Goal: Transaction & Acquisition: Book appointment/travel/reservation

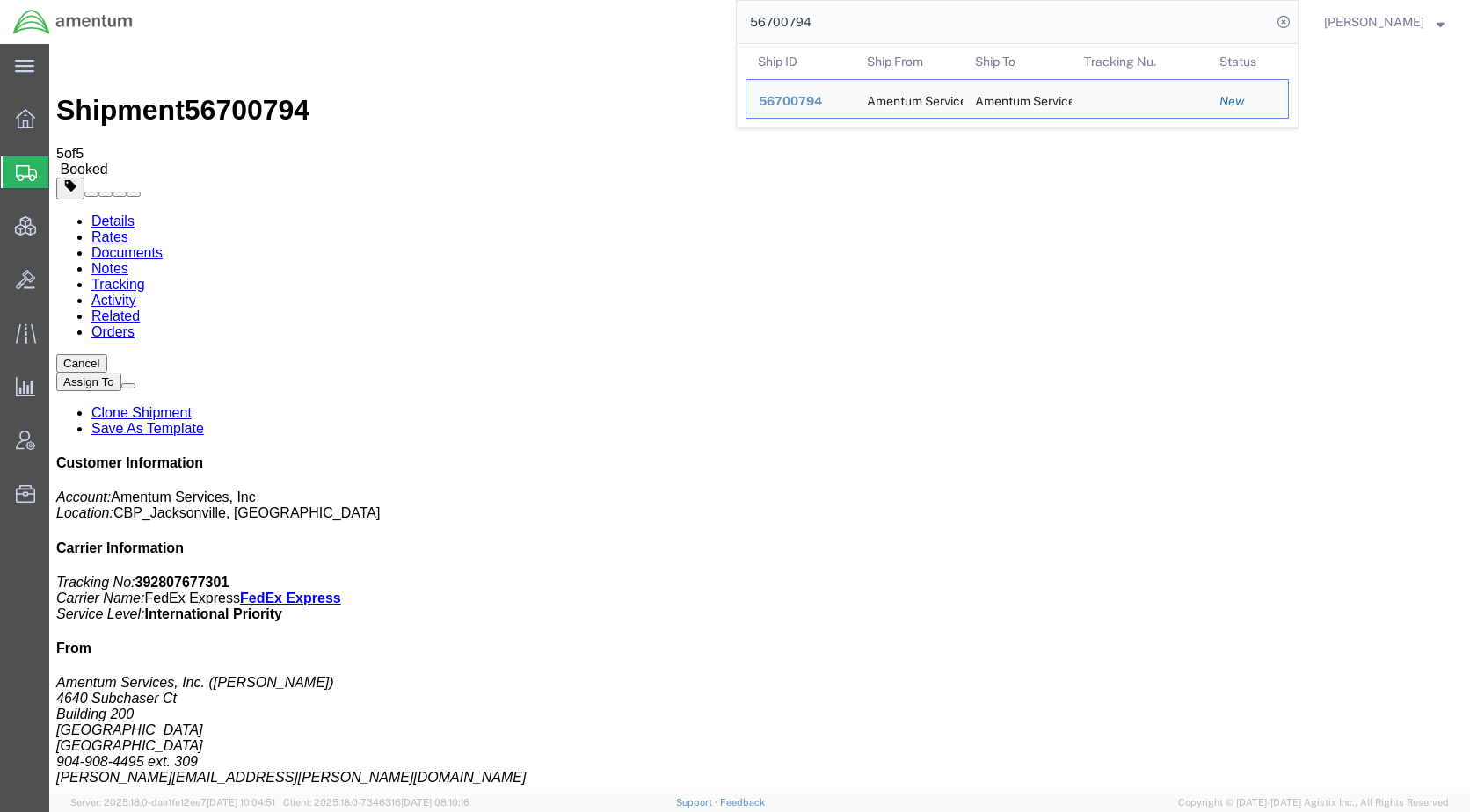
drag, startPoint x: 905, startPoint y: 17, endPoint x: 759, endPoint y: 10, distance: 146.2
click at [759, 10] on div "56700794 Ship ID Ship From Ship To Tracking Nu. Status Ship ID 56700794 Ship Fr…" at bounding box center [722, 22] width 1153 height 44
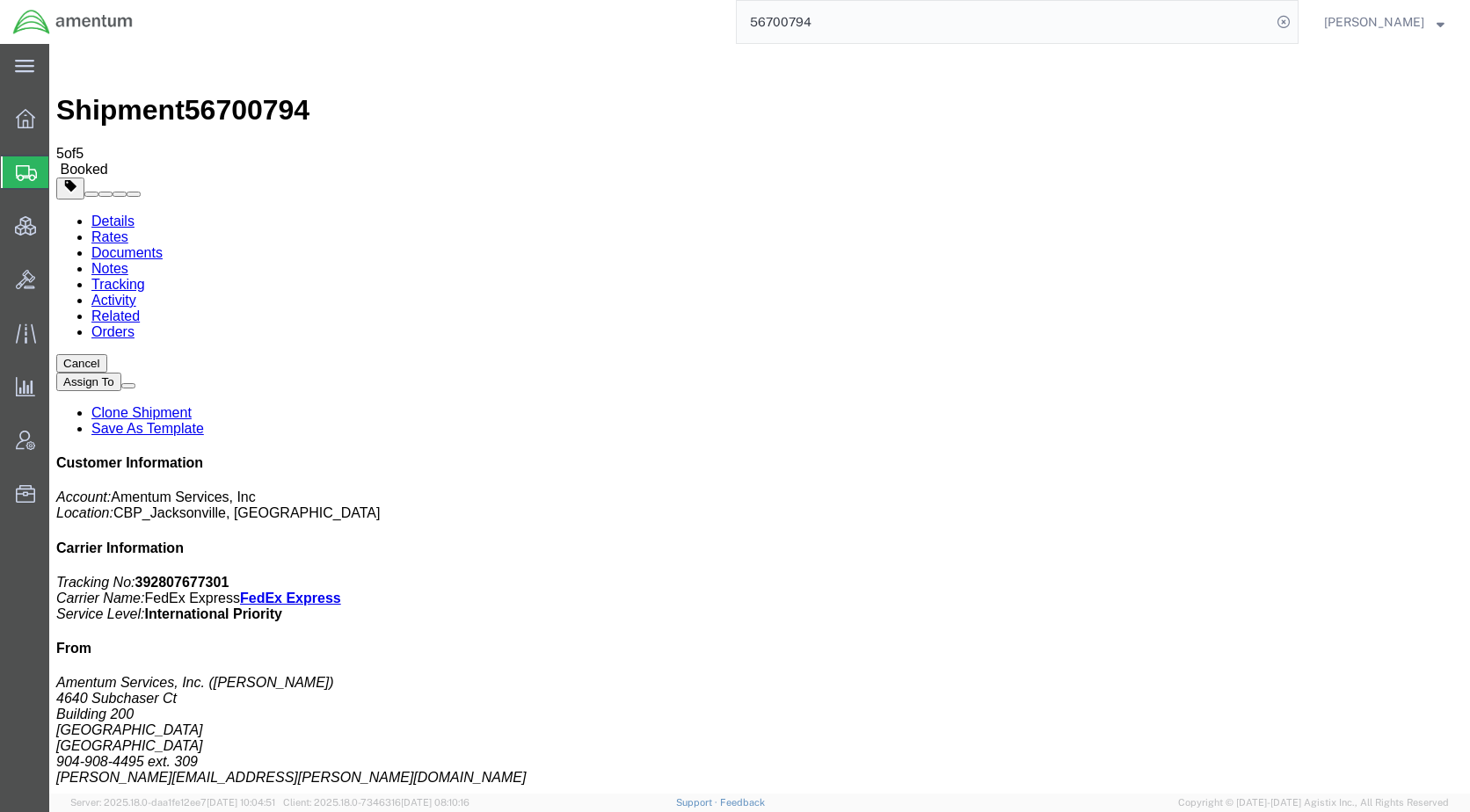
paste input "643921"
click at [1296, 21] on icon at bounding box center [1284, 21] width 25 height 25
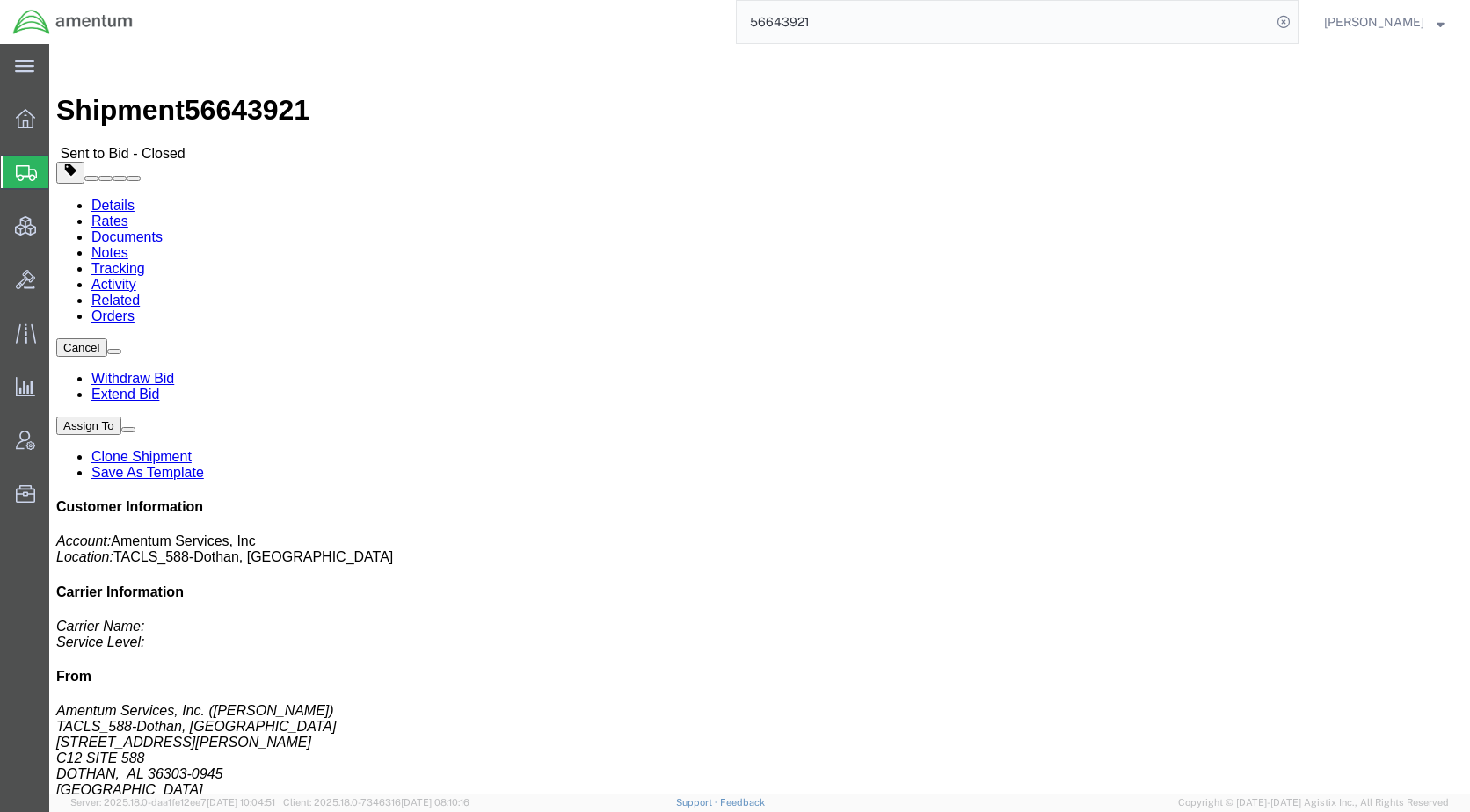
click div "References Customer Ref: DCO-25240-167518 Booking Number: DCO-25240-167518 Proj…"
click link "Rates"
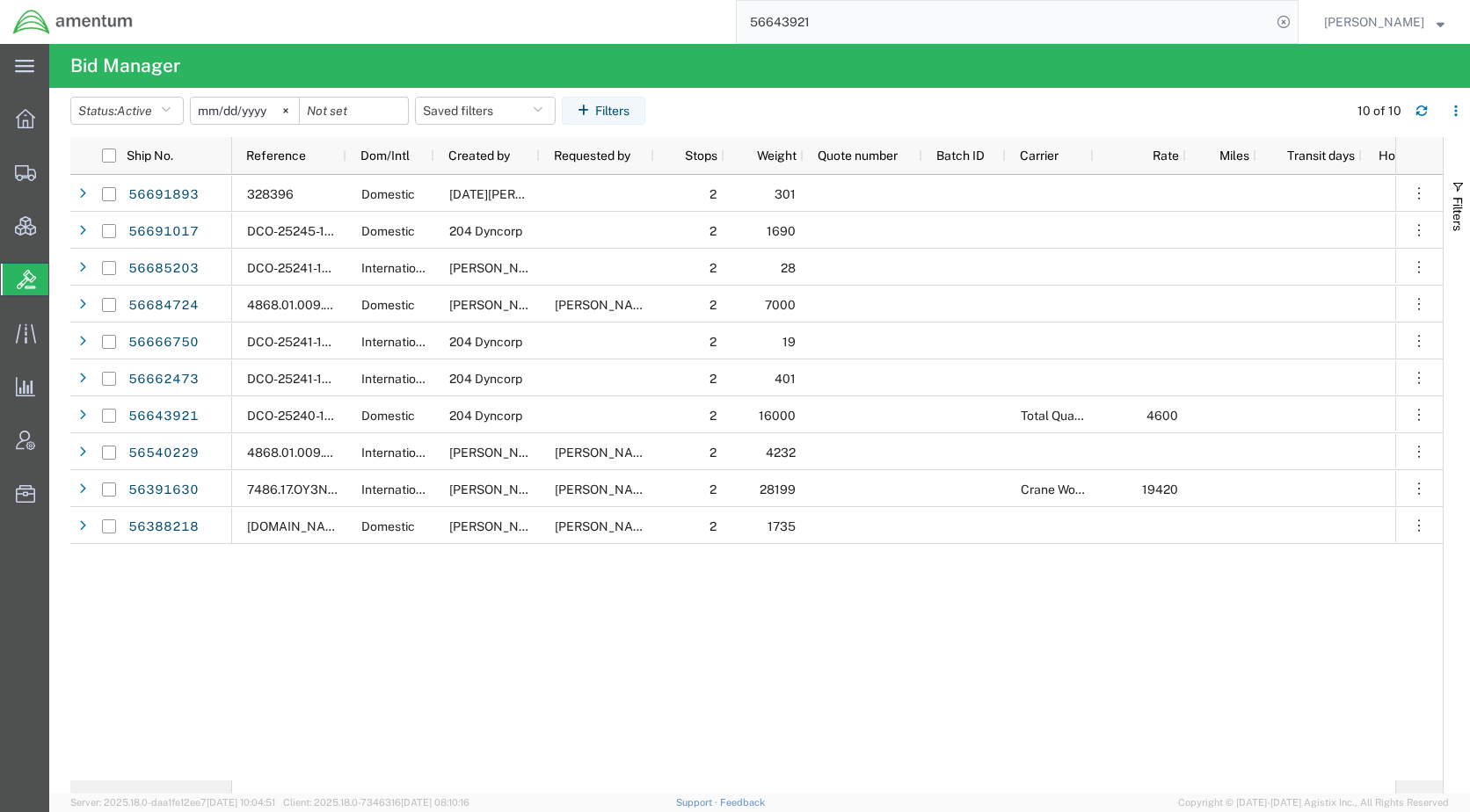
click at [883, 6] on input "56643921" at bounding box center [1003, 22] width 534 height 42
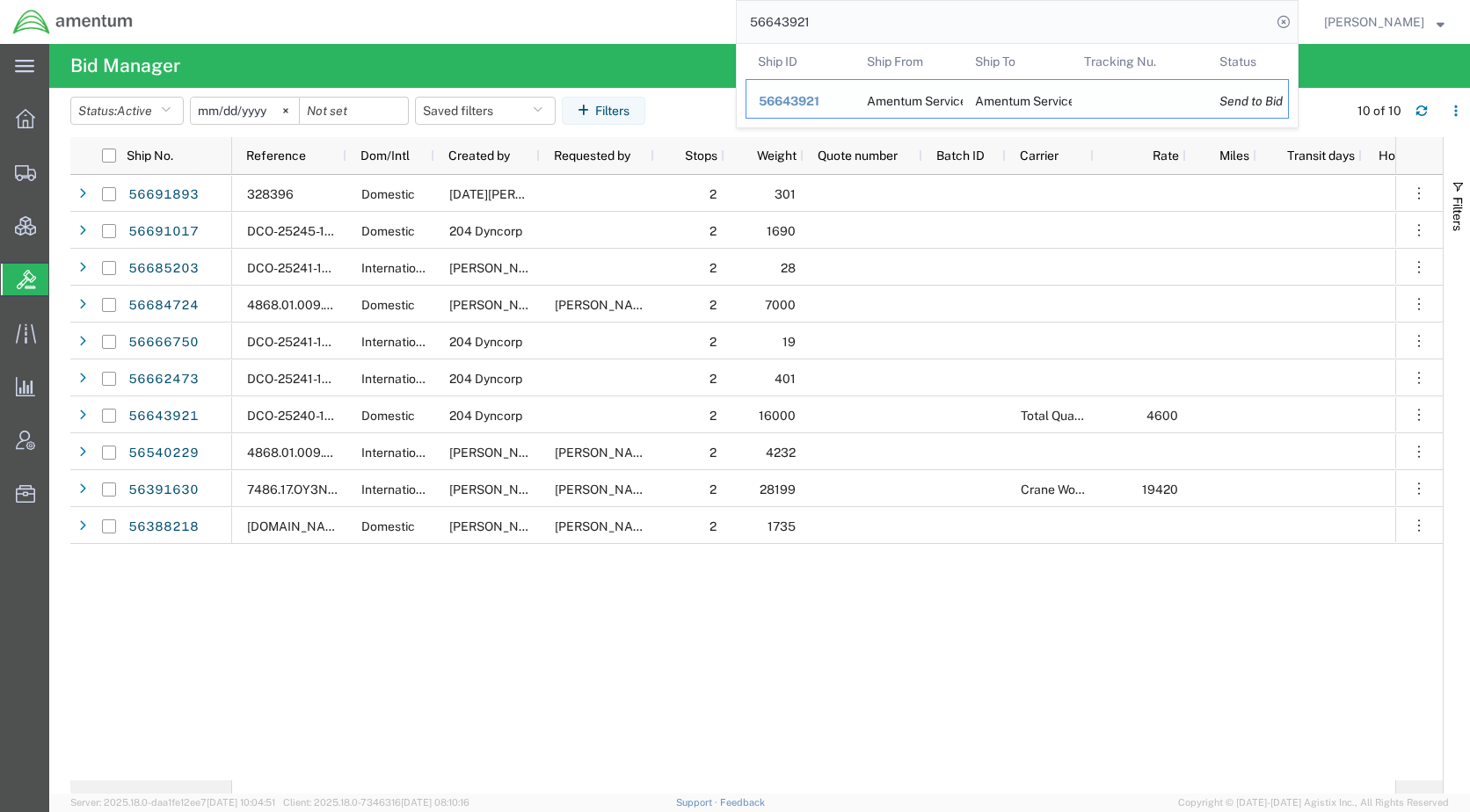
click at [819, 97] on span "56643921" at bounding box center [789, 101] width 61 height 14
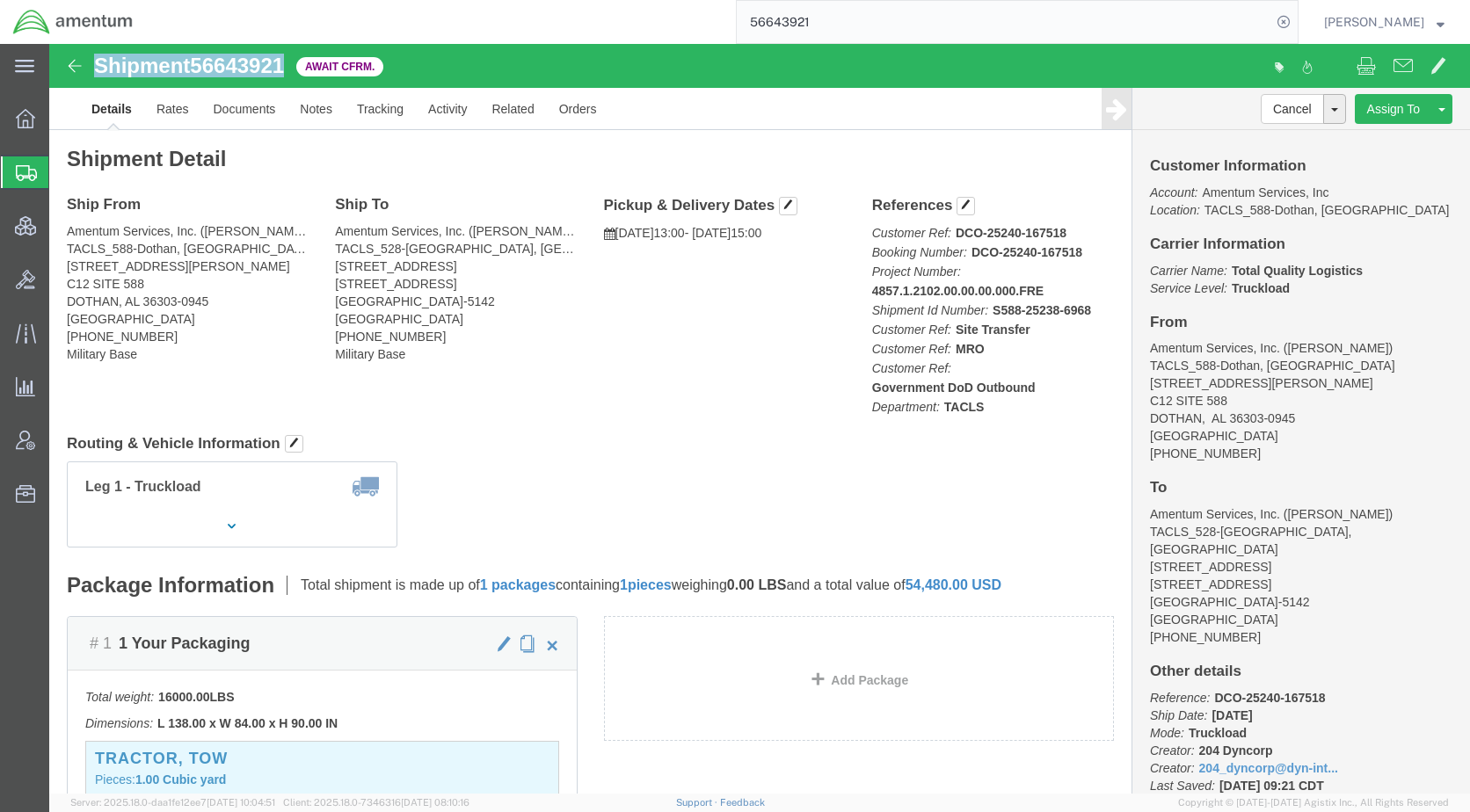
drag, startPoint x: 246, startPoint y: 19, endPoint x: 49, endPoint y: 23, distance: 197.0
click div "Shipment 56643921 Await Cfrm."
copy h1 "Shipment 56643921"
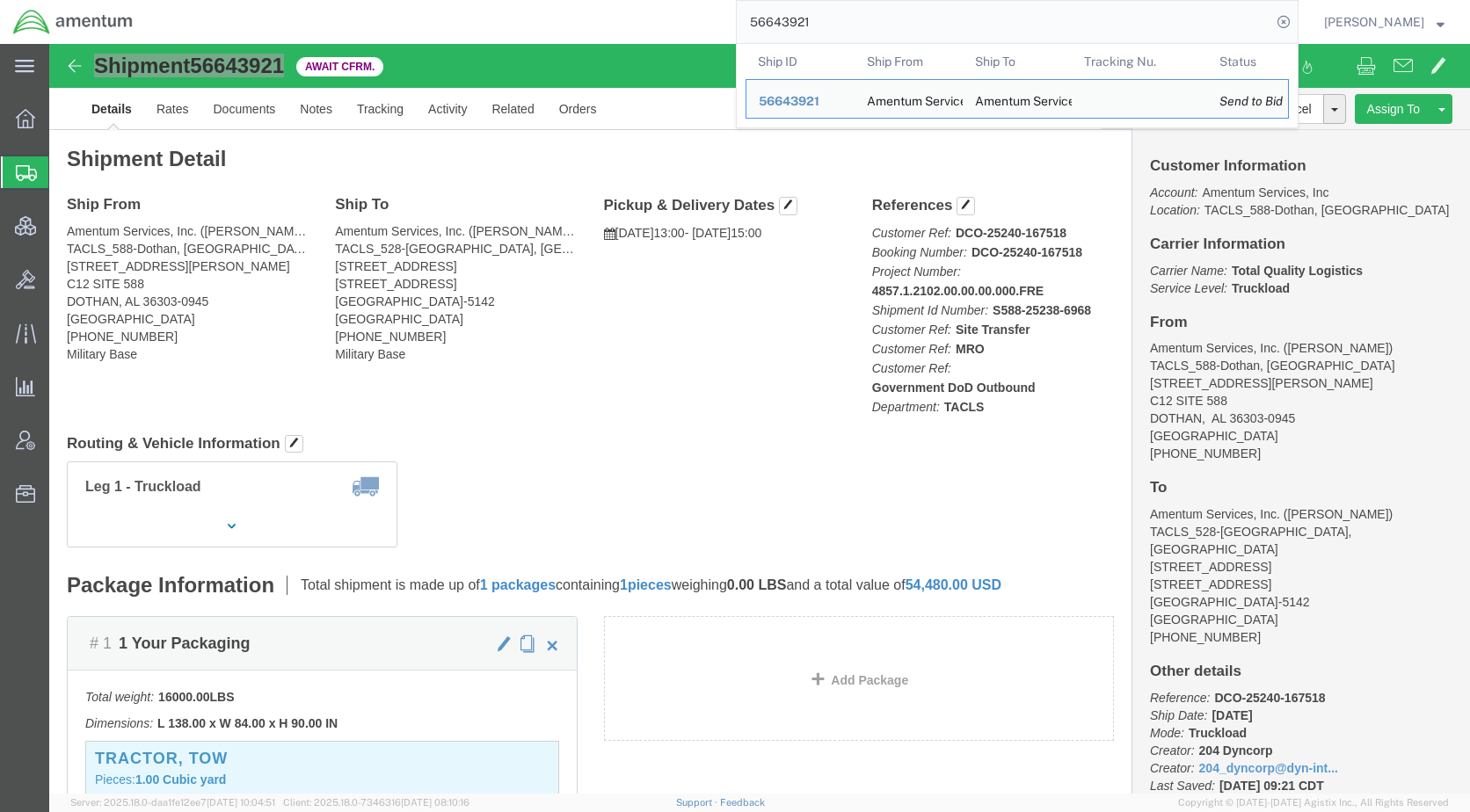
drag, startPoint x: 917, startPoint y: 19, endPoint x: 760, endPoint y: 24, distance: 157.1
click at [754, 24] on div "56643921 Ship ID Ship From Ship To Tracking Nu. Status Ship ID 56643921 Ship Fr…" at bounding box center [722, 22] width 1153 height 44
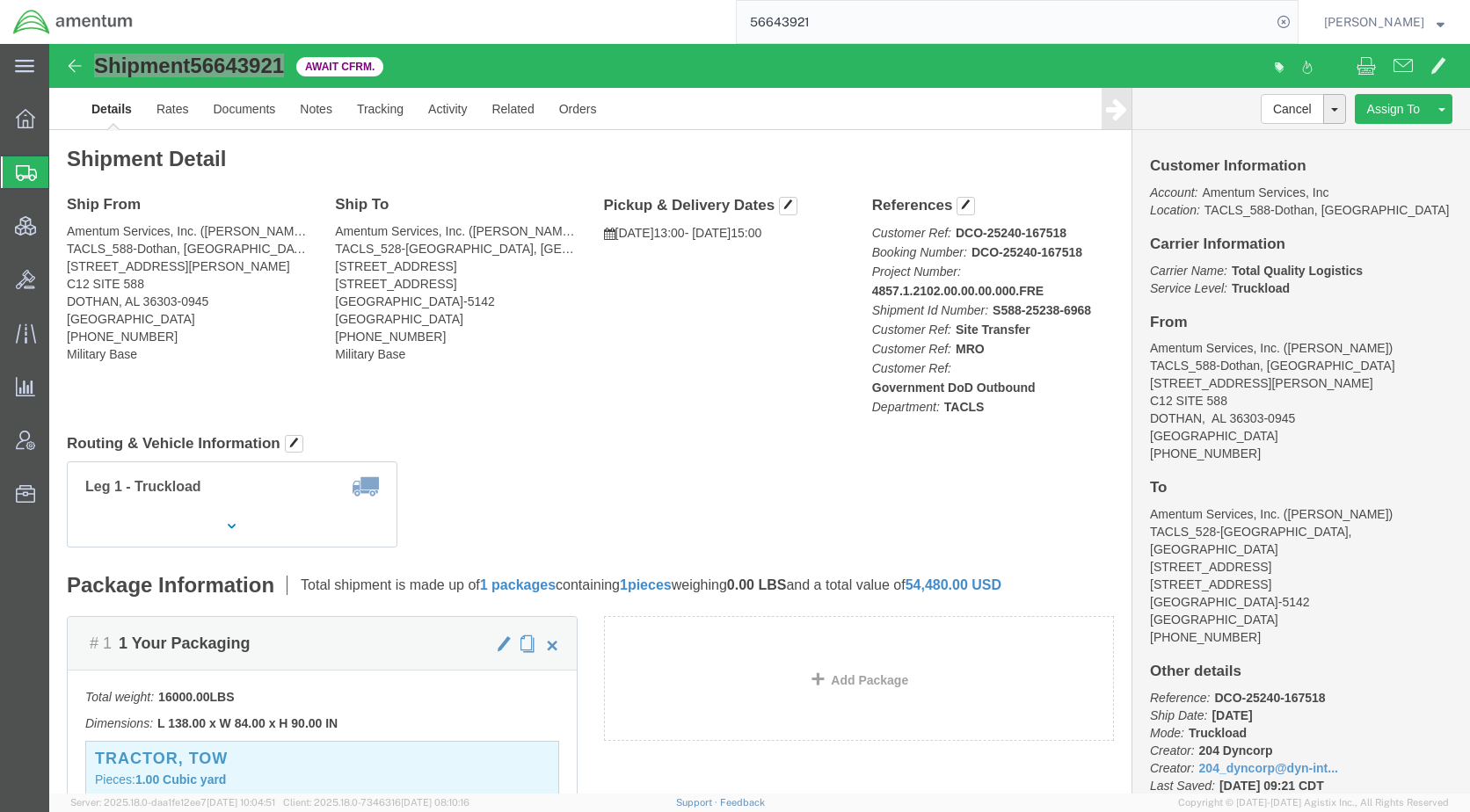
paste input "702038"
type input "56702038"
click at [1296, 17] on icon at bounding box center [1284, 21] width 25 height 25
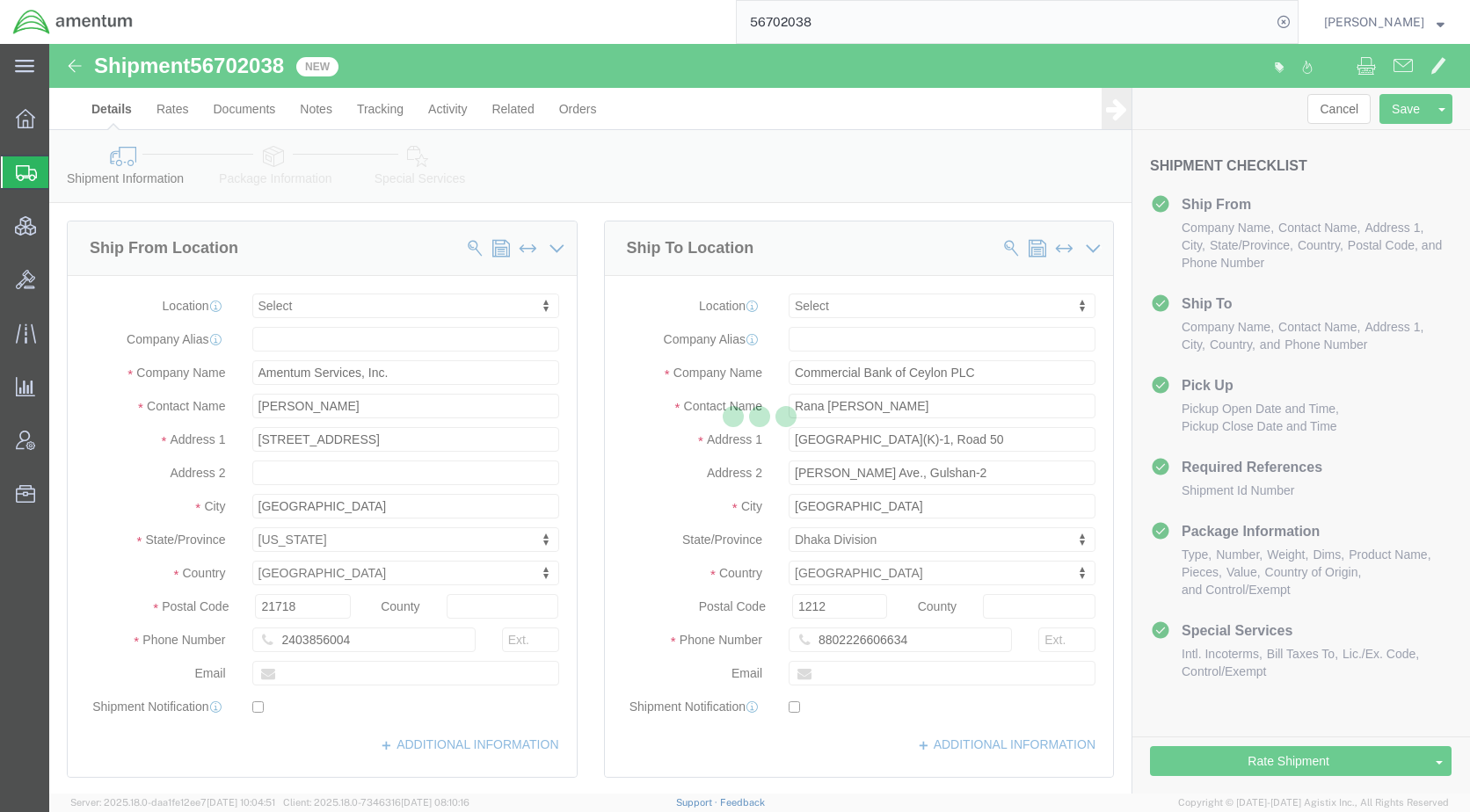
select select
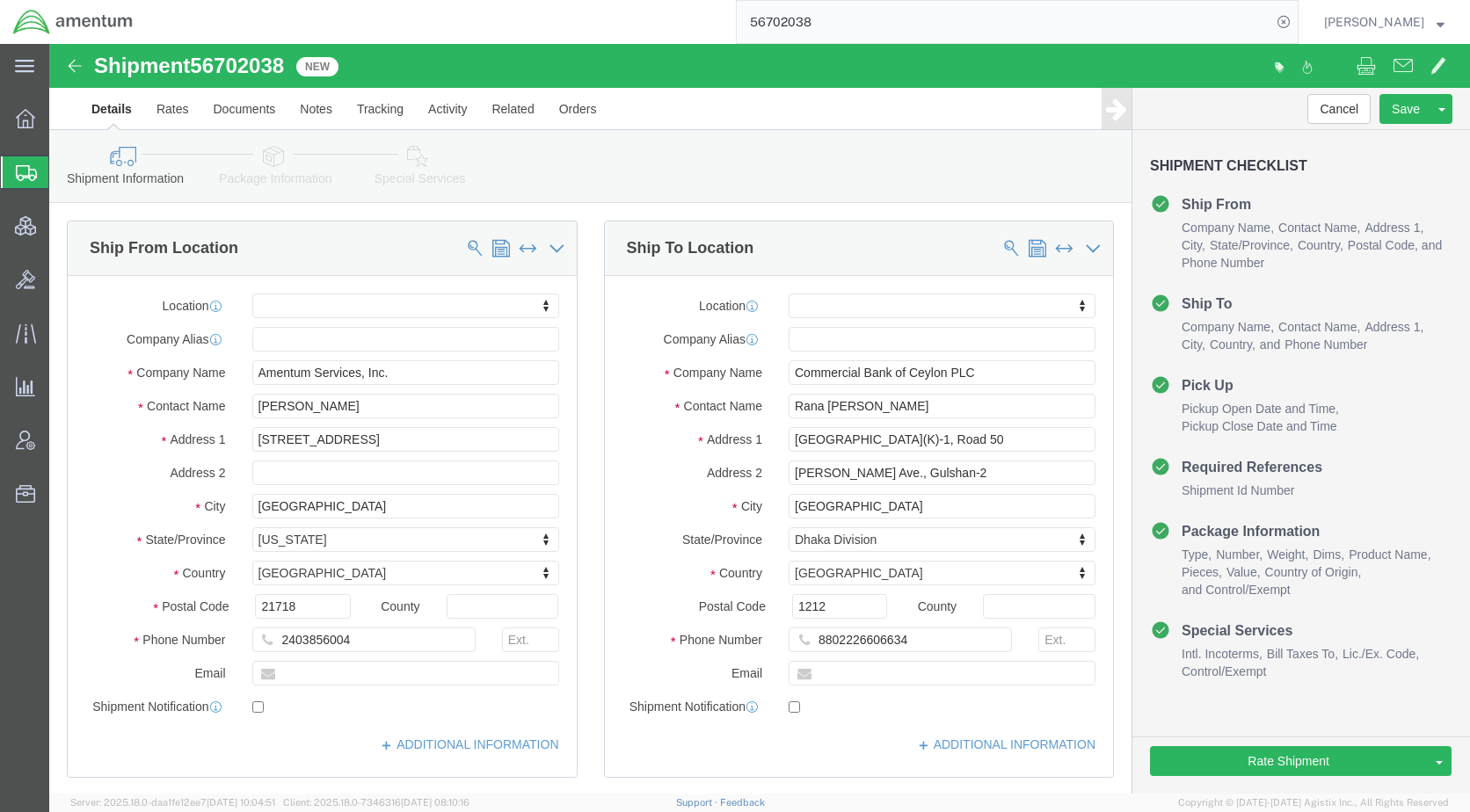
drag, startPoint x: 233, startPoint y: 109, endPoint x: 254, endPoint y: 121, distance: 24.2
click icon
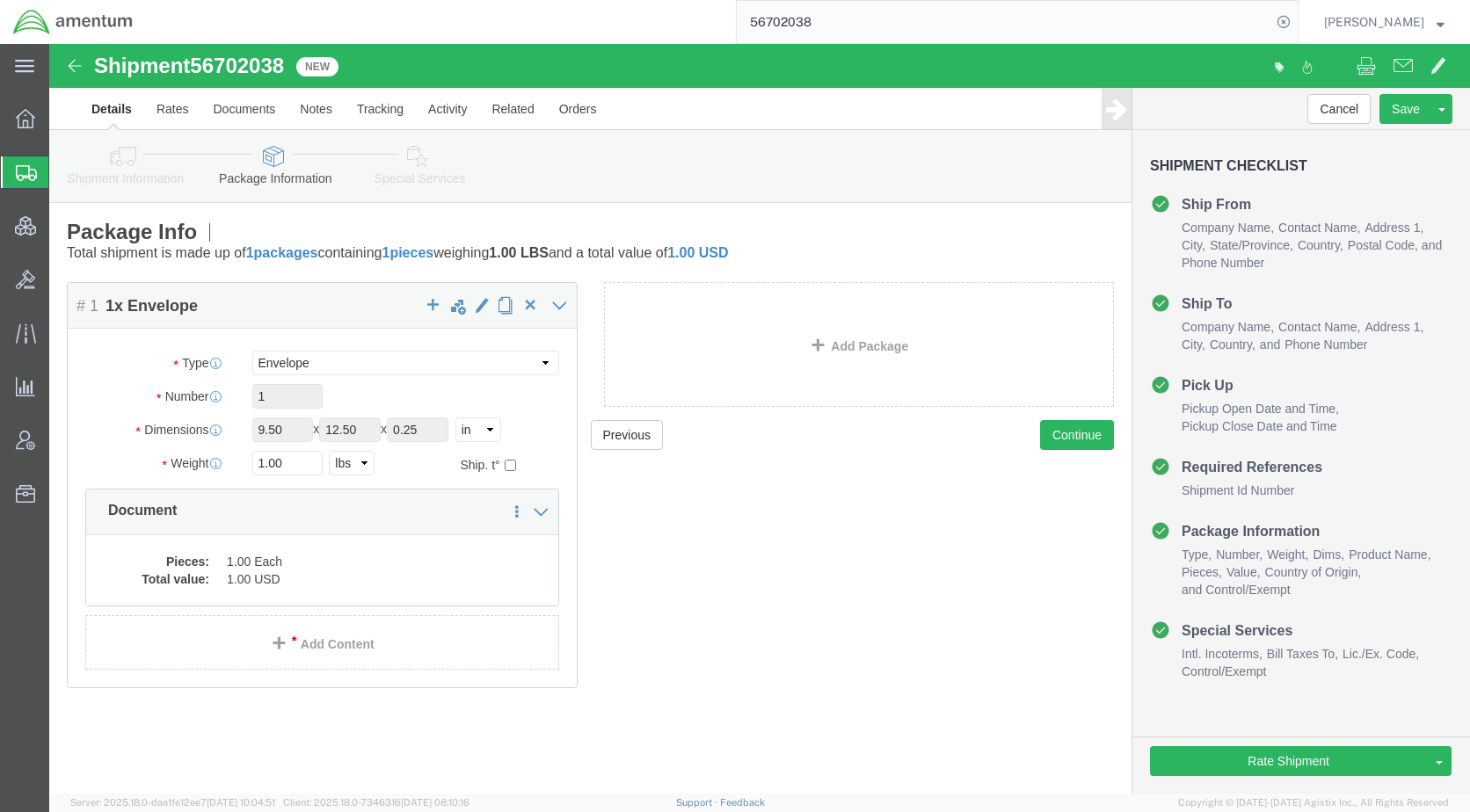
click icon
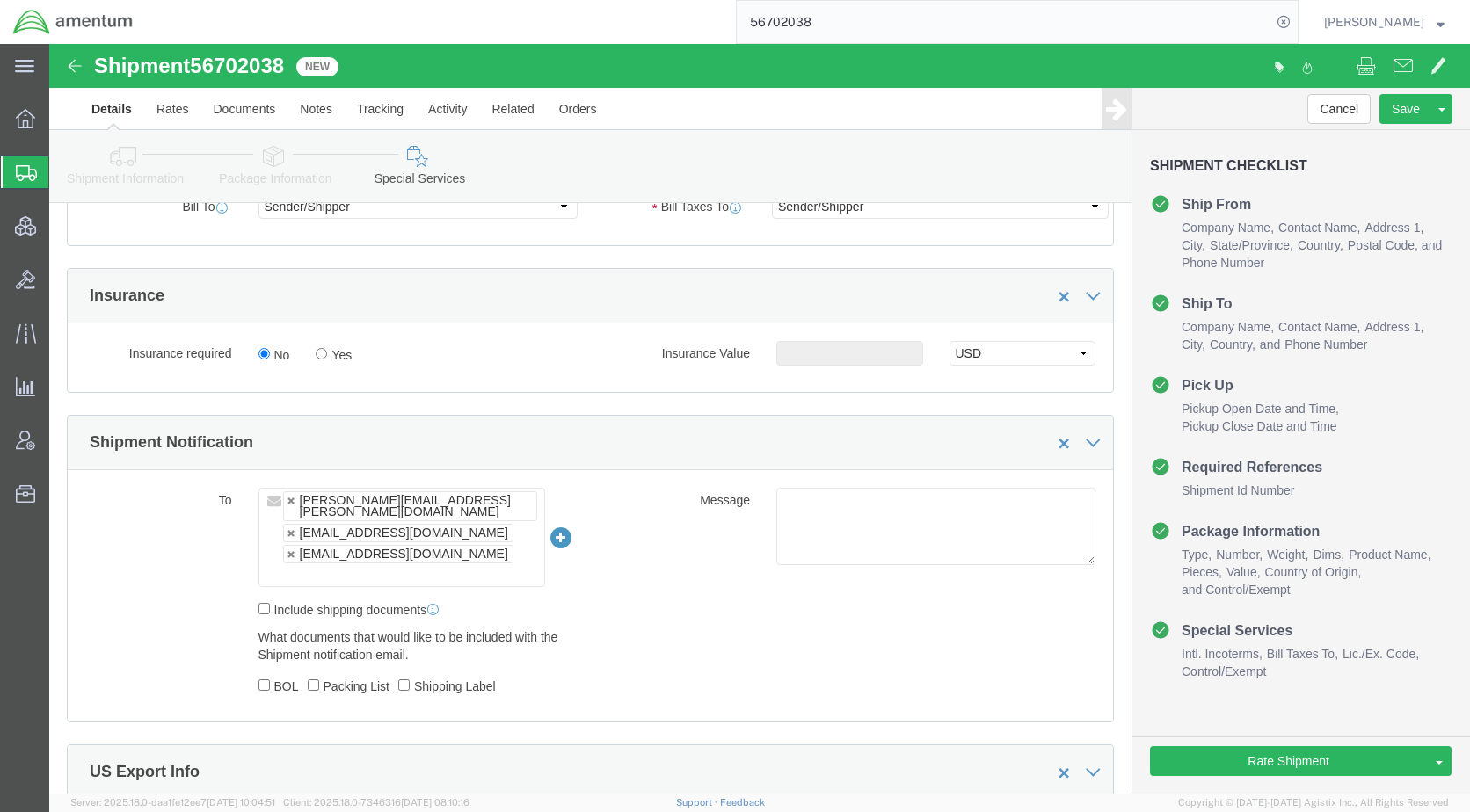
scroll to position [1143, 0]
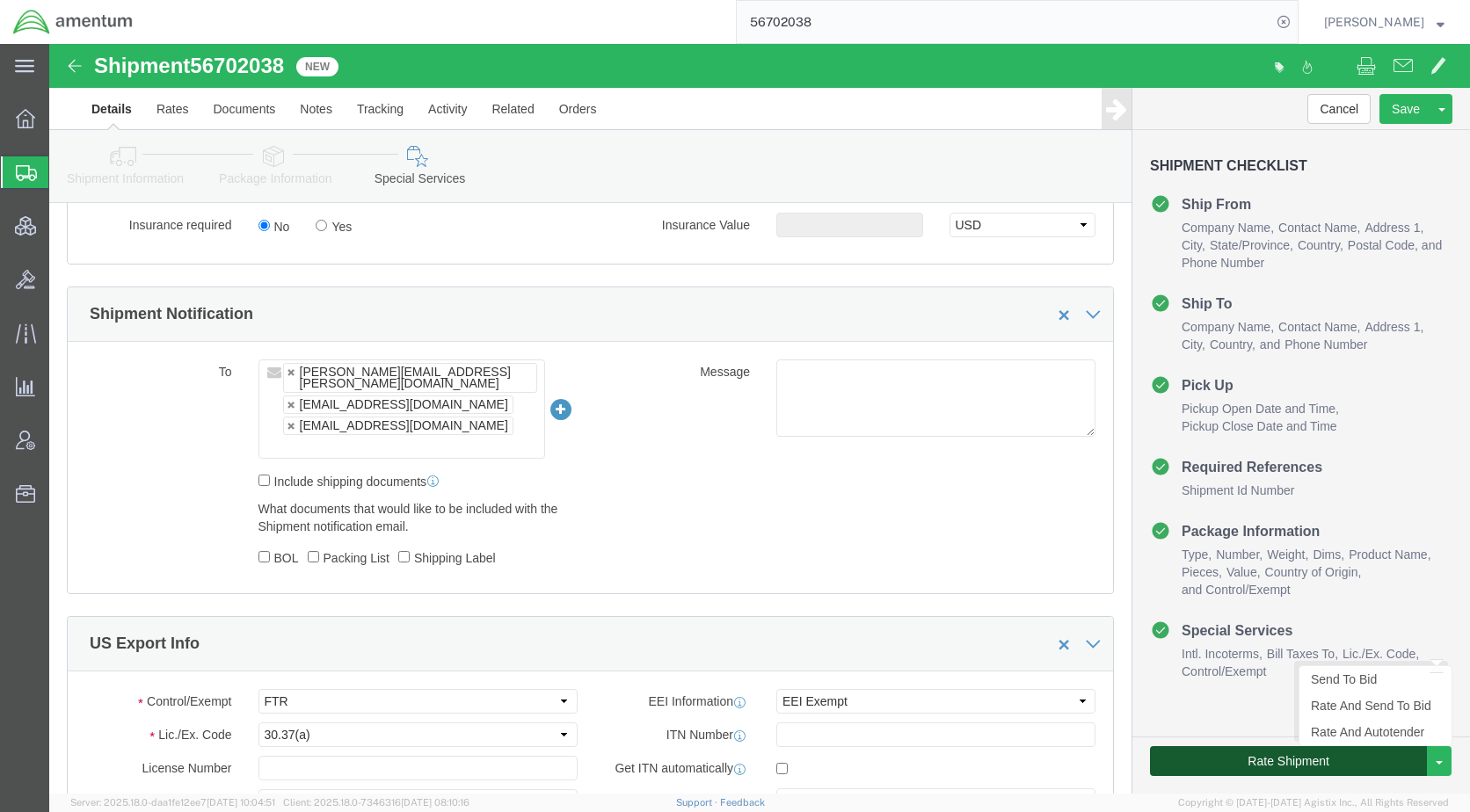
click button "Rate Shipment"
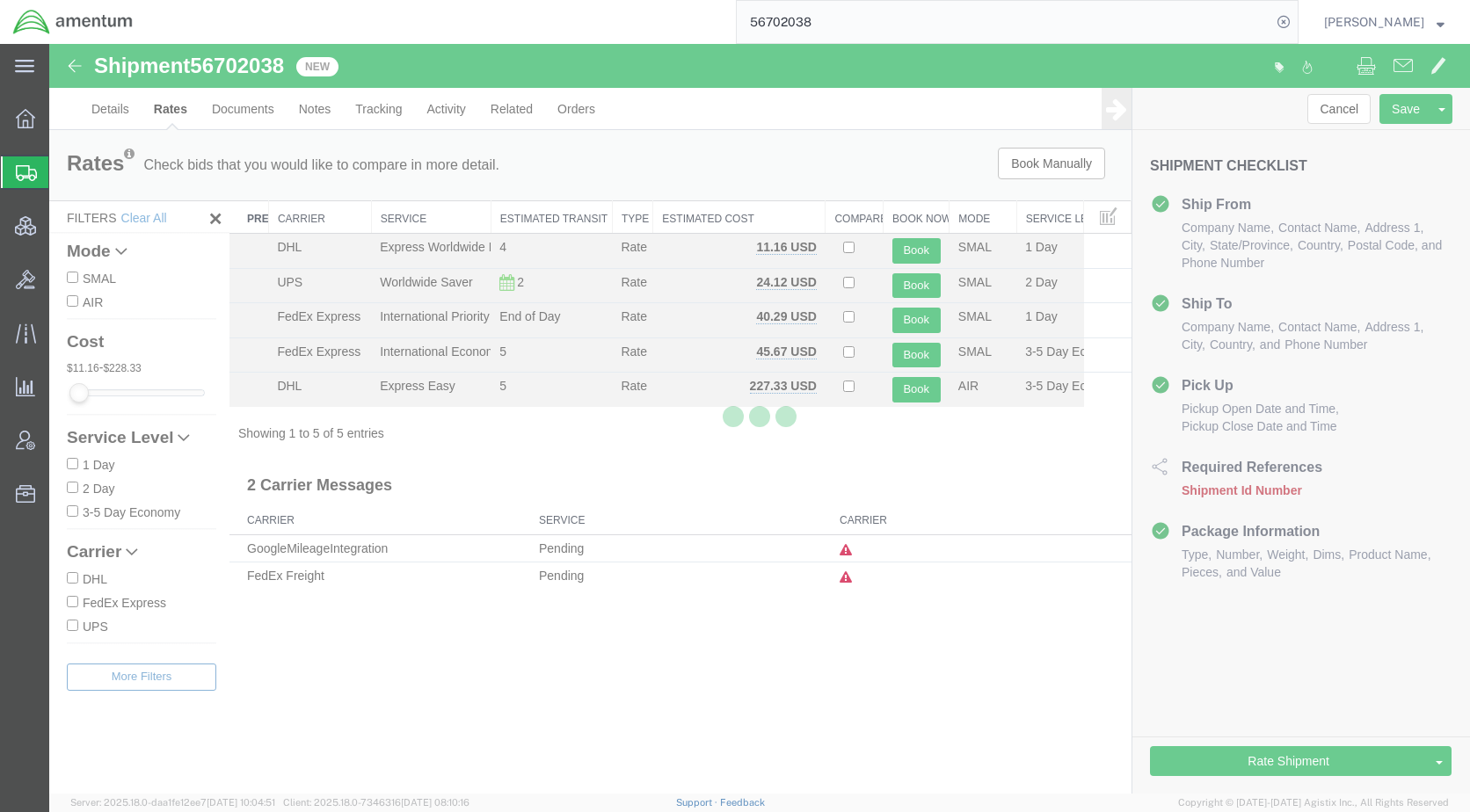
scroll to position [0, 0]
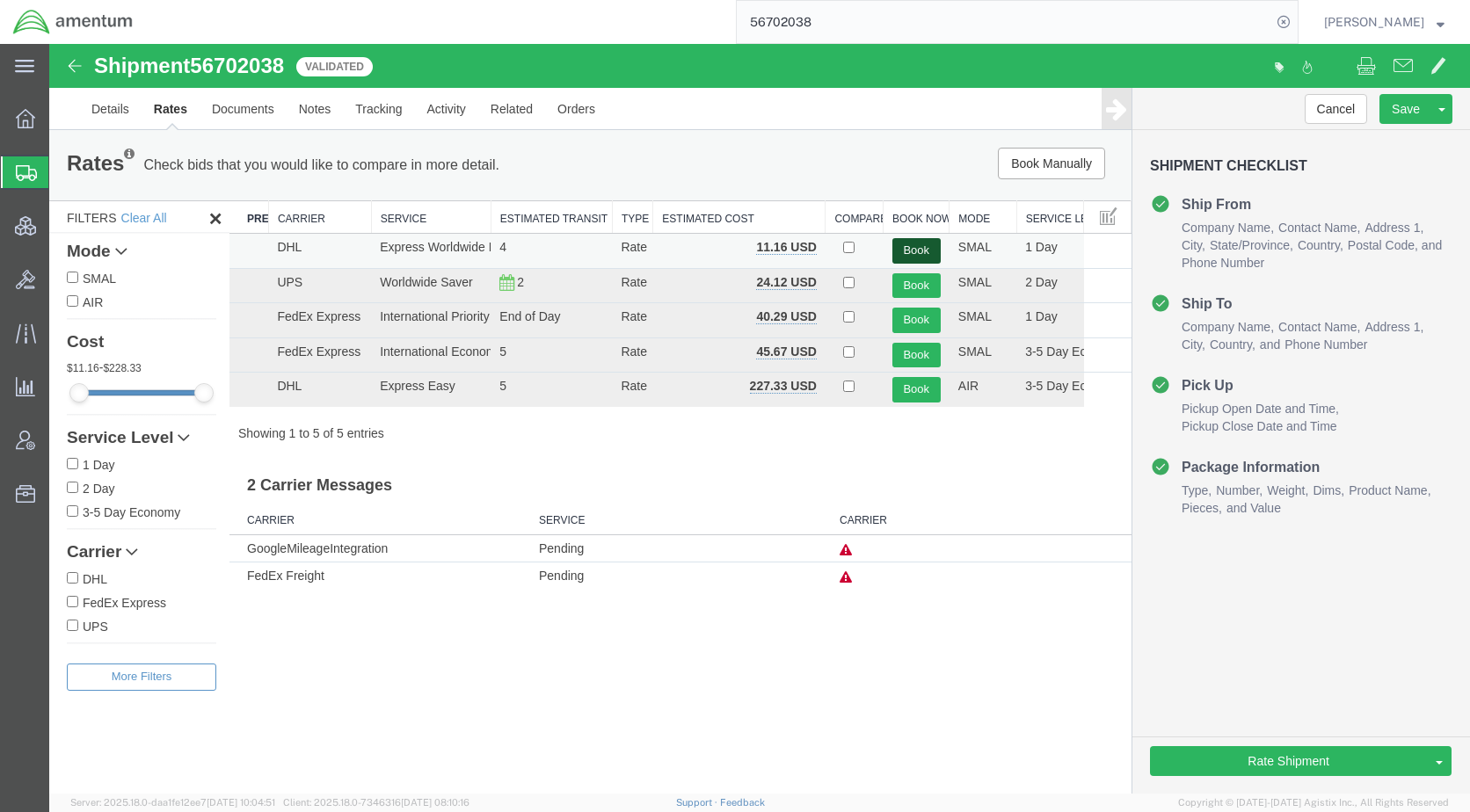
click at [932, 248] on button "Book" at bounding box center [916, 251] width 48 height 26
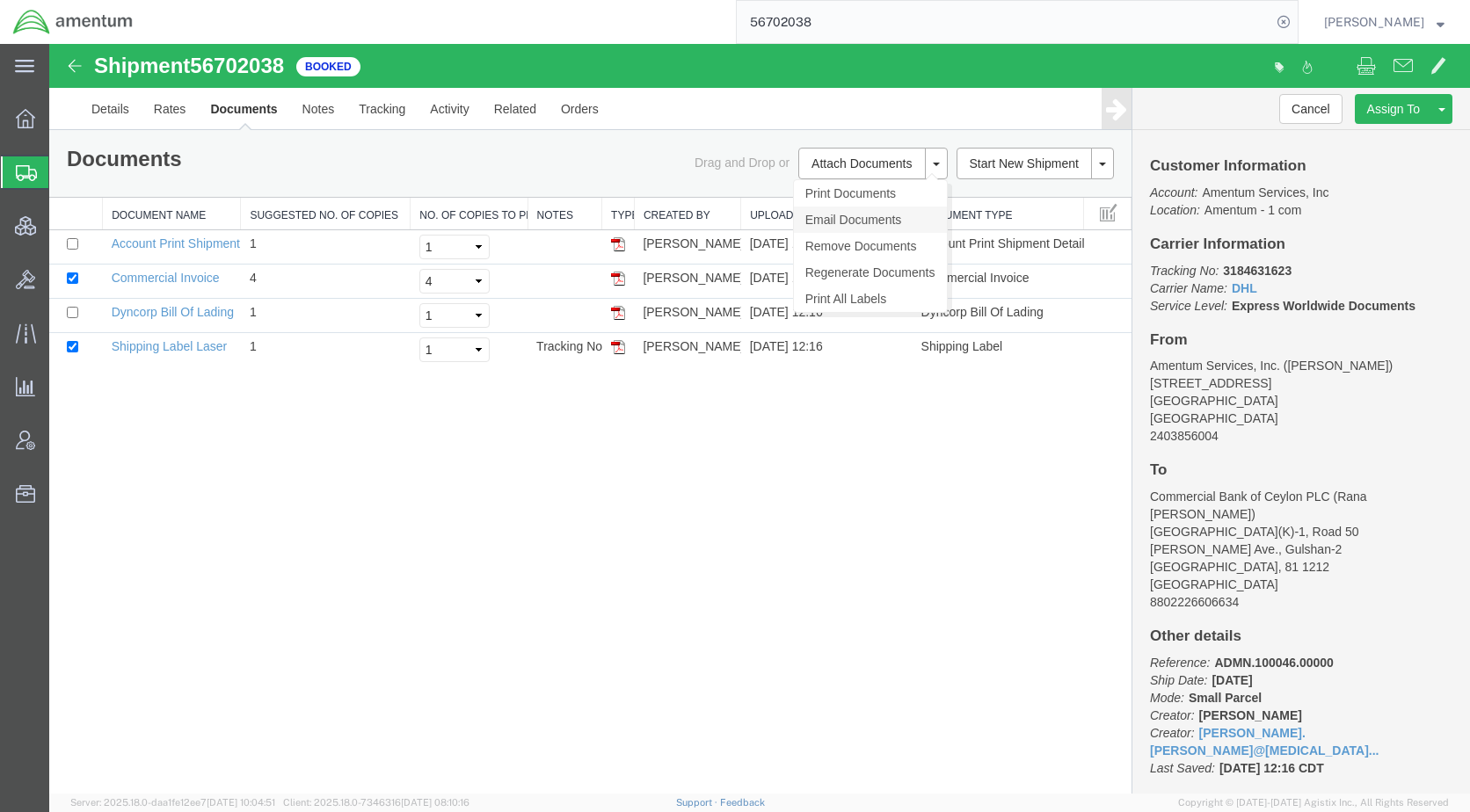
click at [855, 215] on link "Email Documents" at bounding box center [870, 220] width 153 height 27
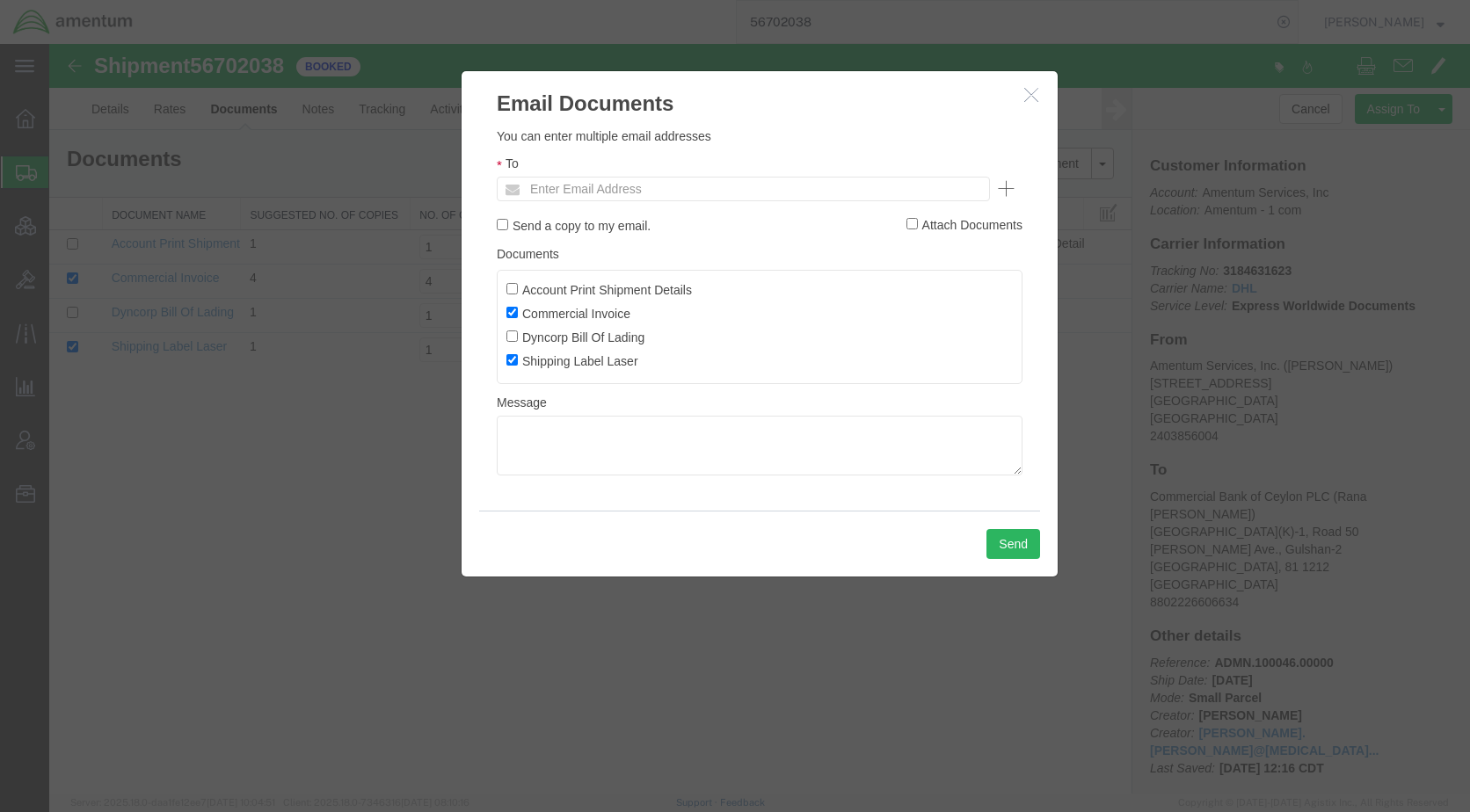
click at [787, 190] on ul "Enter Email Address" at bounding box center [743, 188] width 493 height 25
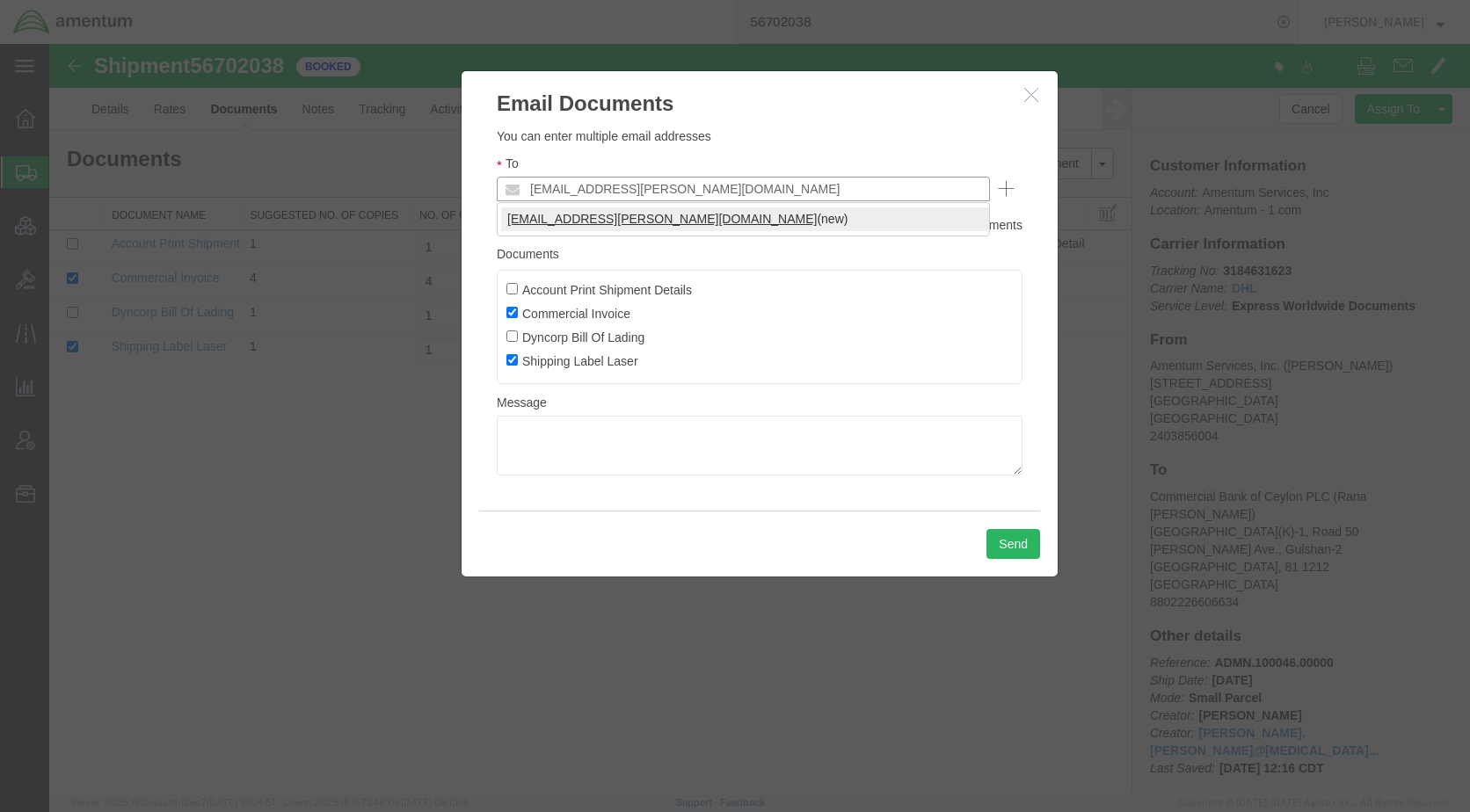
type input "[EMAIL_ADDRESS][PERSON_NAME][DOMAIN_NAME]"
click at [1022, 551] on button "Send" at bounding box center [1013, 544] width 54 height 30
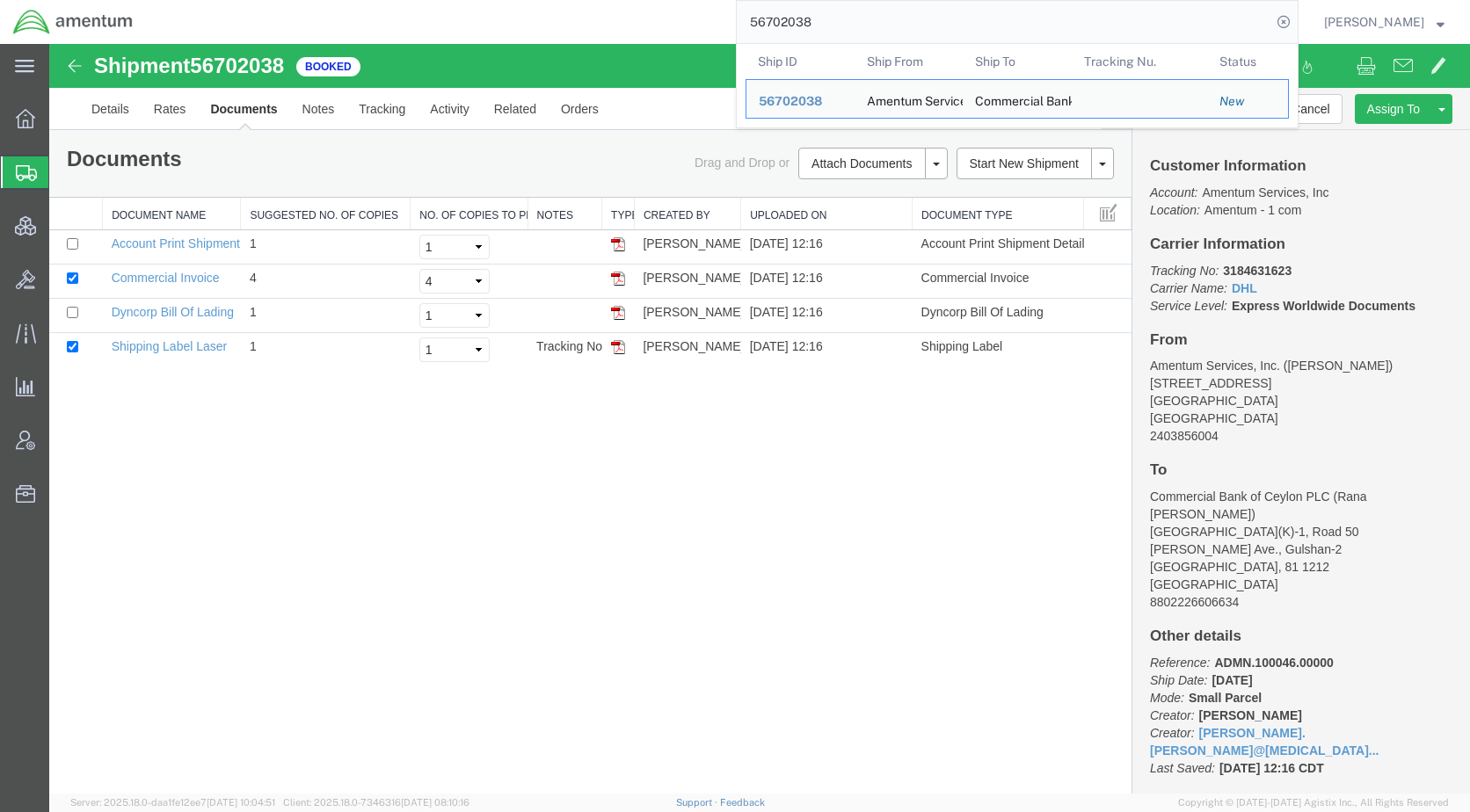
drag, startPoint x: 909, startPoint y: 18, endPoint x: 686, endPoint y: 30, distance: 223.3
click at [686, 30] on div "56702038 Ship ID Ship From Ship To Tracking Nu. Status Ship ID 56702038 Ship Fr…" at bounding box center [722, 22] width 1153 height 44
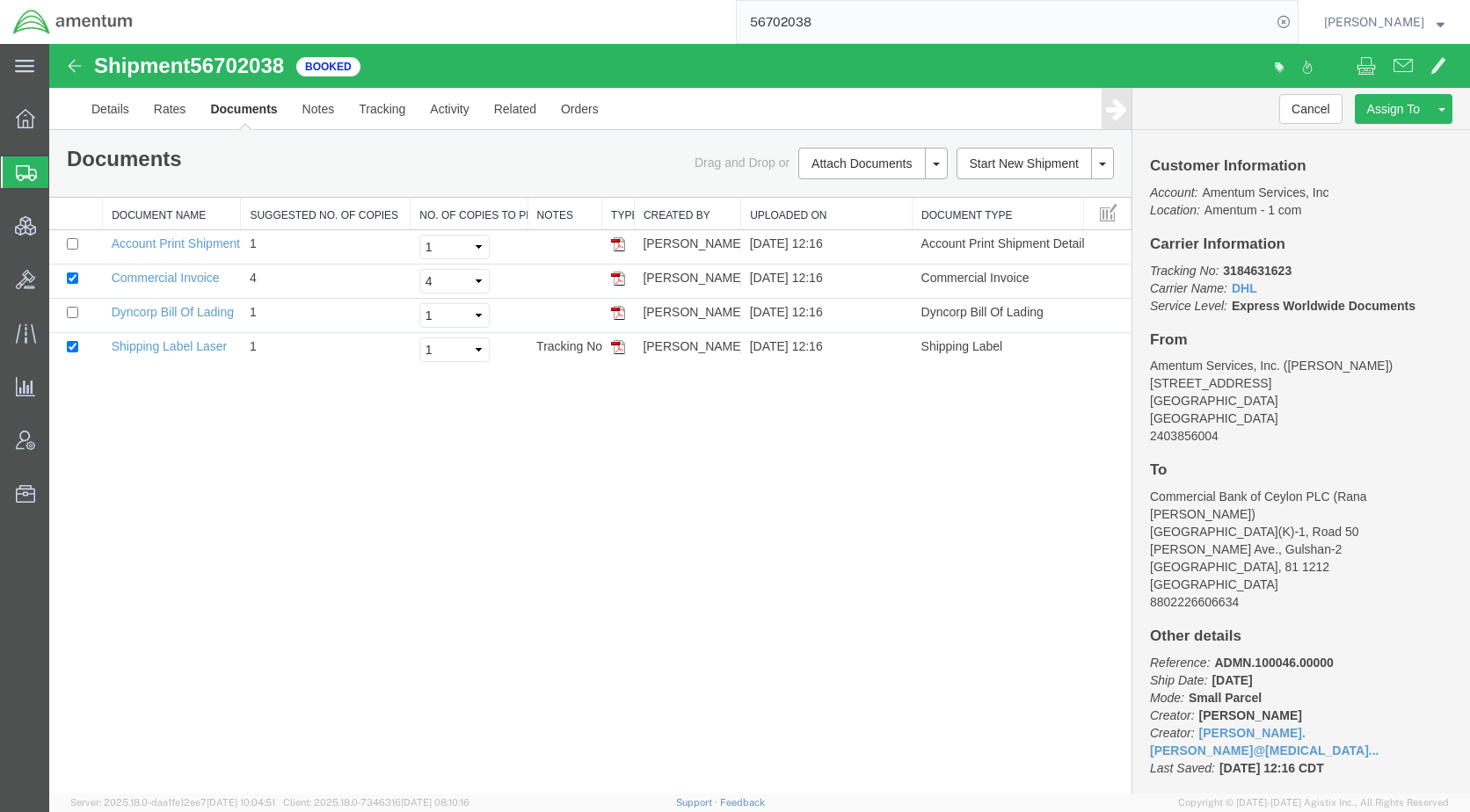
paste input "0531"
type input "56700531"
click at [1296, 23] on icon at bounding box center [1284, 21] width 25 height 25
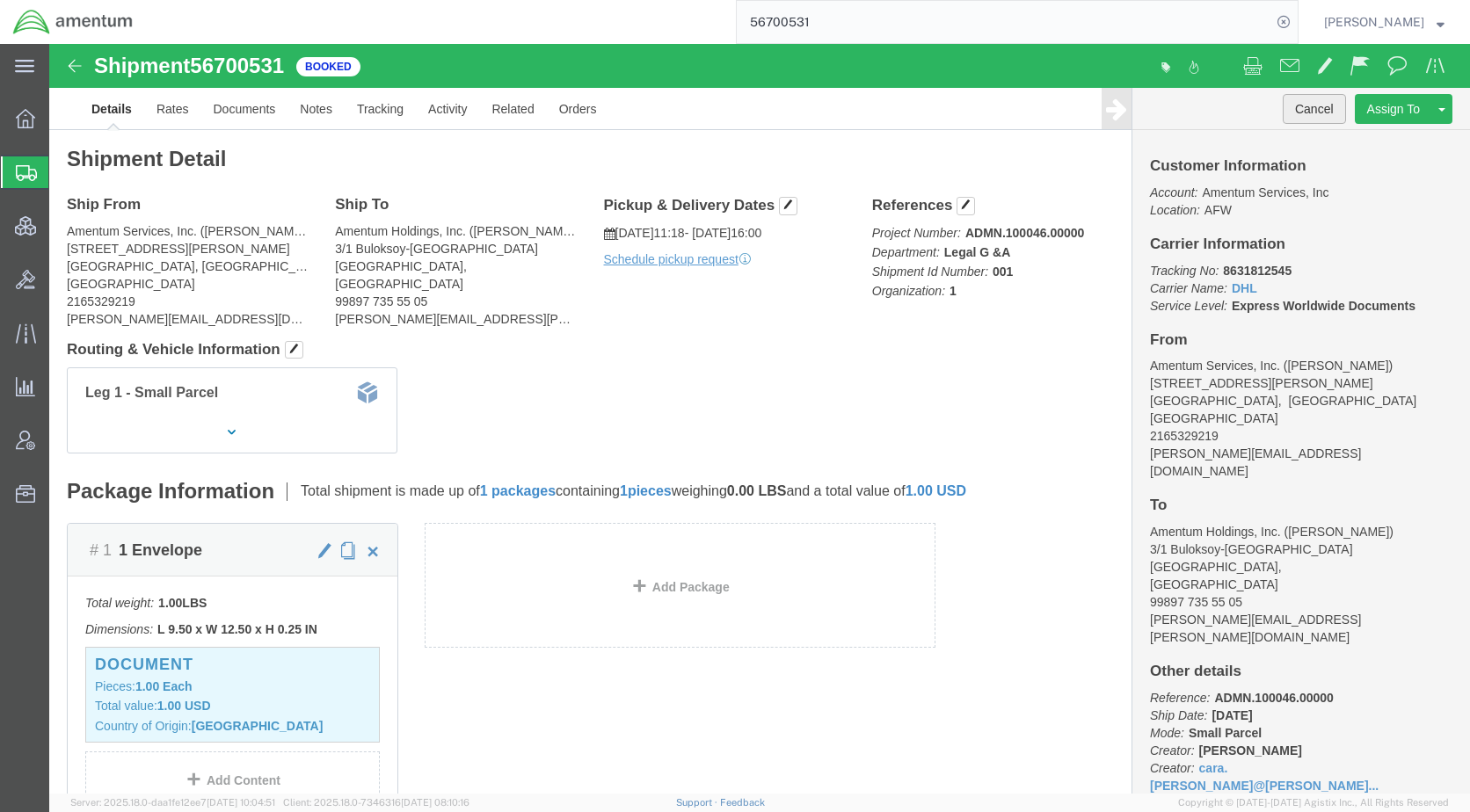
drag, startPoint x: 1310, startPoint y: 111, endPoint x: 1261, endPoint y: 66, distance: 66.5
click button "Cancel"
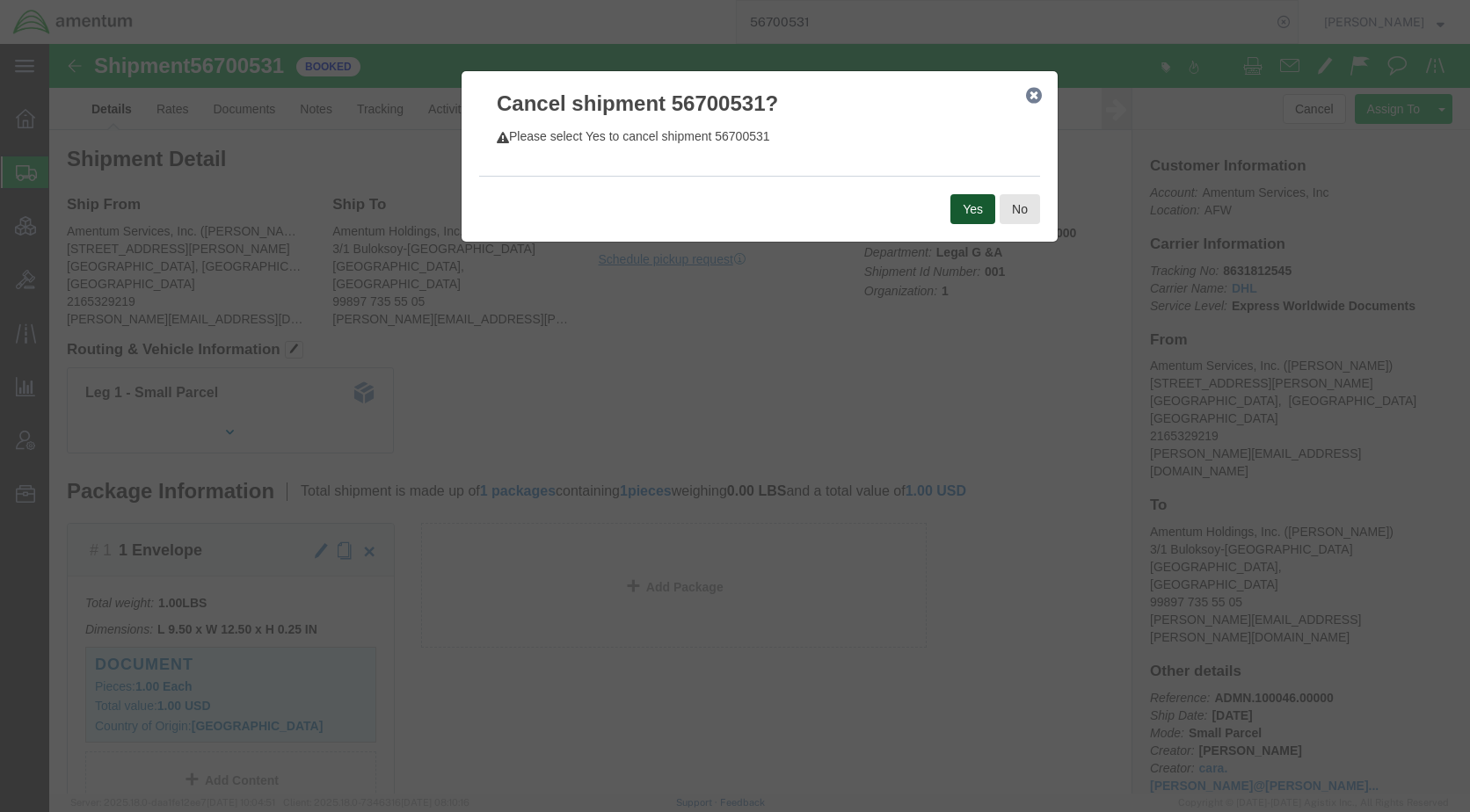
click button "Yes"
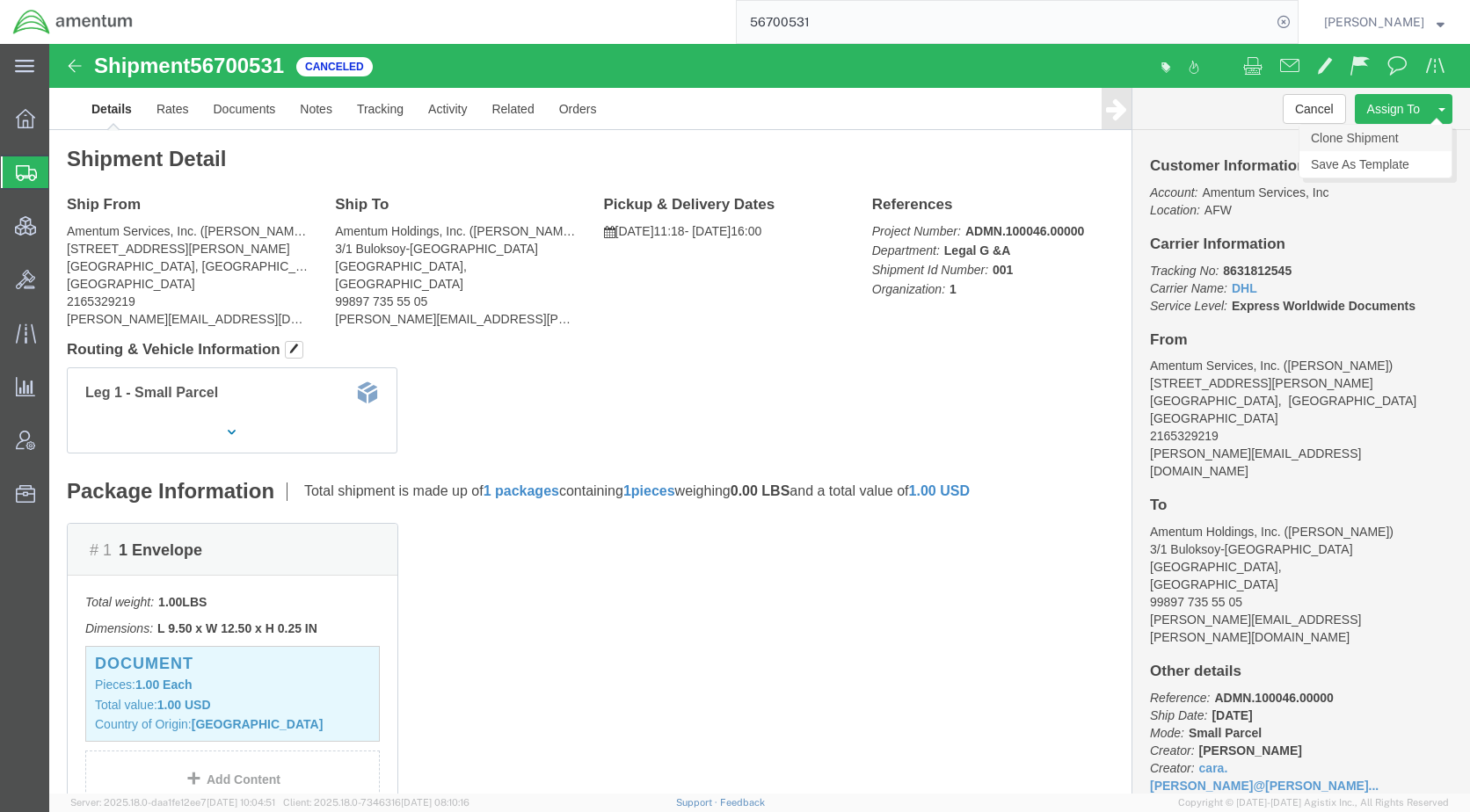
click link "Clone Shipment"
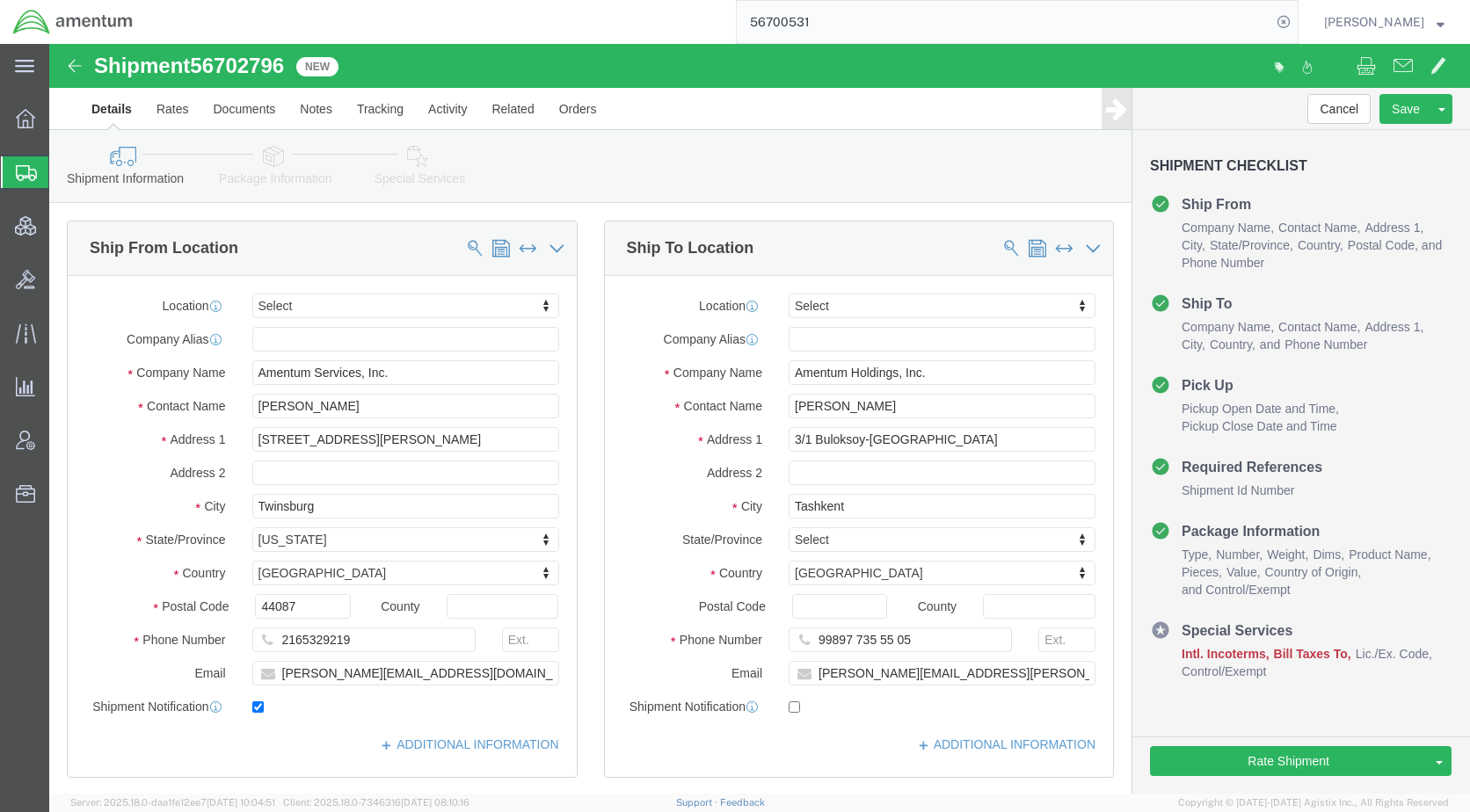
click icon
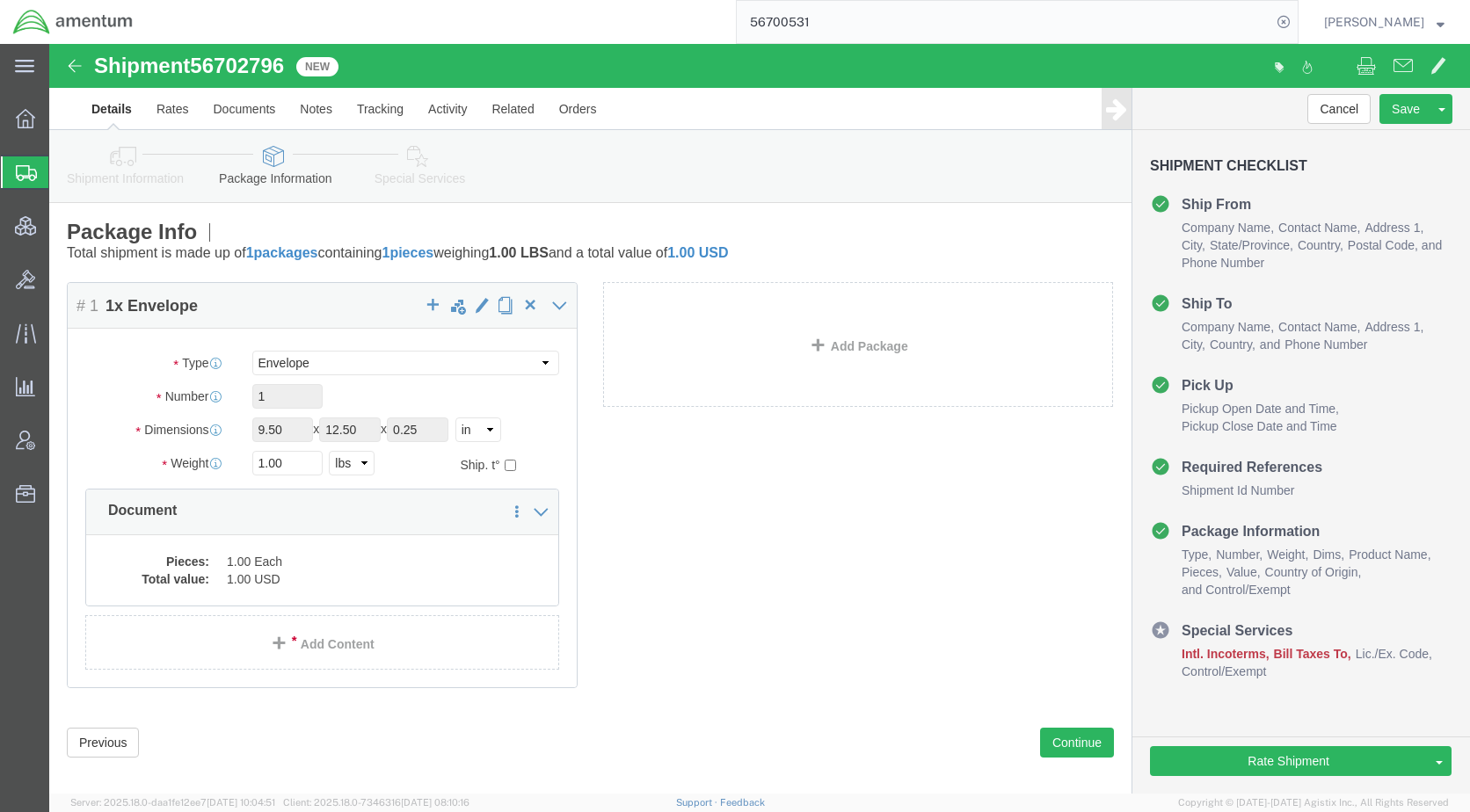
click icon
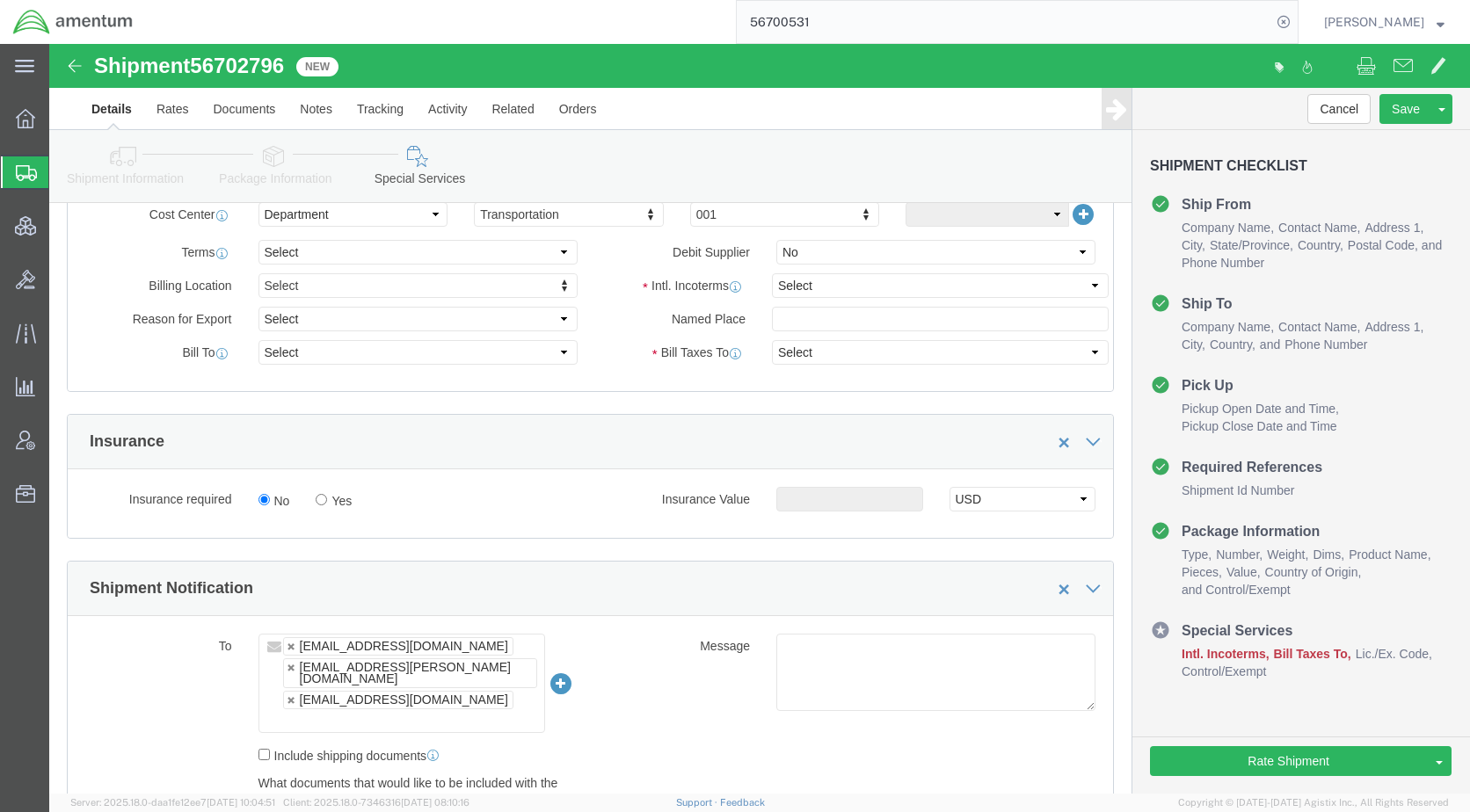
scroll to position [879, 0]
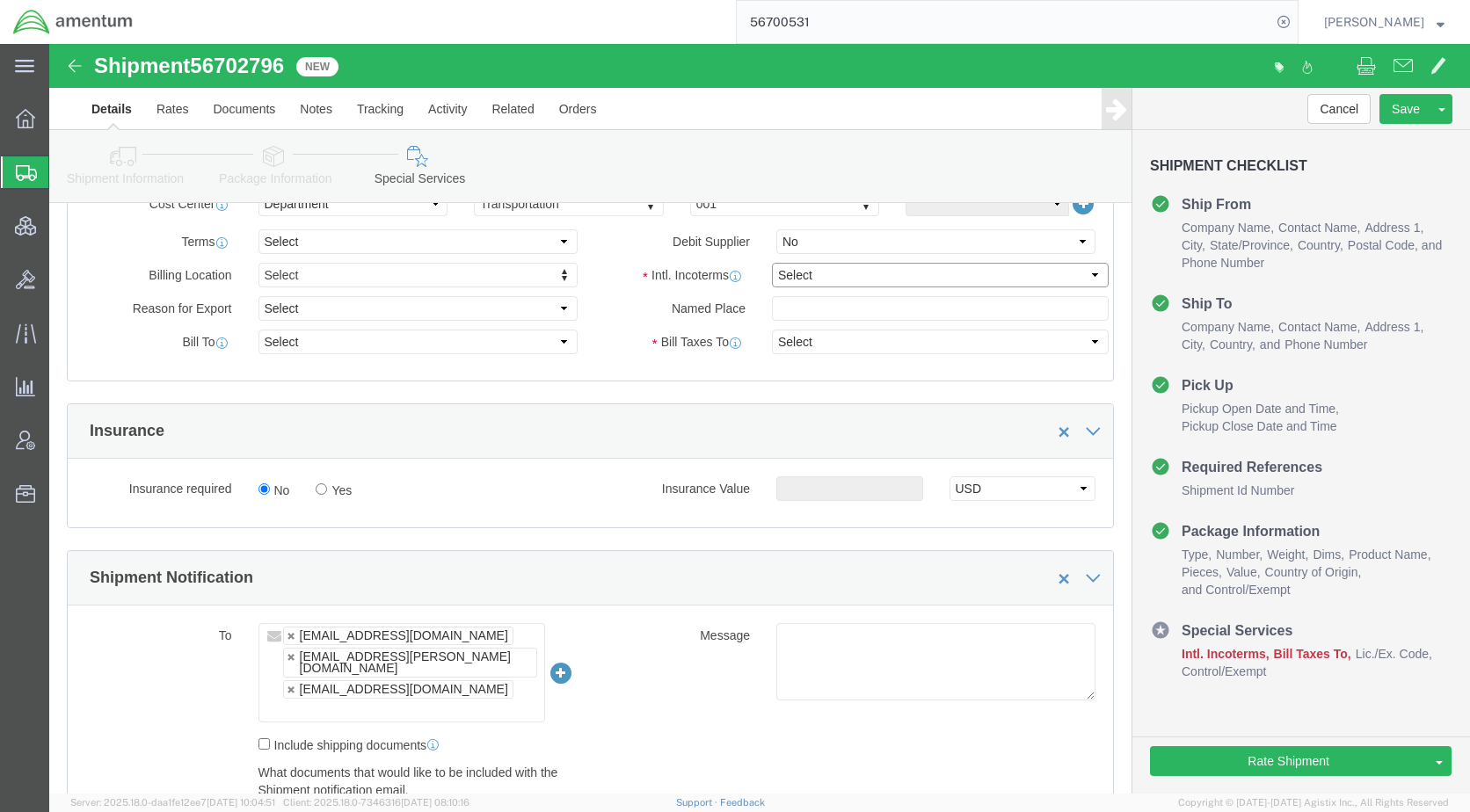
click select "Select Carriage Insurance Paid Carriage Paid To Cost and Freight Cost Insurance…"
select select "DDP"
click select "Select Carriage Insurance Paid Carriage Paid To Cost and Freight Cost Insurance…"
select select "SHIP"
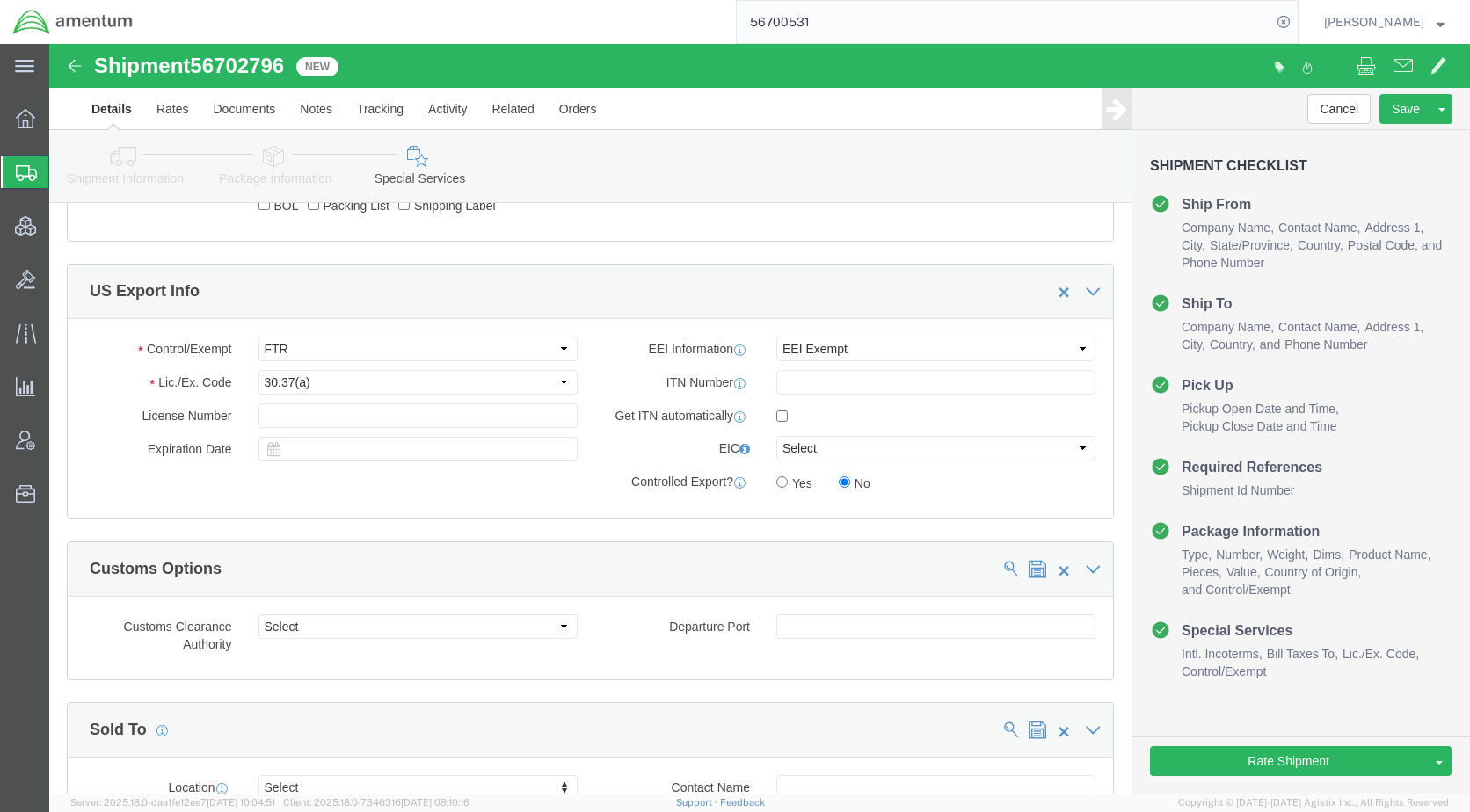
scroll to position [1495, 0]
click button "Rate Shipment"
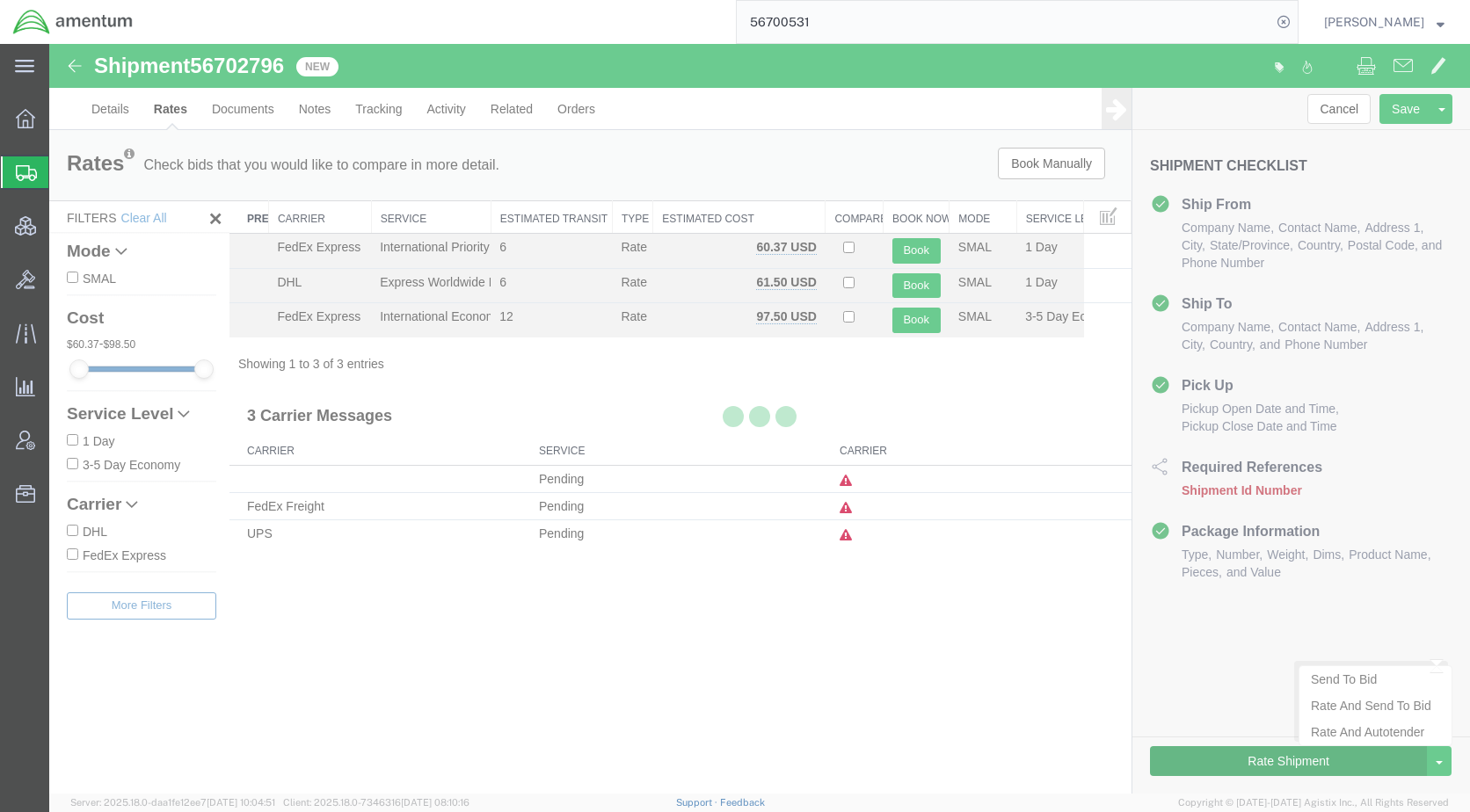
scroll to position [0, 0]
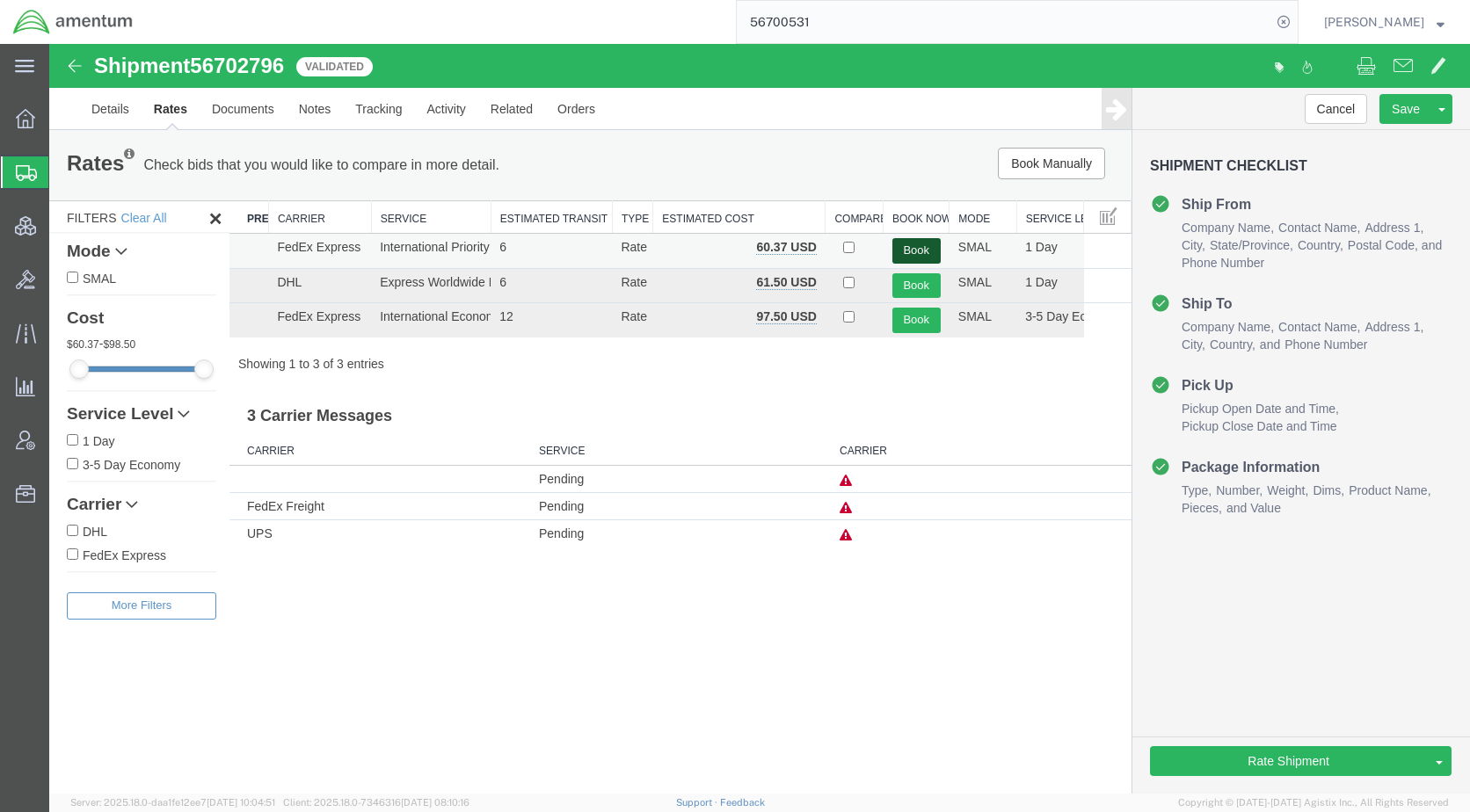
click at [918, 250] on button "Book" at bounding box center [916, 251] width 48 height 26
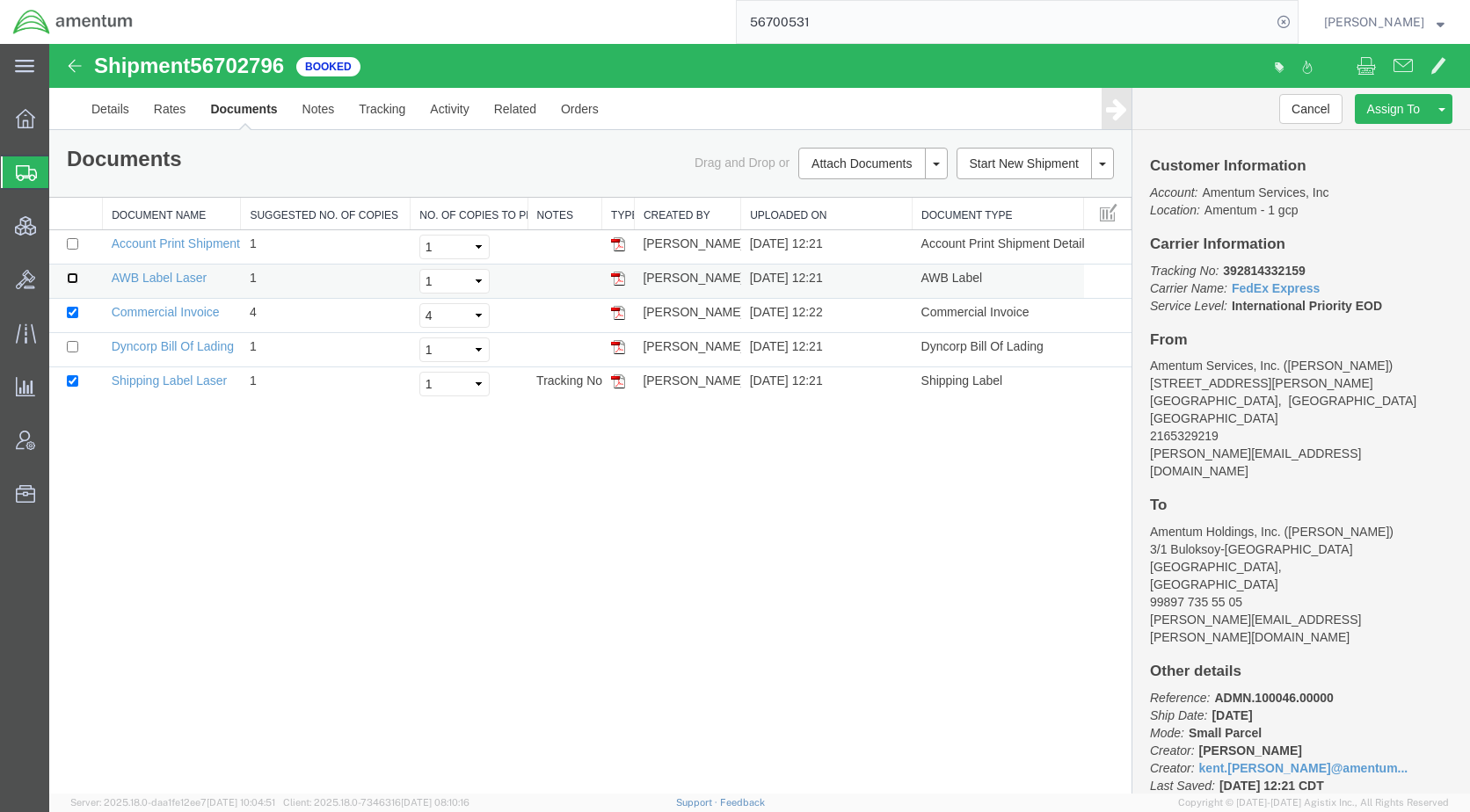
click at [75, 275] on input "checkbox" at bounding box center [72, 278] width 11 height 11
checkbox input "true"
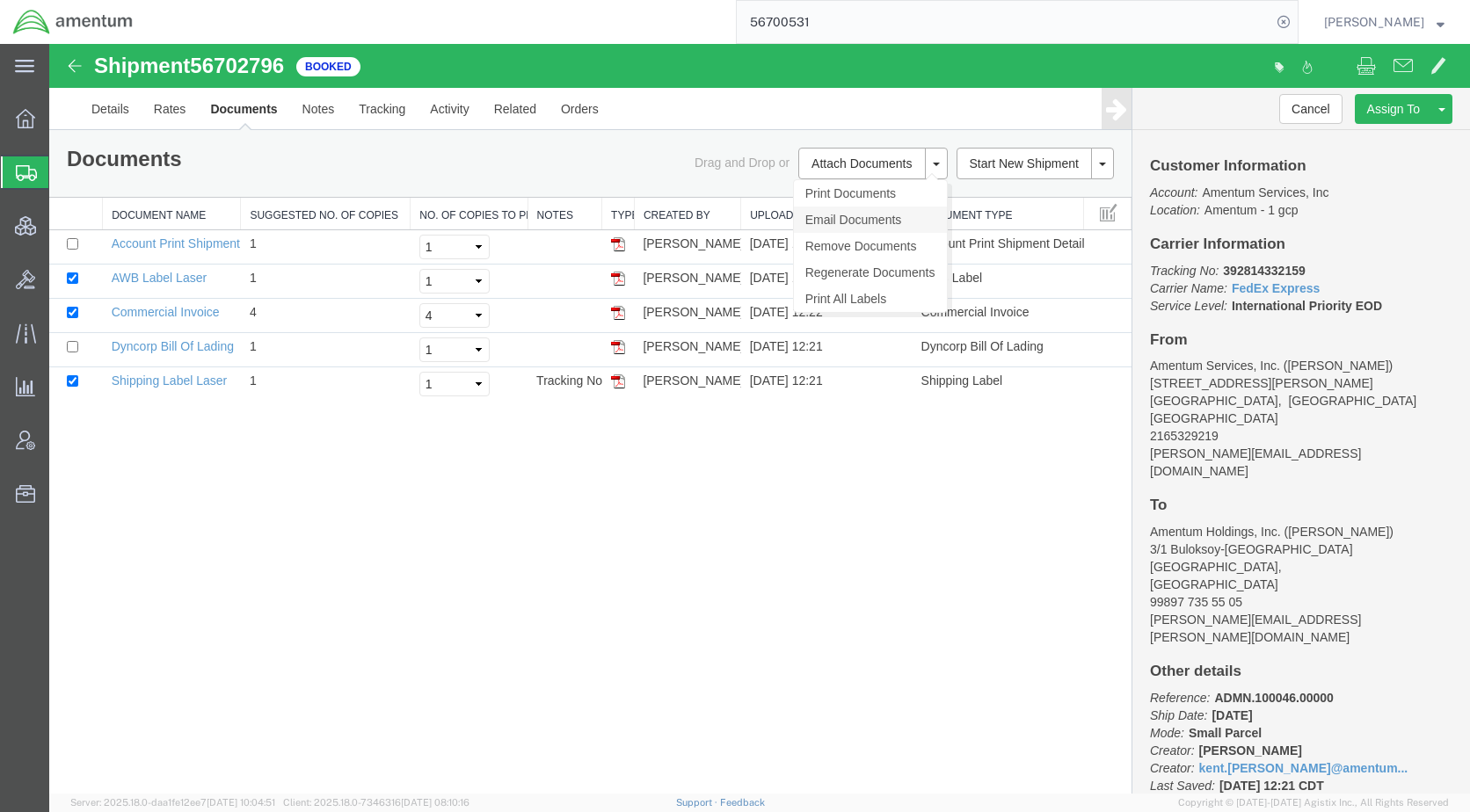
click at [863, 218] on link "Email Documents" at bounding box center [870, 220] width 153 height 27
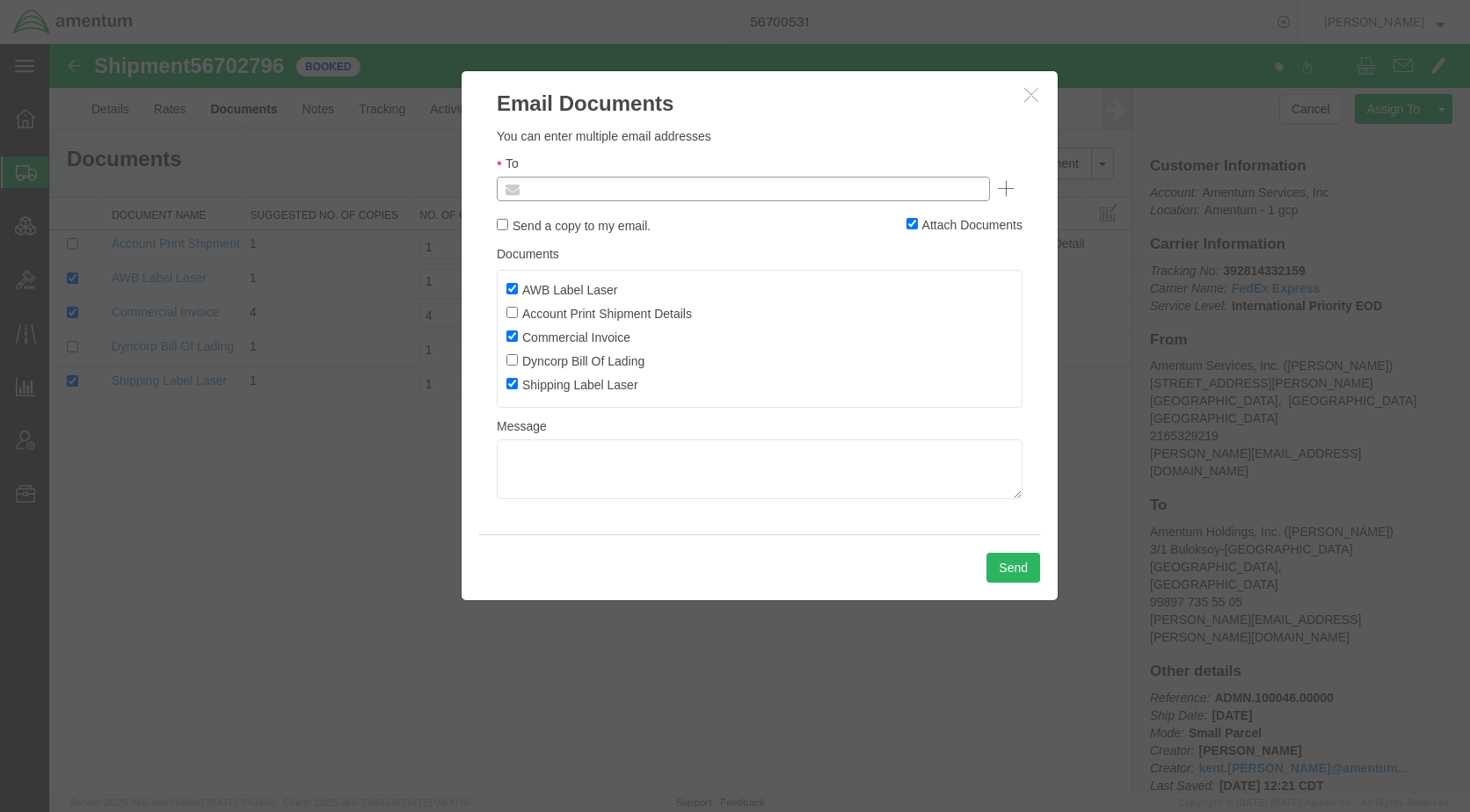
click at [682, 188] on input "text" at bounding box center [624, 188] width 206 height 23
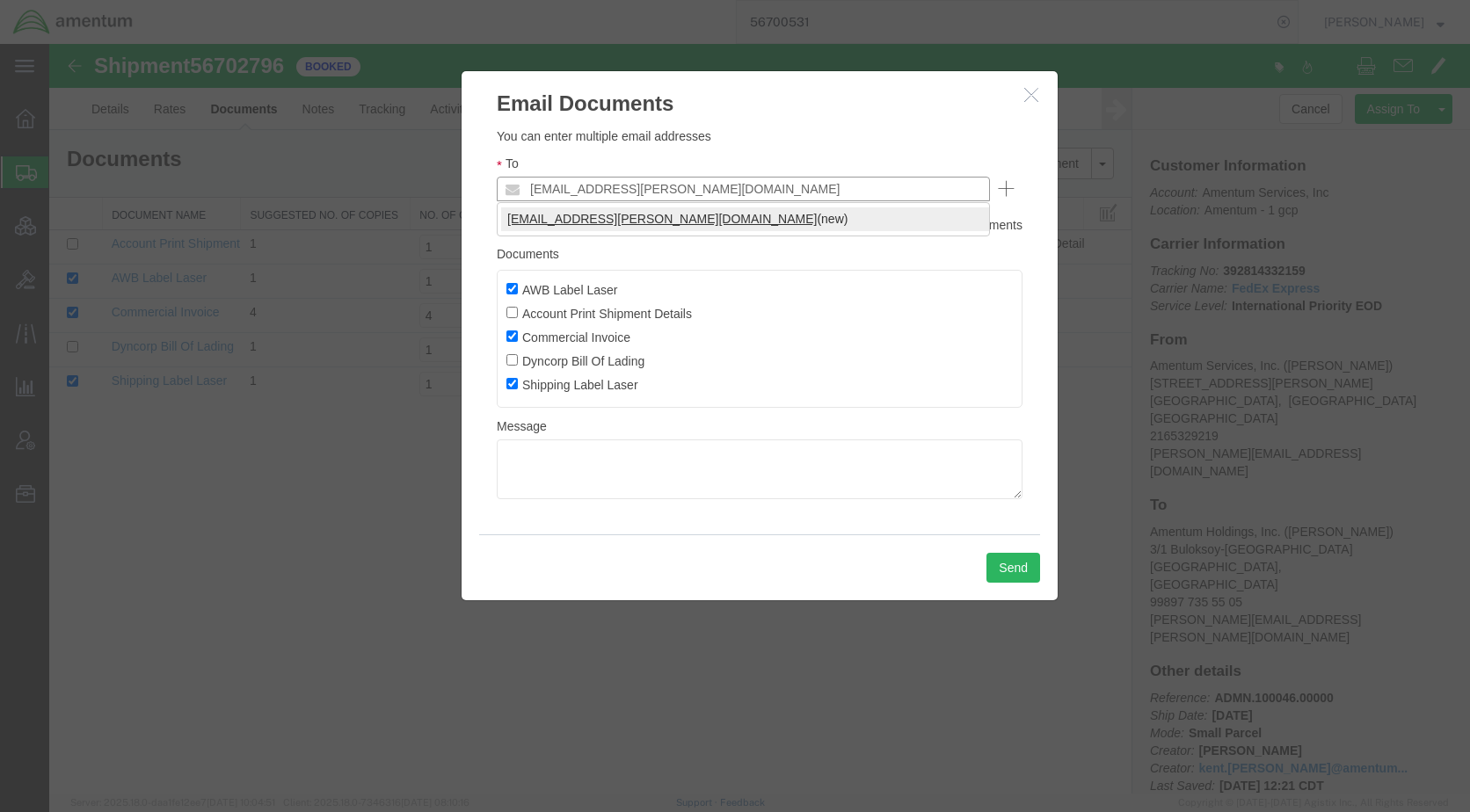
type input "[EMAIL_ADDRESS][PERSON_NAME][DOMAIN_NAME]"
click at [1002, 570] on button "Send" at bounding box center [1013, 567] width 54 height 30
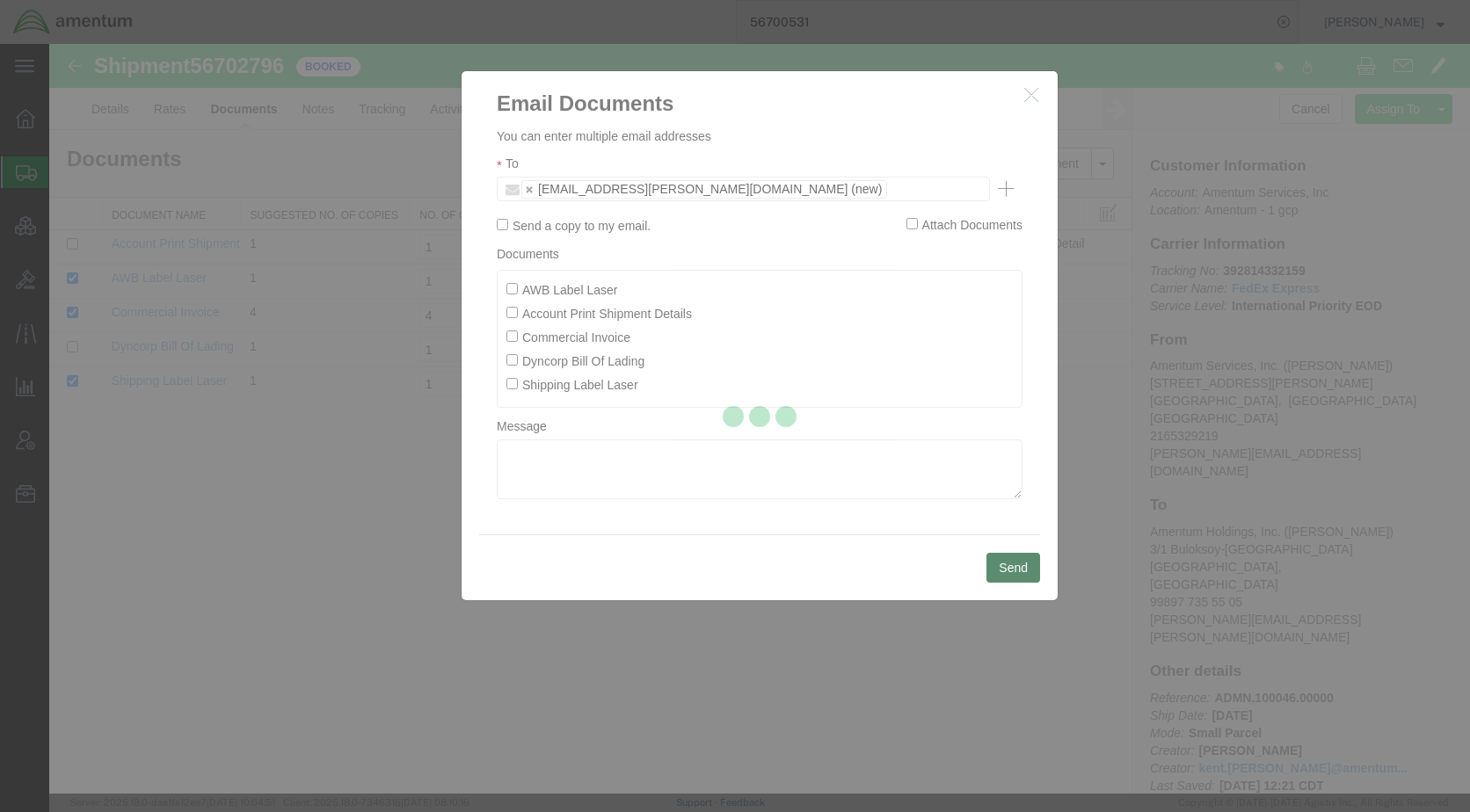
checkbox input "false"
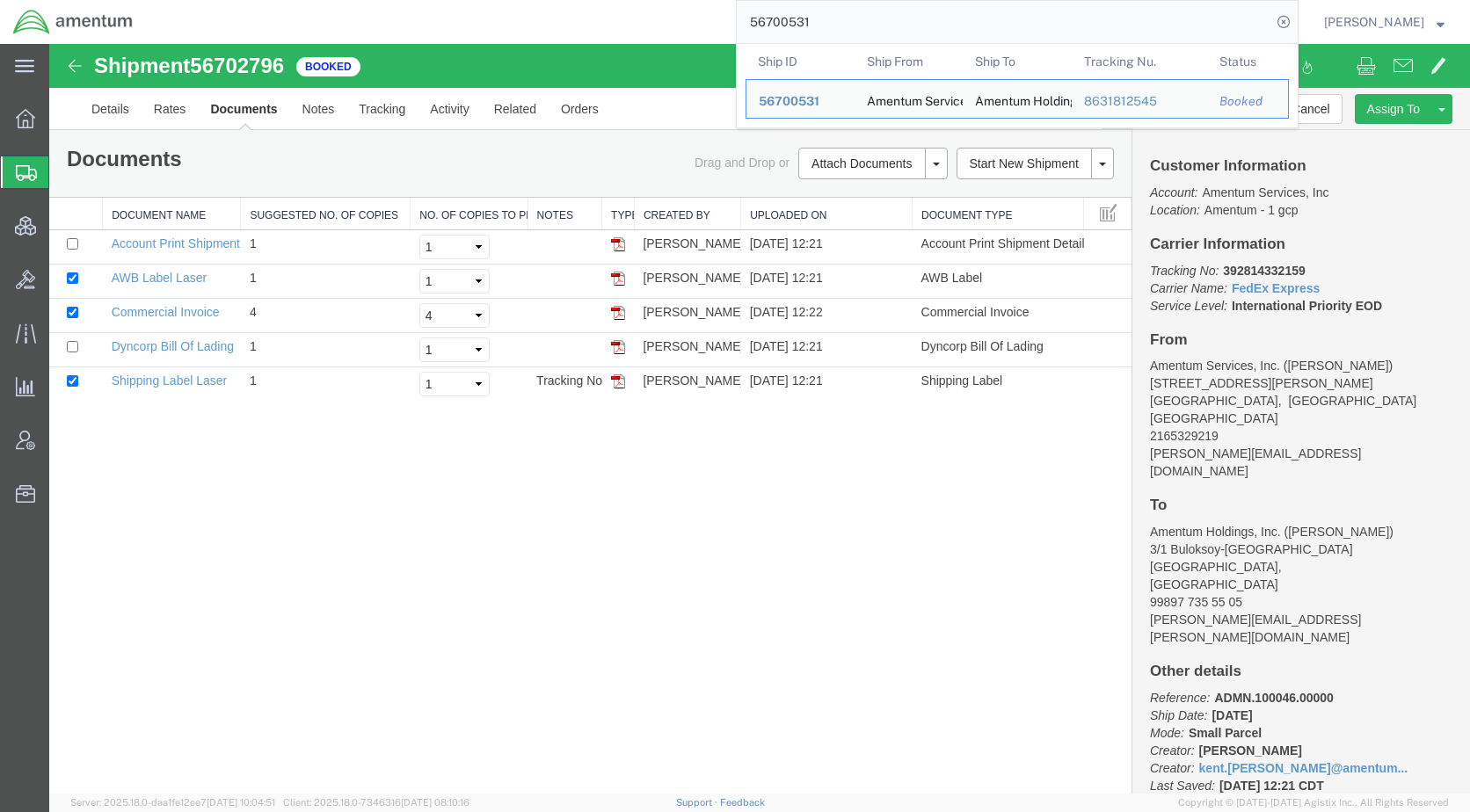
drag, startPoint x: 871, startPoint y: 24, endPoint x: 693, endPoint y: 37, distance: 178.5
click at [693, 37] on div "56700531 Ship ID Ship From Ship To Tracking Nu. Status Ship ID 56700531 Ship Fr…" at bounding box center [722, 22] width 1153 height 44
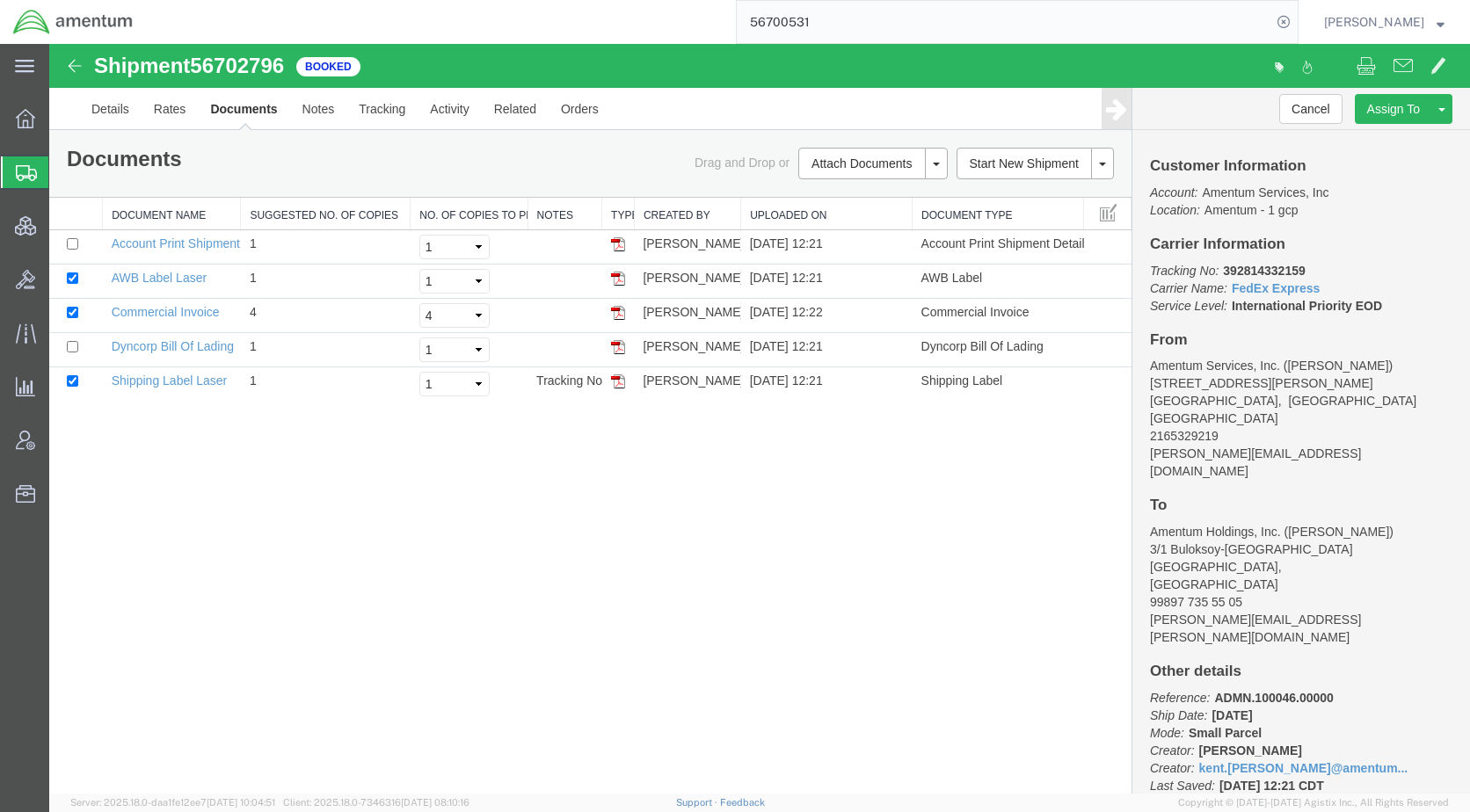
paste input "3156"
type input "56703156"
click at [1296, 25] on icon at bounding box center [1284, 21] width 25 height 25
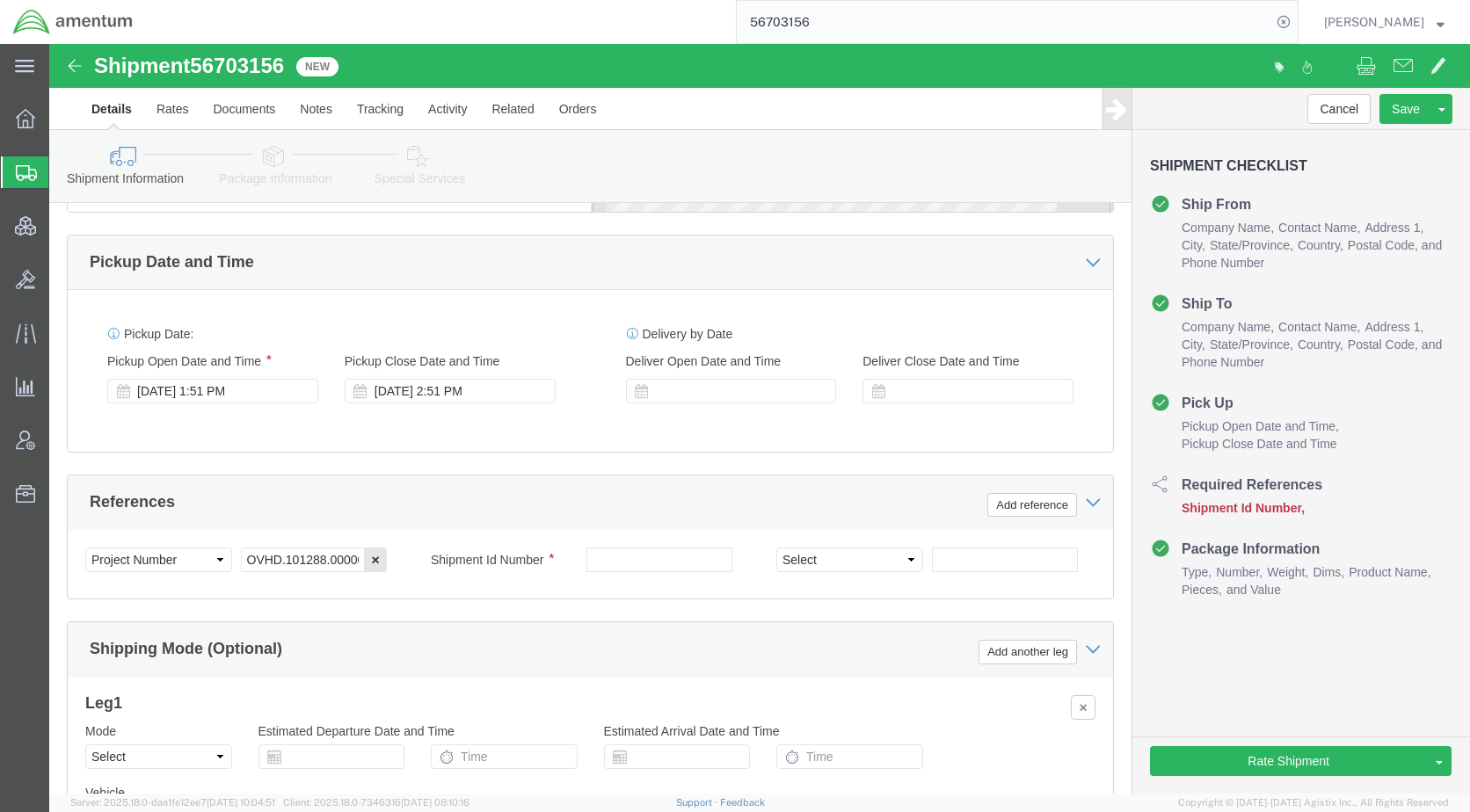
scroll to position [879, 0]
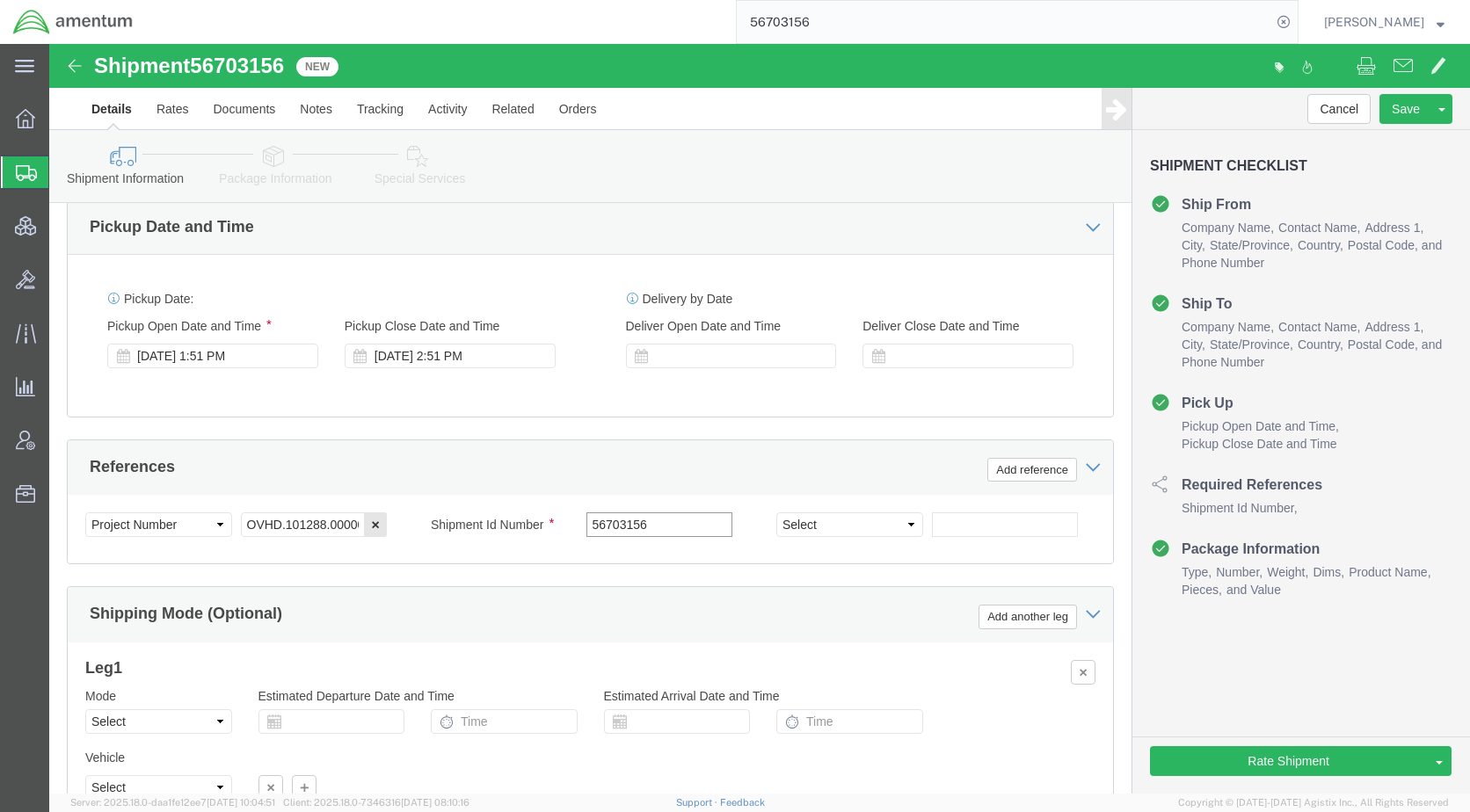
type input "56703156"
drag, startPoint x: 232, startPoint y: 113, endPoint x: 459, endPoint y: 253, distance: 266.7
click icon
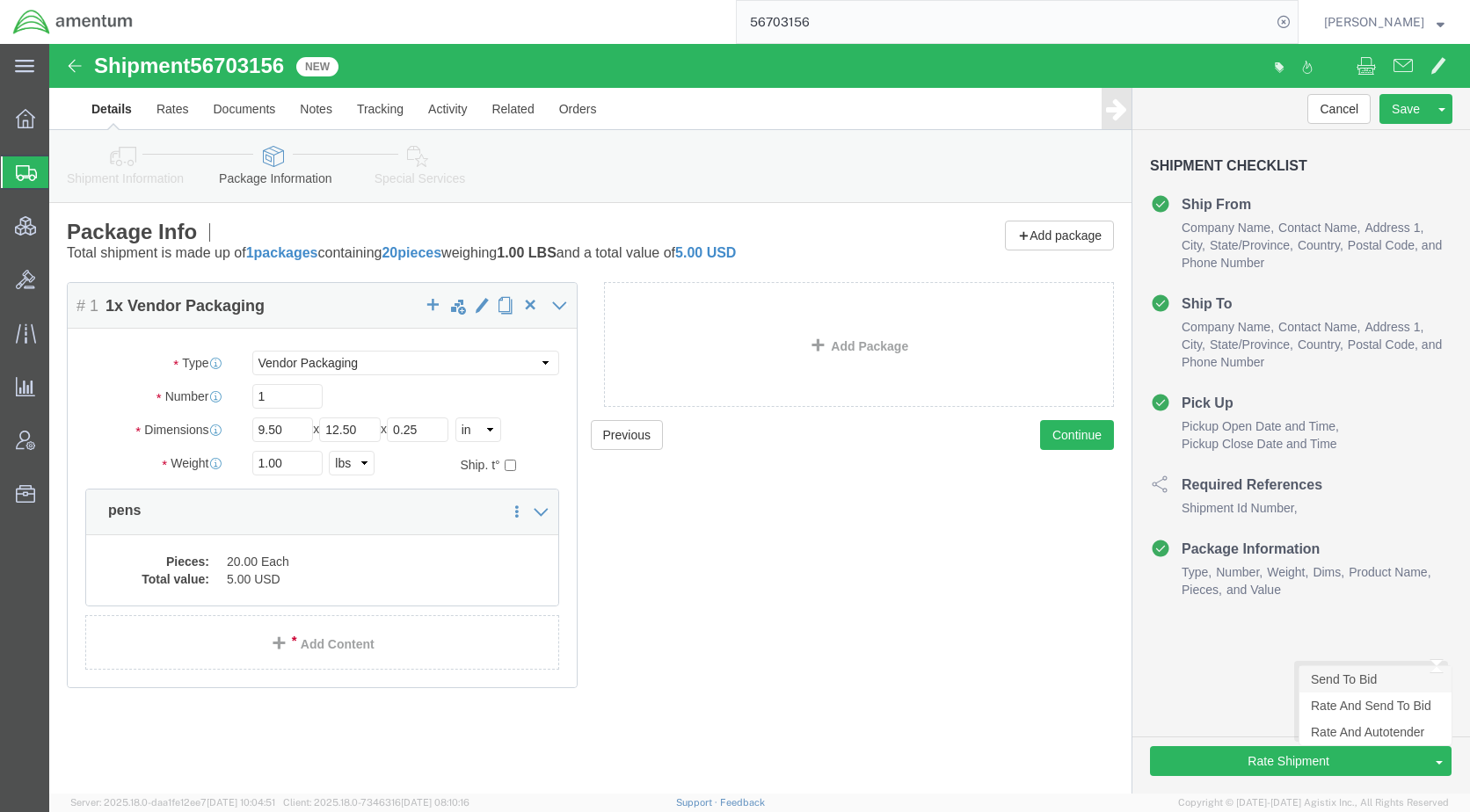
click link "Send To Bid"
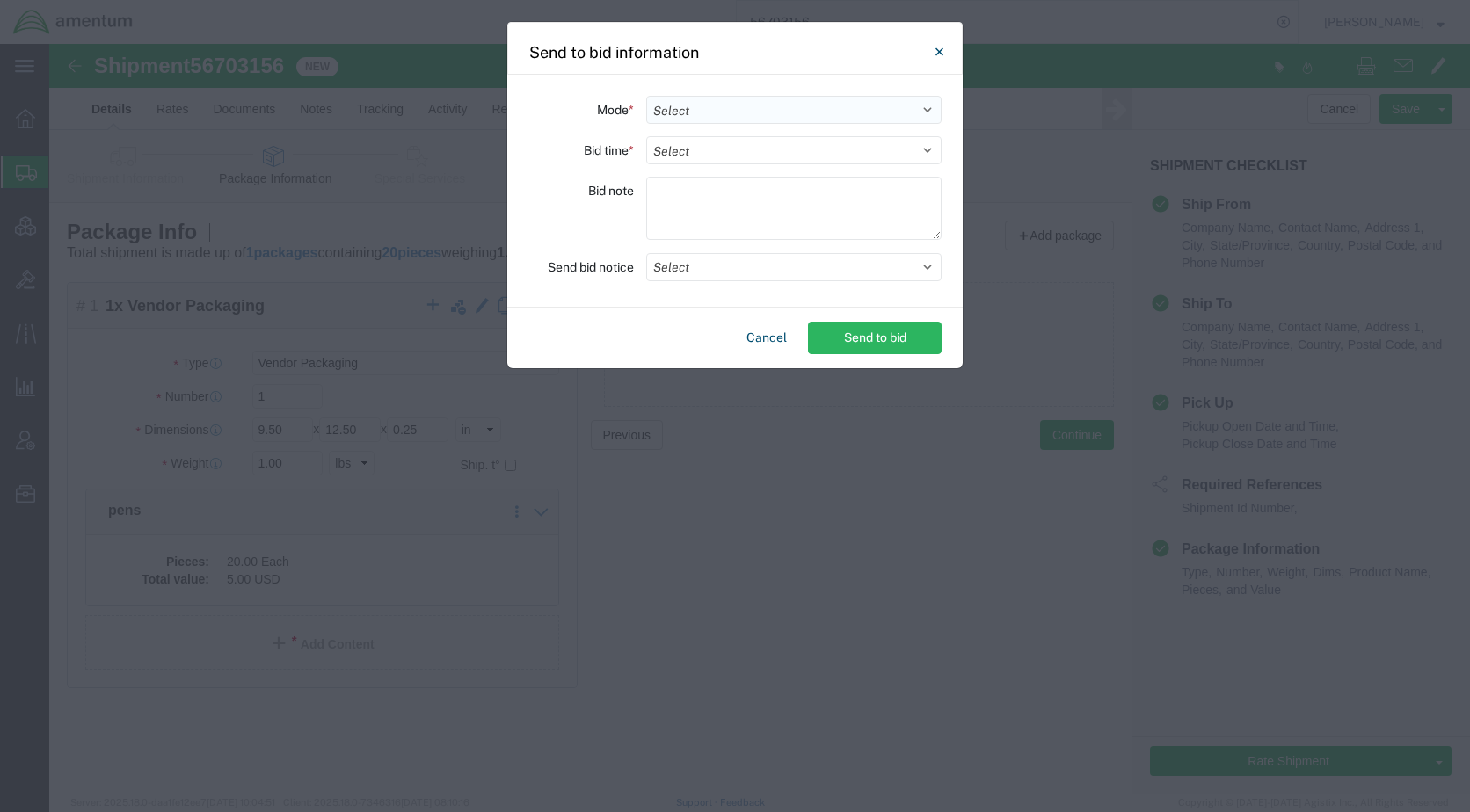
click at [706, 111] on select "Select Small Parcel Truckload Air Rail Less than Truckload Ocean Freight Multi-…" at bounding box center [794, 110] width 295 height 28
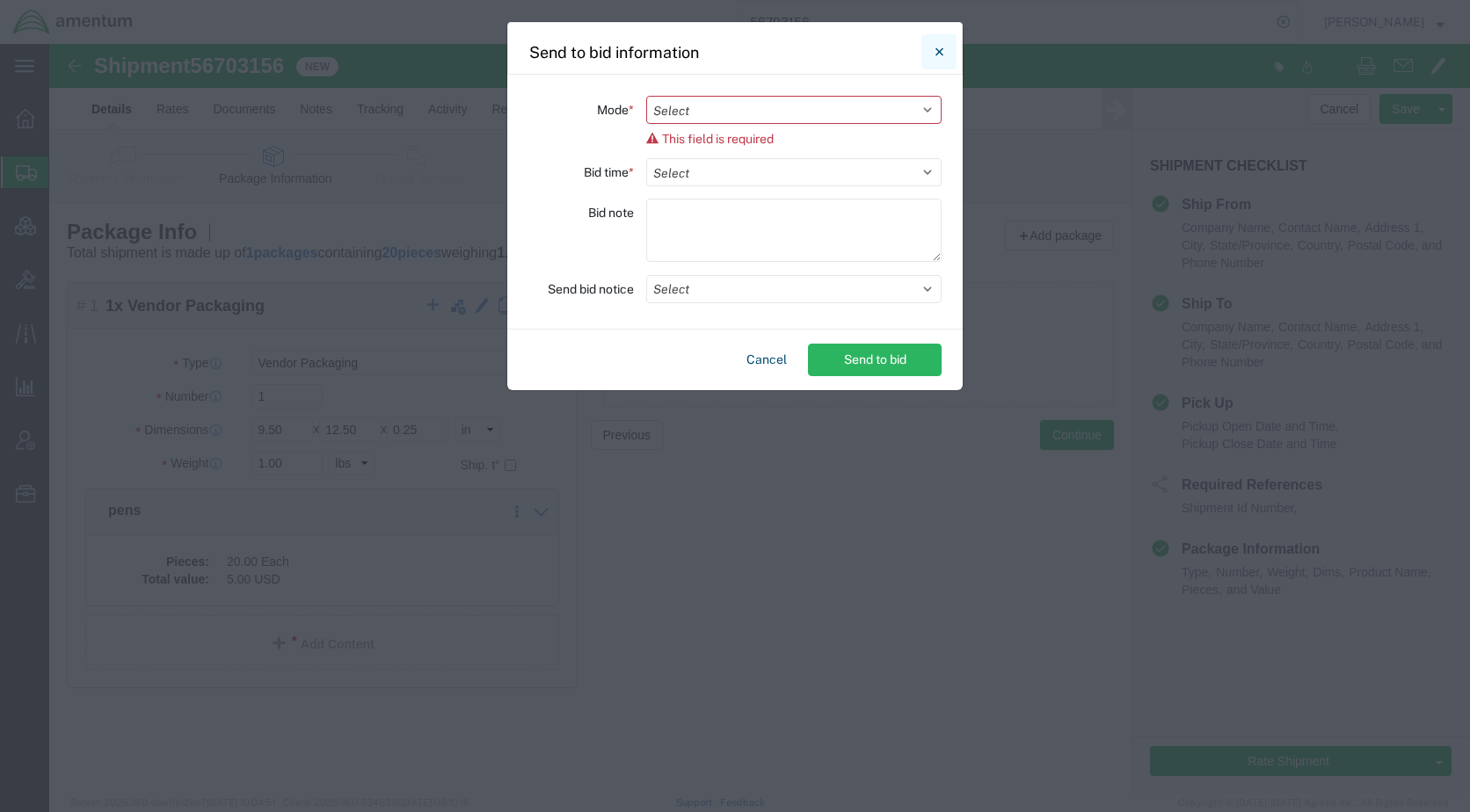
drag, startPoint x: 938, startPoint y: 54, endPoint x: 920, endPoint y: 173, distance: 120.4
click at [938, 54] on icon "Close" at bounding box center [939, 52] width 8 height 21
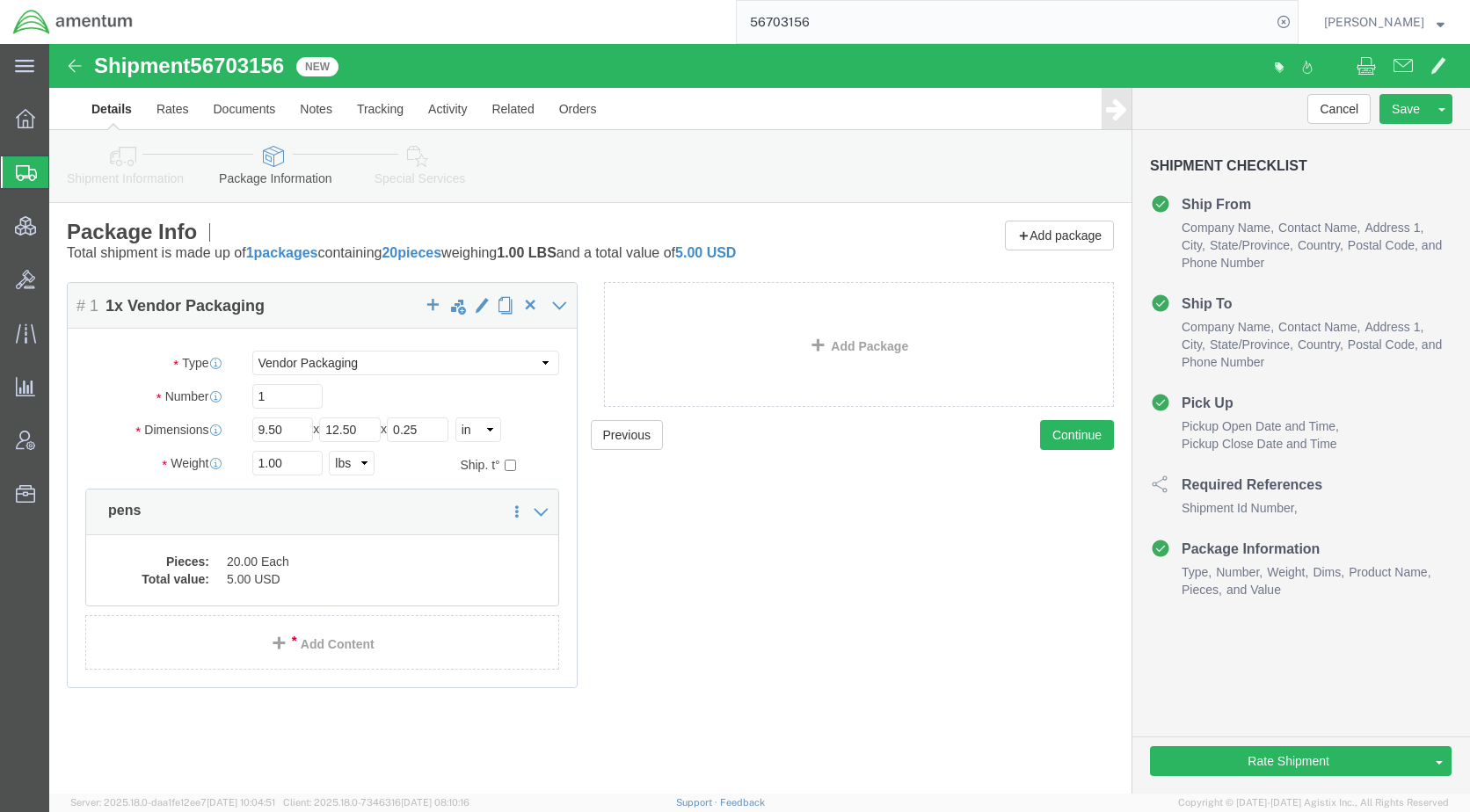
click icon
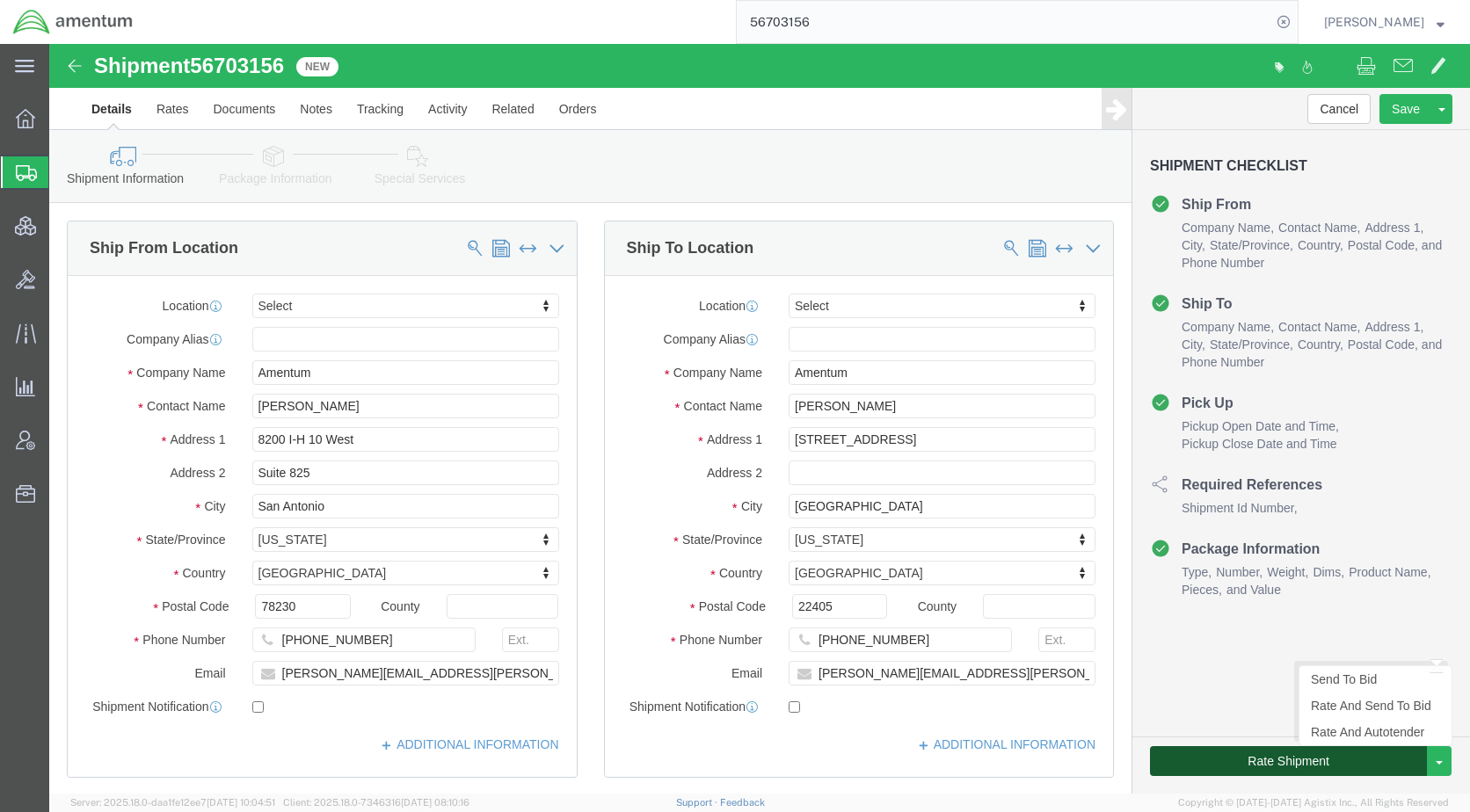
click button "Rate Shipment"
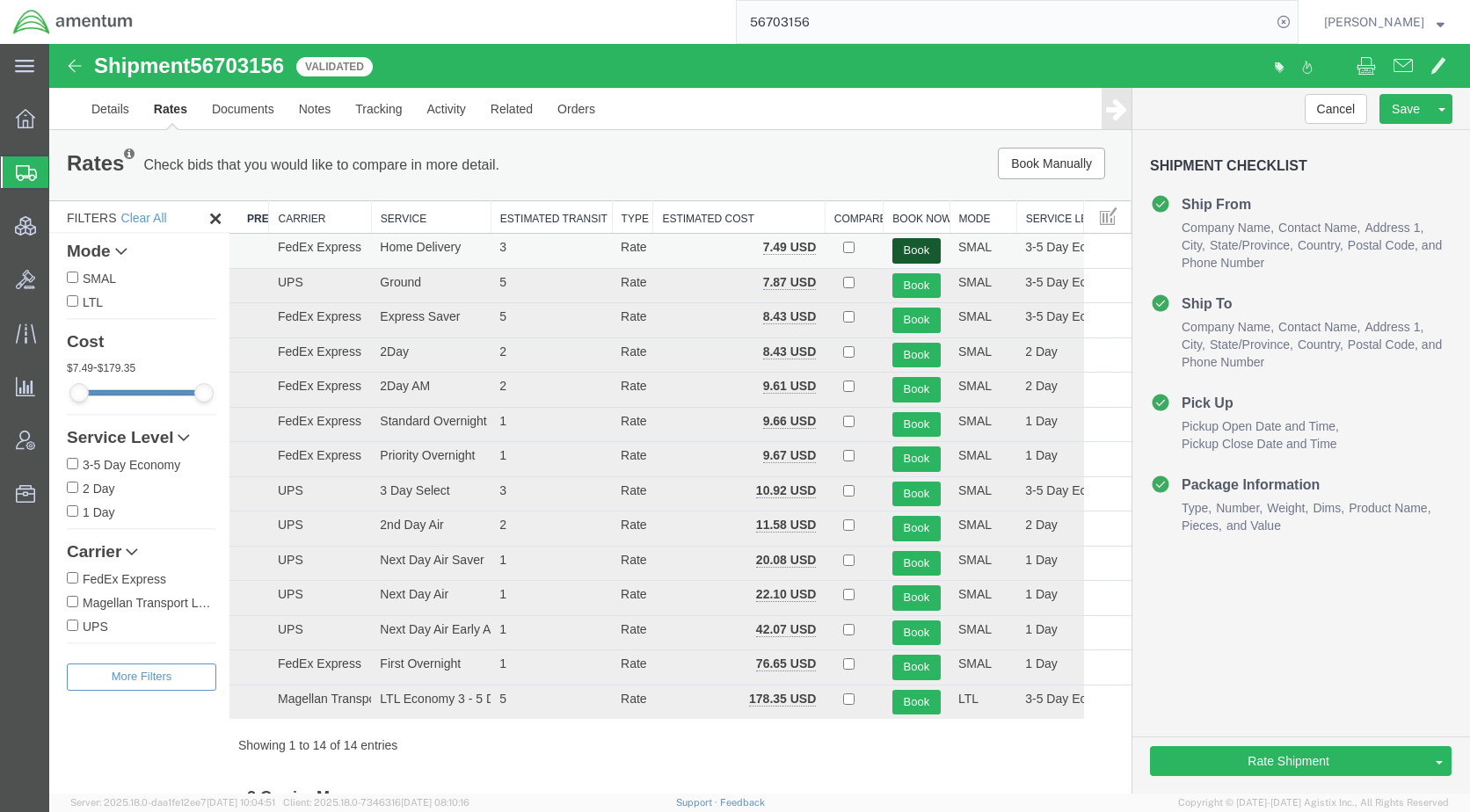
click at [895, 251] on button "Book" at bounding box center [916, 251] width 48 height 26
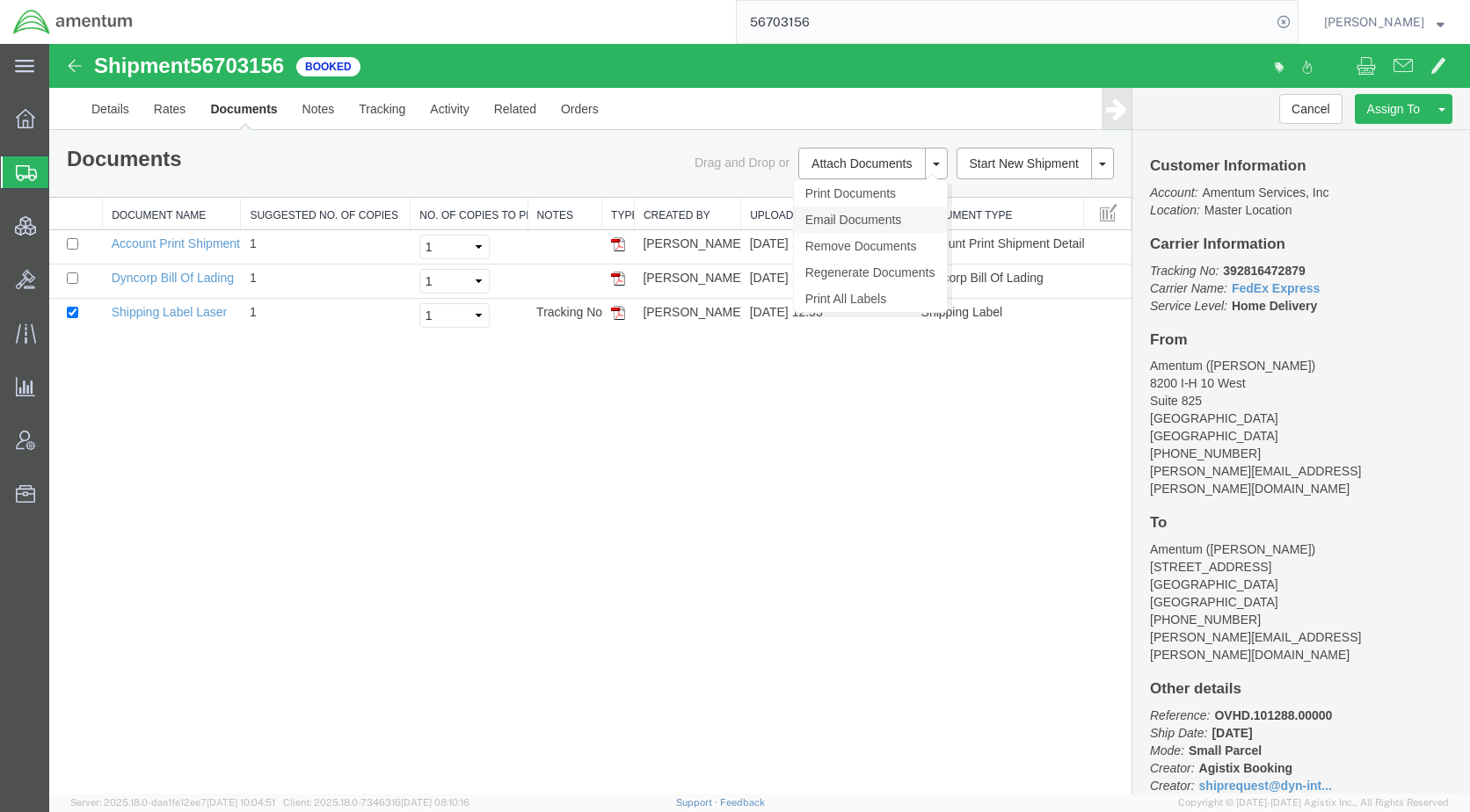
click at [865, 221] on link "Email Documents" at bounding box center [870, 220] width 153 height 27
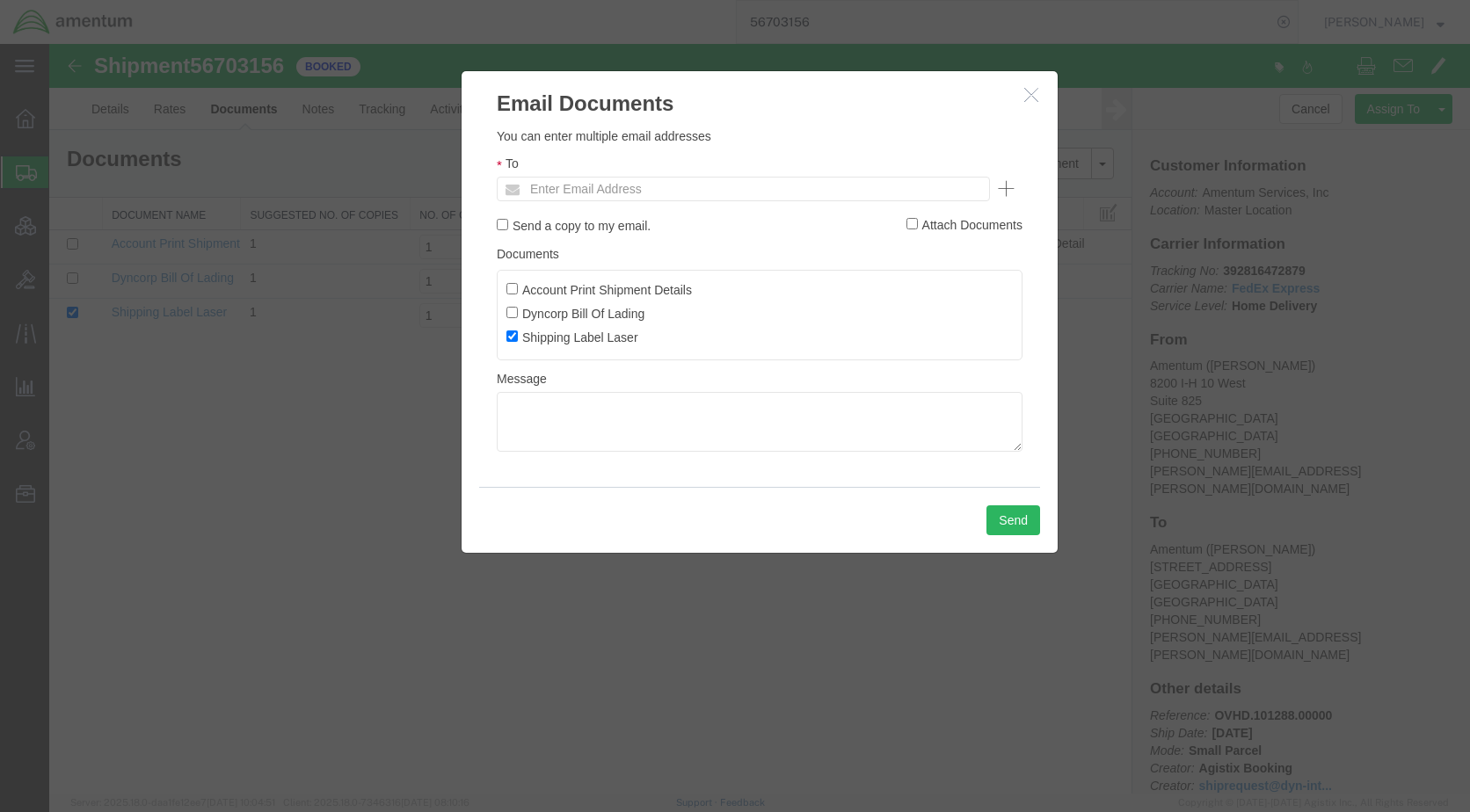
click at [663, 188] on input "Enter Email Address" at bounding box center [624, 188] width 206 height 23
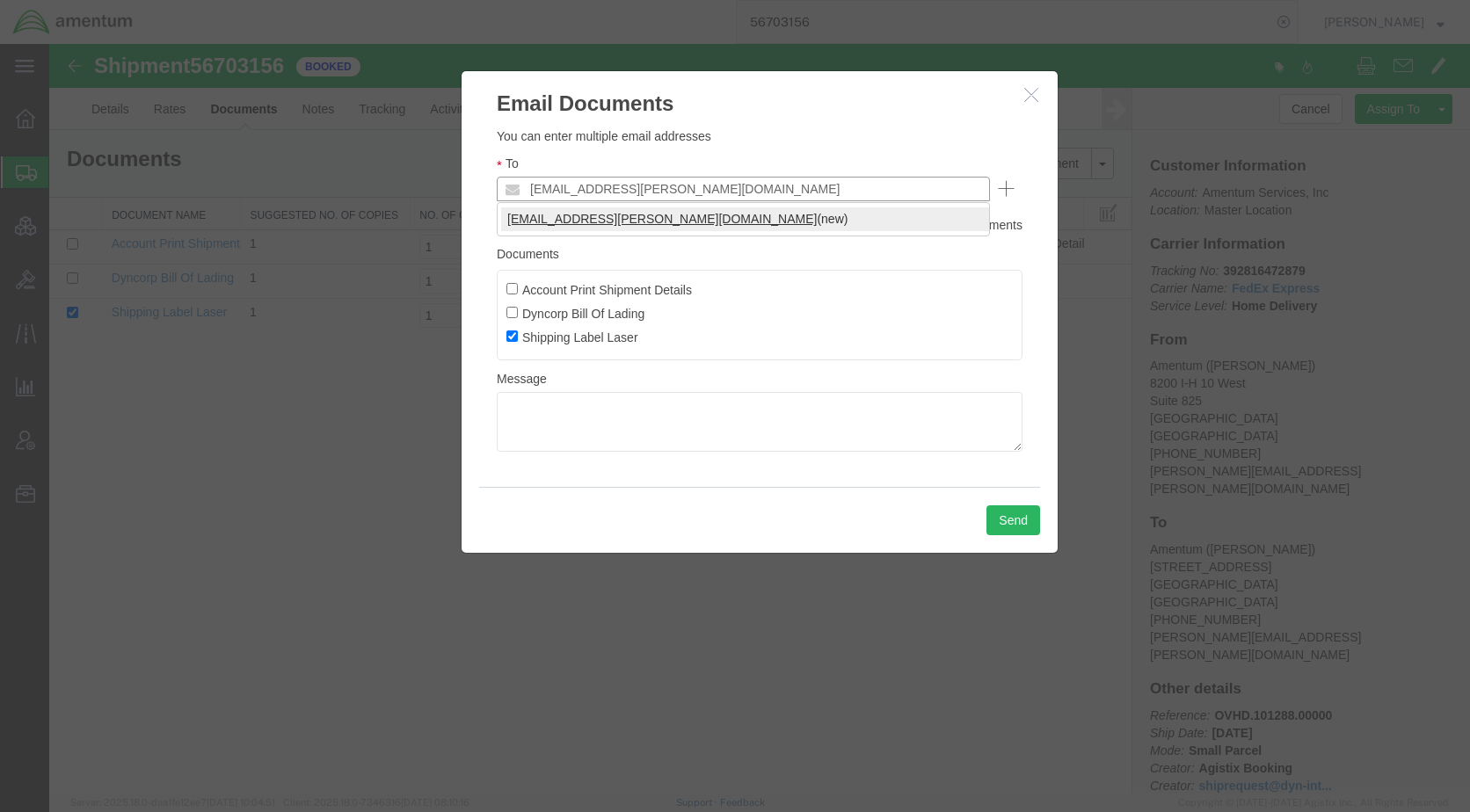
type input "[EMAIL_ADDRESS][PERSON_NAME][DOMAIN_NAME]"
click at [1022, 519] on button "Send" at bounding box center [1013, 520] width 54 height 30
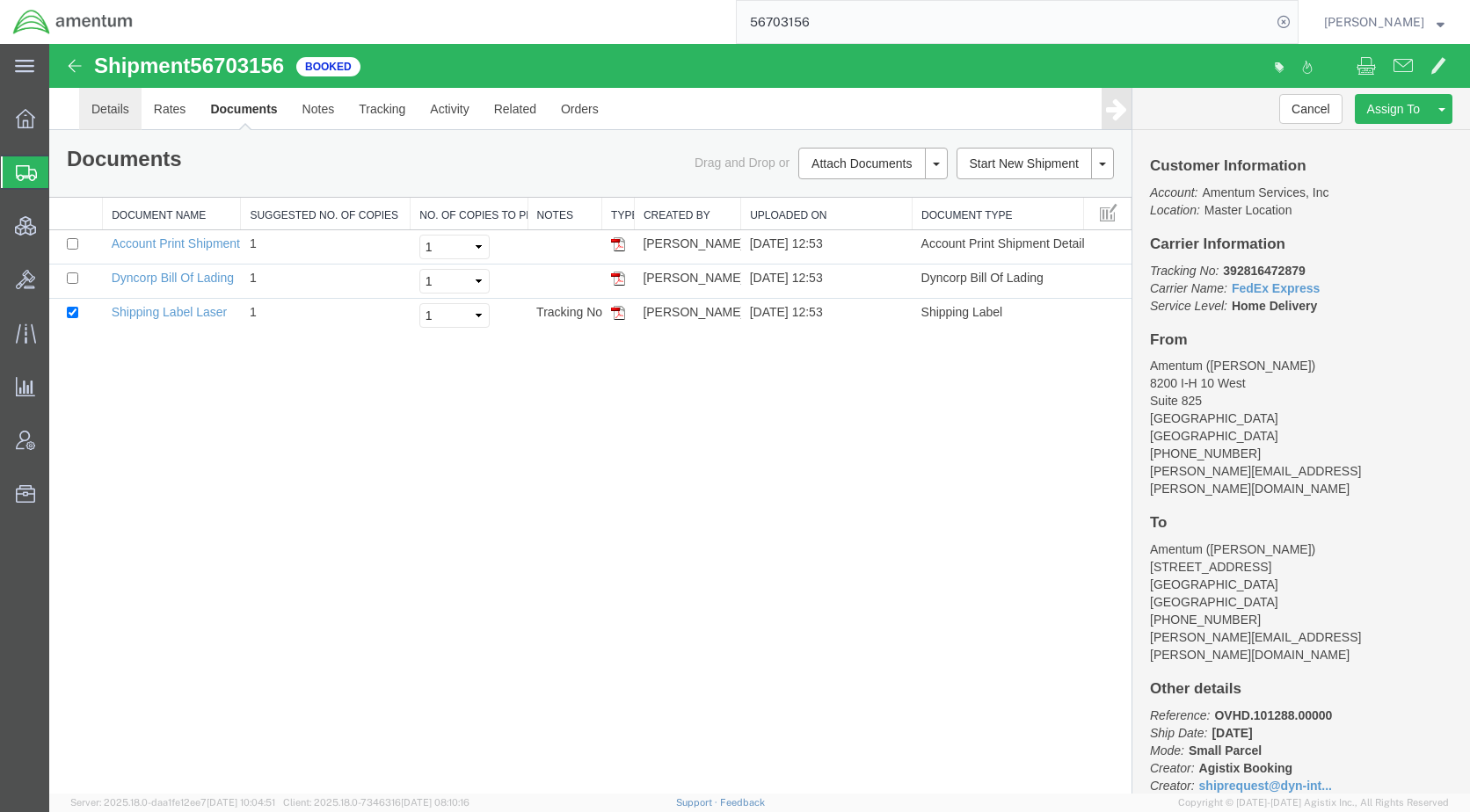
click at [123, 105] on link "Details" at bounding box center [111, 109] width 63 height 42
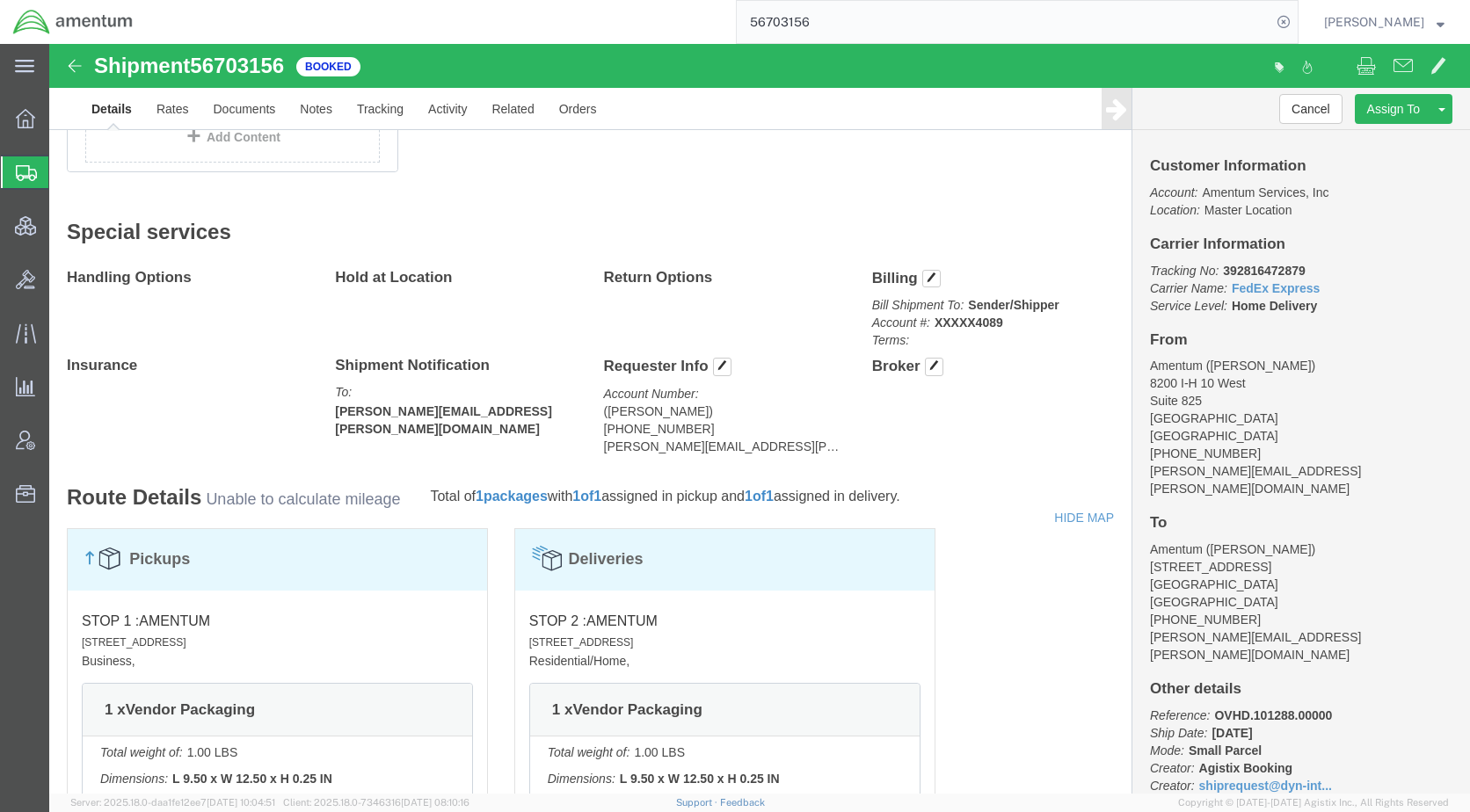
scroll to position [703, 0]
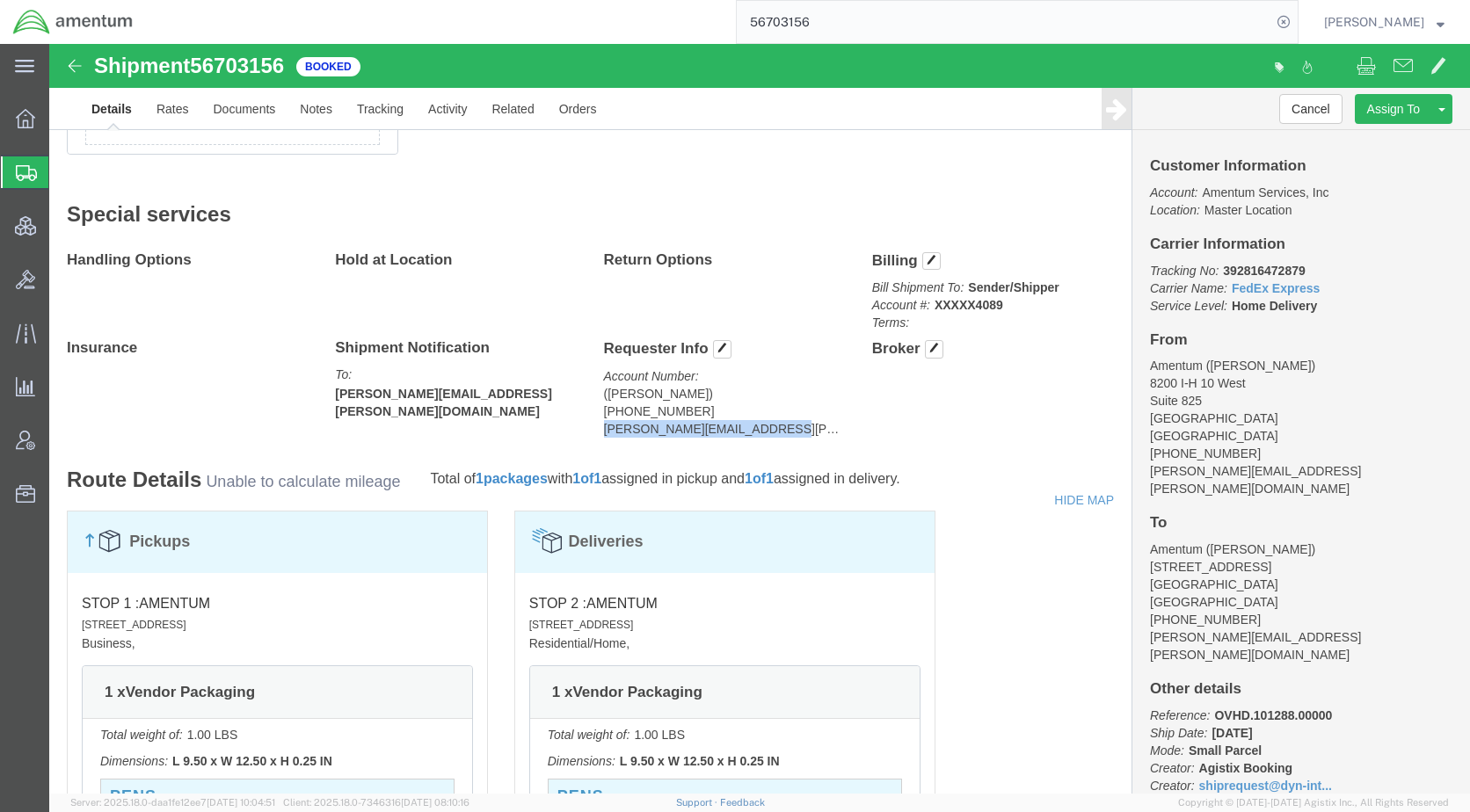
drag, startPoint x: 747, startPoint y: 380, endPoint x: 547, endPoint y: 384, distance: 200.0
click div "Requester Info Account Number: ([PERSON_NAME]) [PHONE_NUMBER] [PERSON_NAME][EMA…"
drag, startPoint x: 547, startPoint y: 384, endPoint x: 562, endPoint y: 388, distance: 15.5
copy address "[PERSON_NAME][EMAIL_ADDRESS][PERSON_NAME][DOMAIN_NAME]"
click div "Shipment Detail Ship From Amentum ([PERSON_NAME]) [STREET_ADDRESS] [PHONE_NUMBE…"
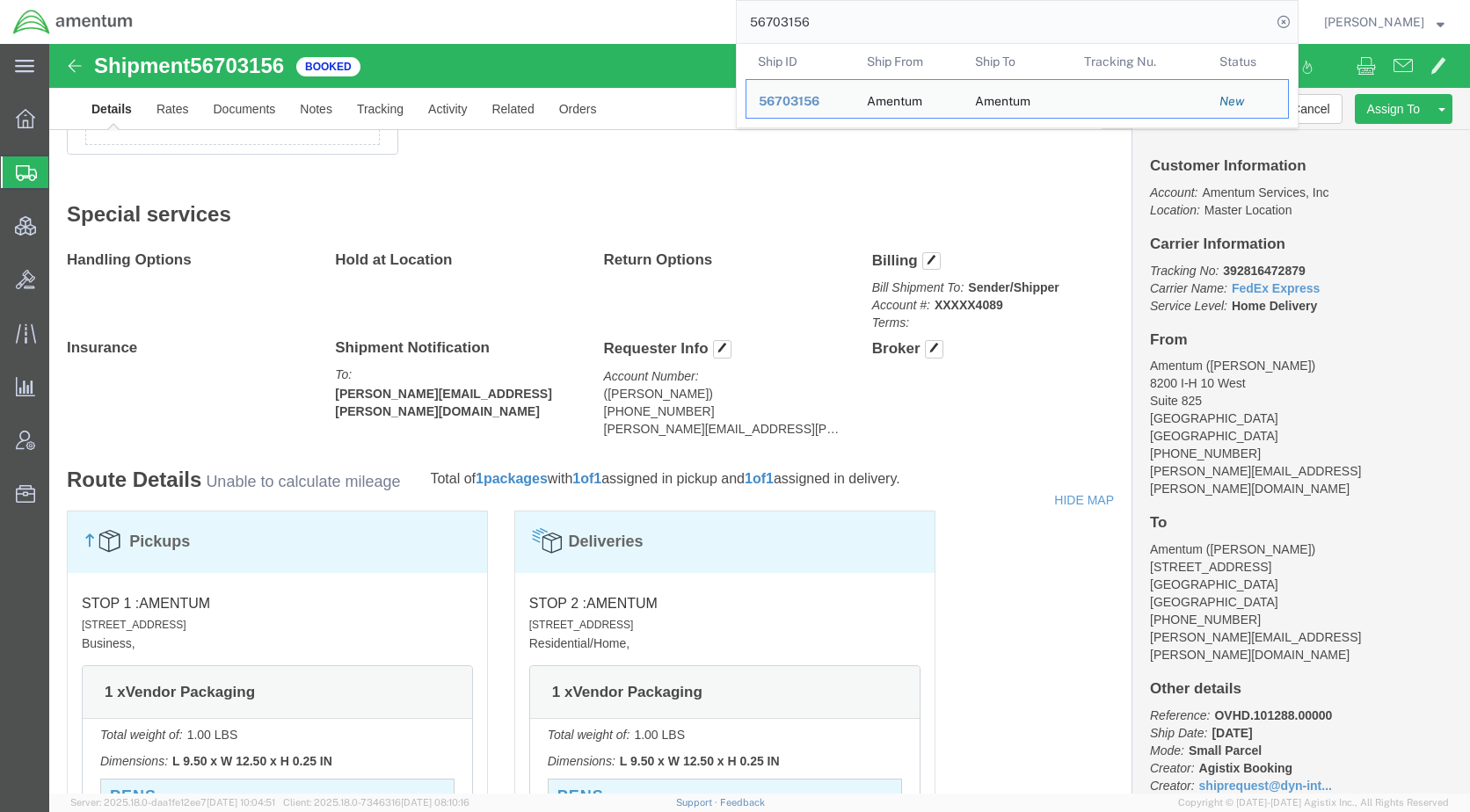
drag, startPoint x: 884, startPoint y: 31, endPoint x: 663, endPoint y: 30, distance: 221.0
click at [663, 30] on div "56703156 Ship ID Ship From Ship To Tracking Nu. Status Ship ID 56703156 Ship Fr…" at bounding box center [722, 22] width 1153 height 44
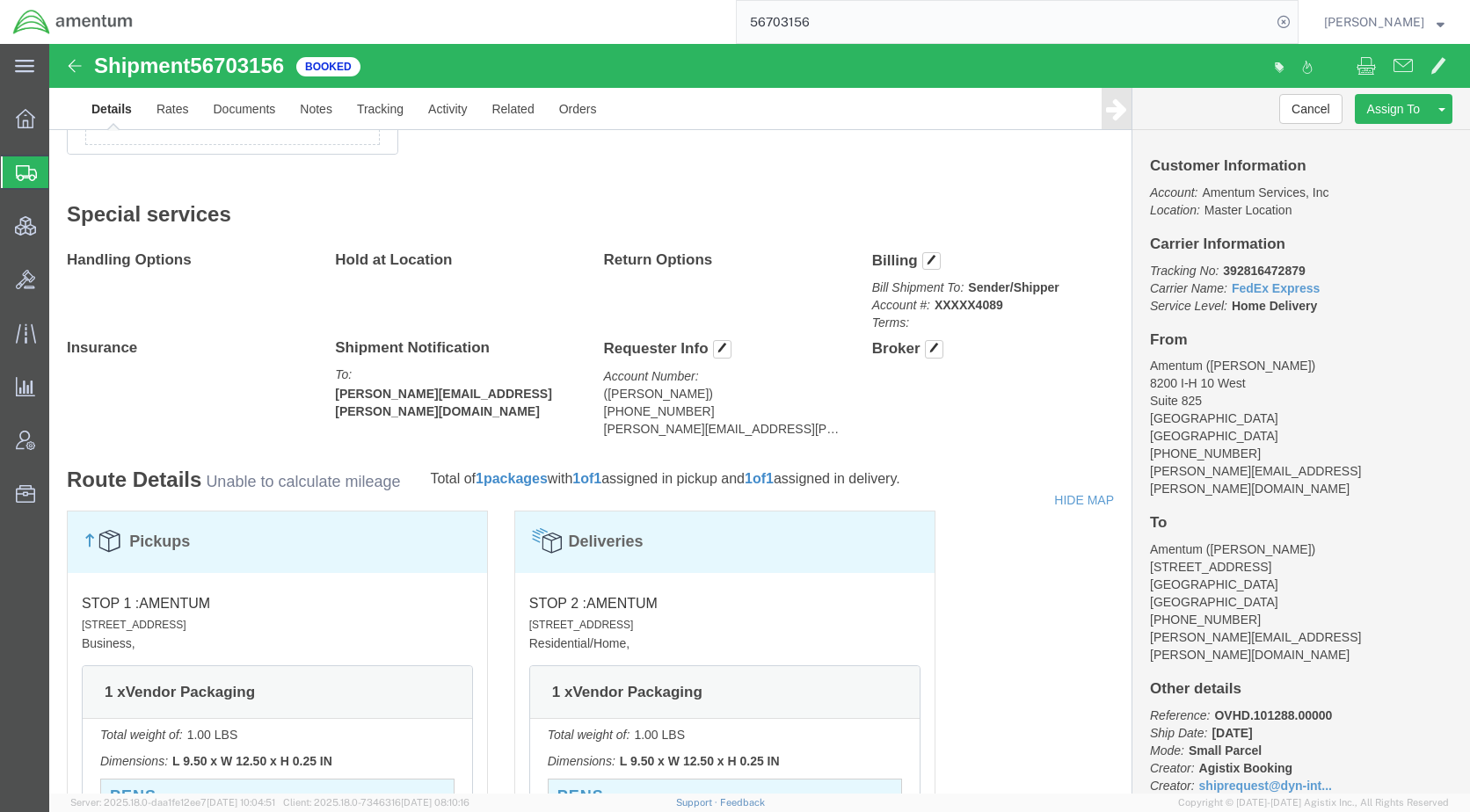
paste input "2491"
type input "56702491"
click at [1296, 18] on icon at bounding box center [1284, 21] width 25 height 25
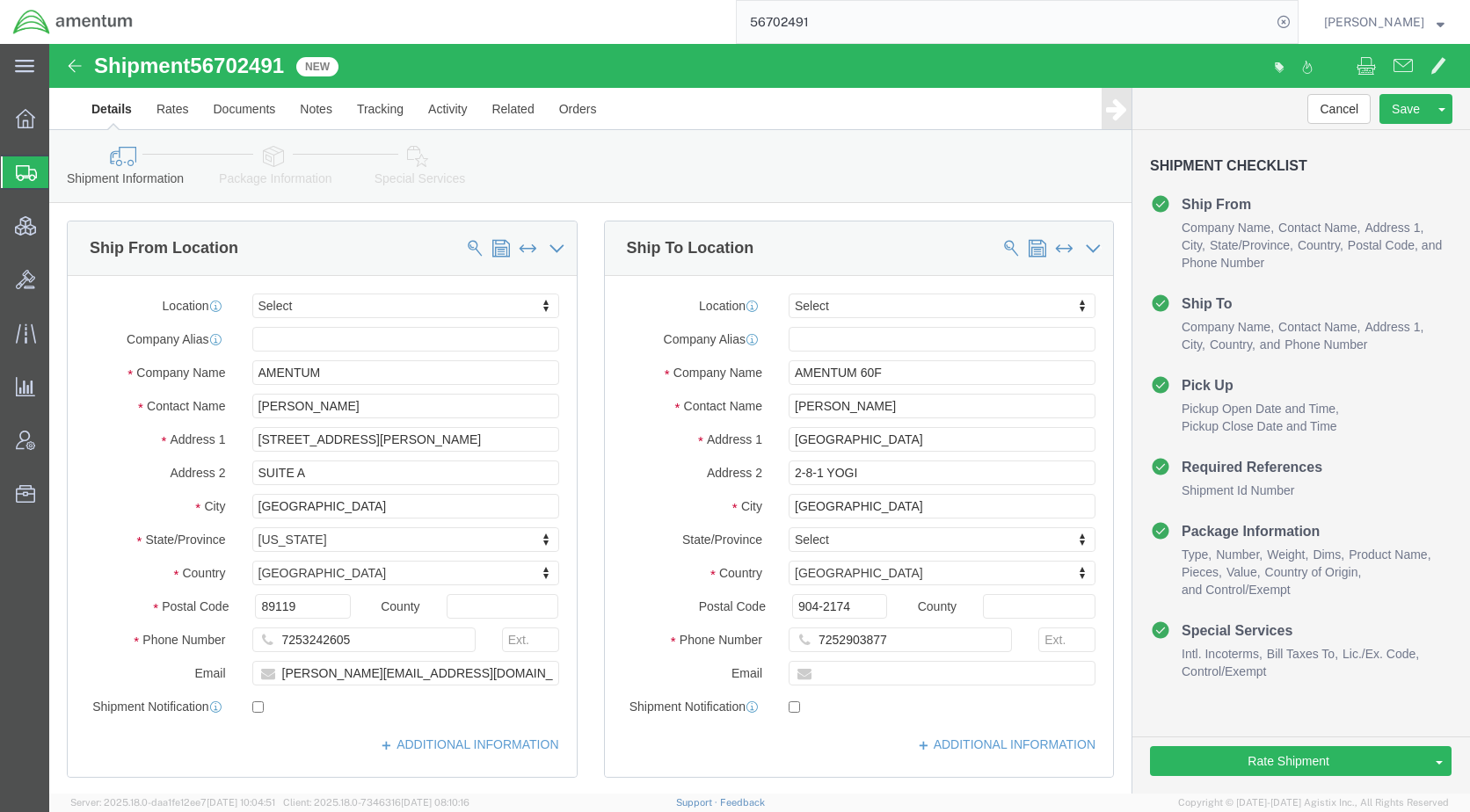
drag, startPoint x: 211, startPoint y: 119, endPoint x: 291, endPoint y: 129, distance: 80.6
click icon
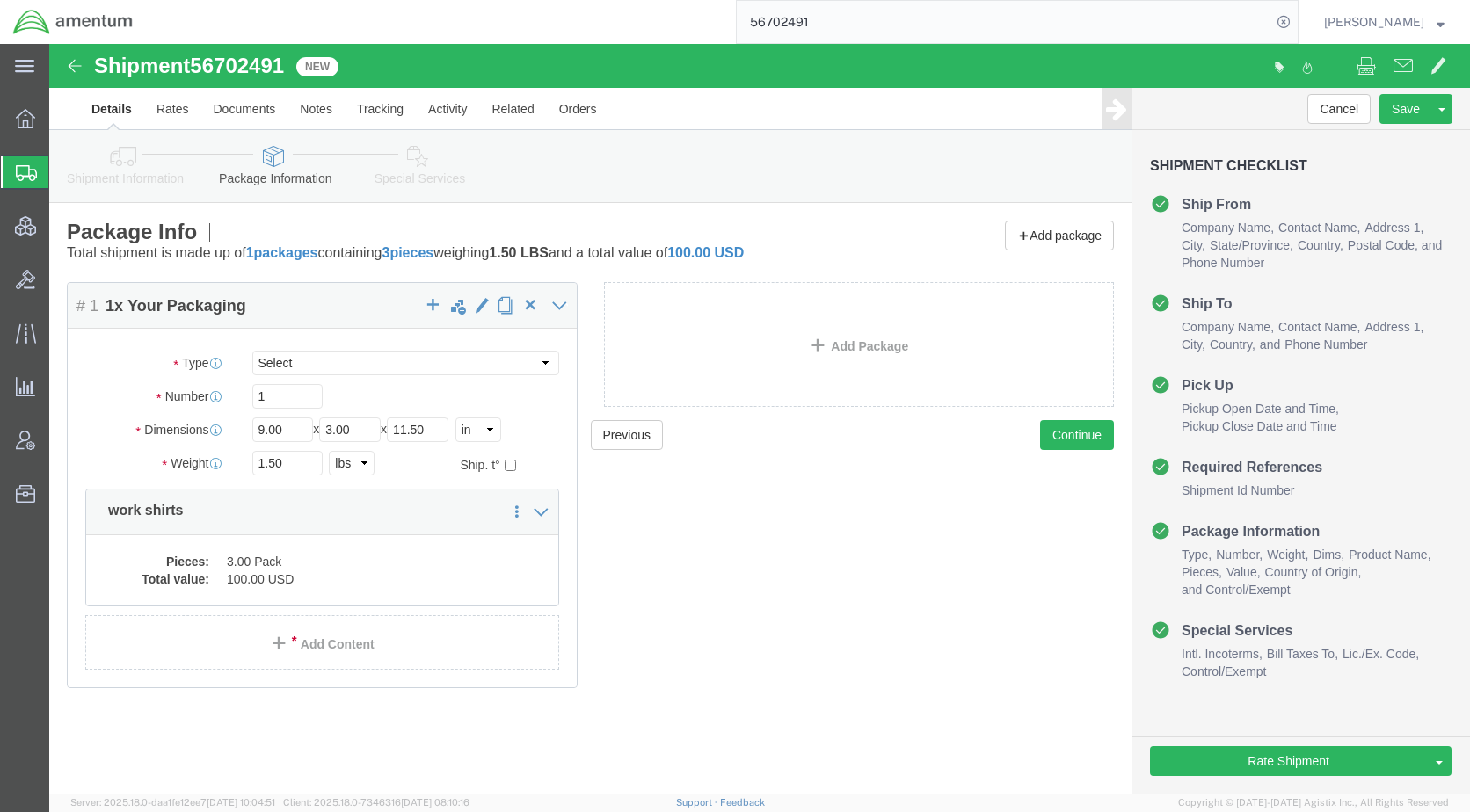
click link "Special Services"
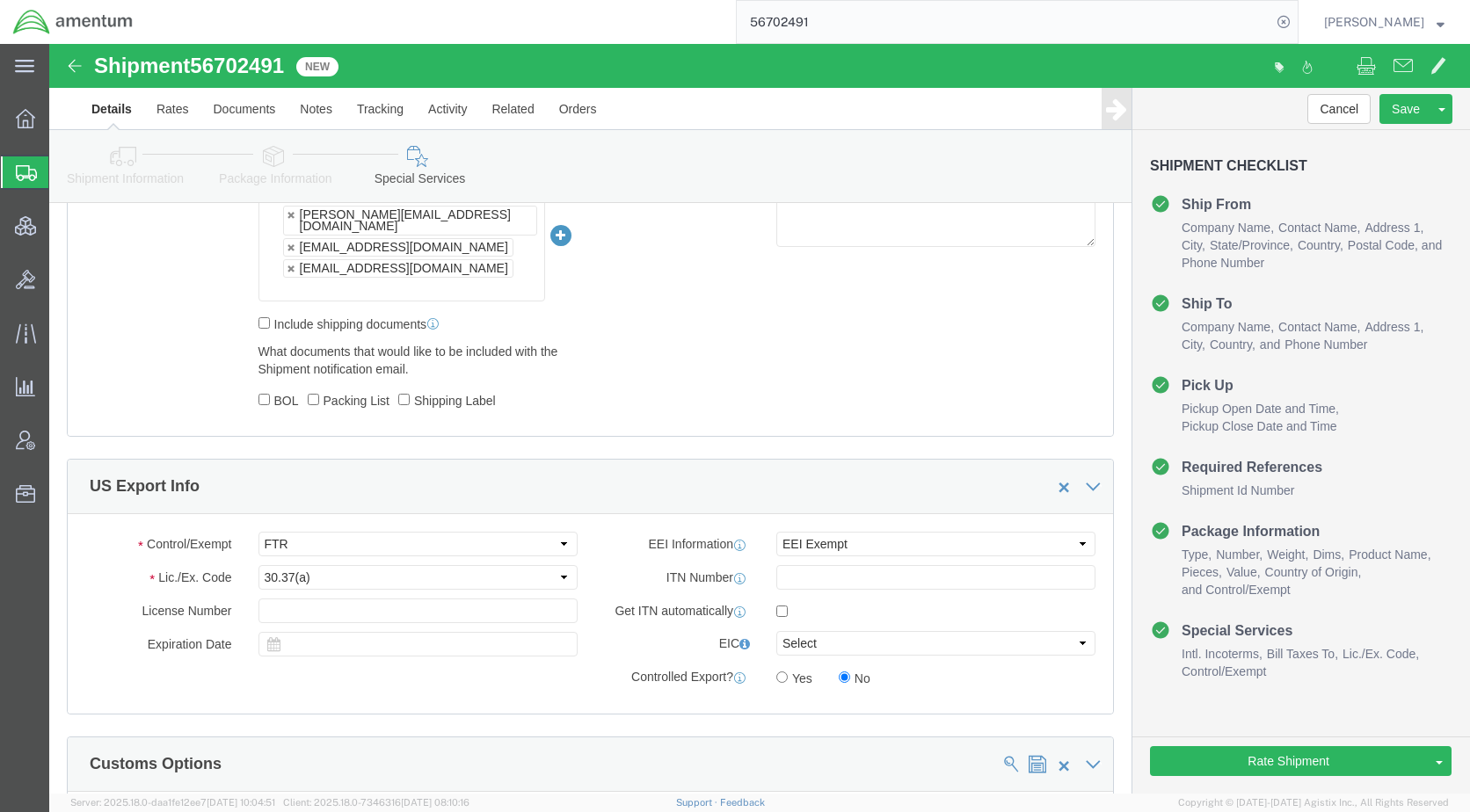
scroll to position [1406, 0]
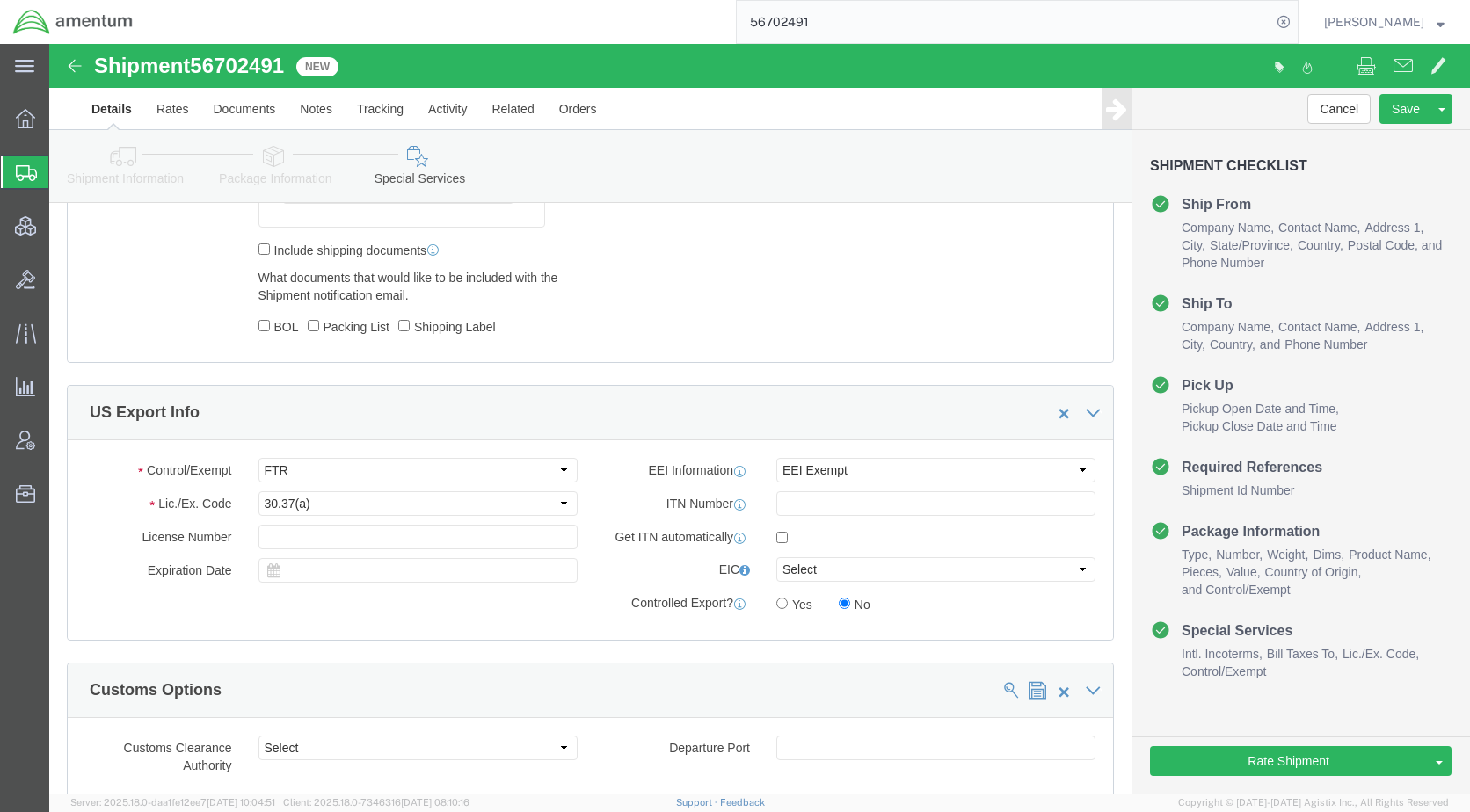
click div "Rate Shipment Send To Bid Rate And Send To Bid Rate And Autotender"
click button "Rate Shipment"
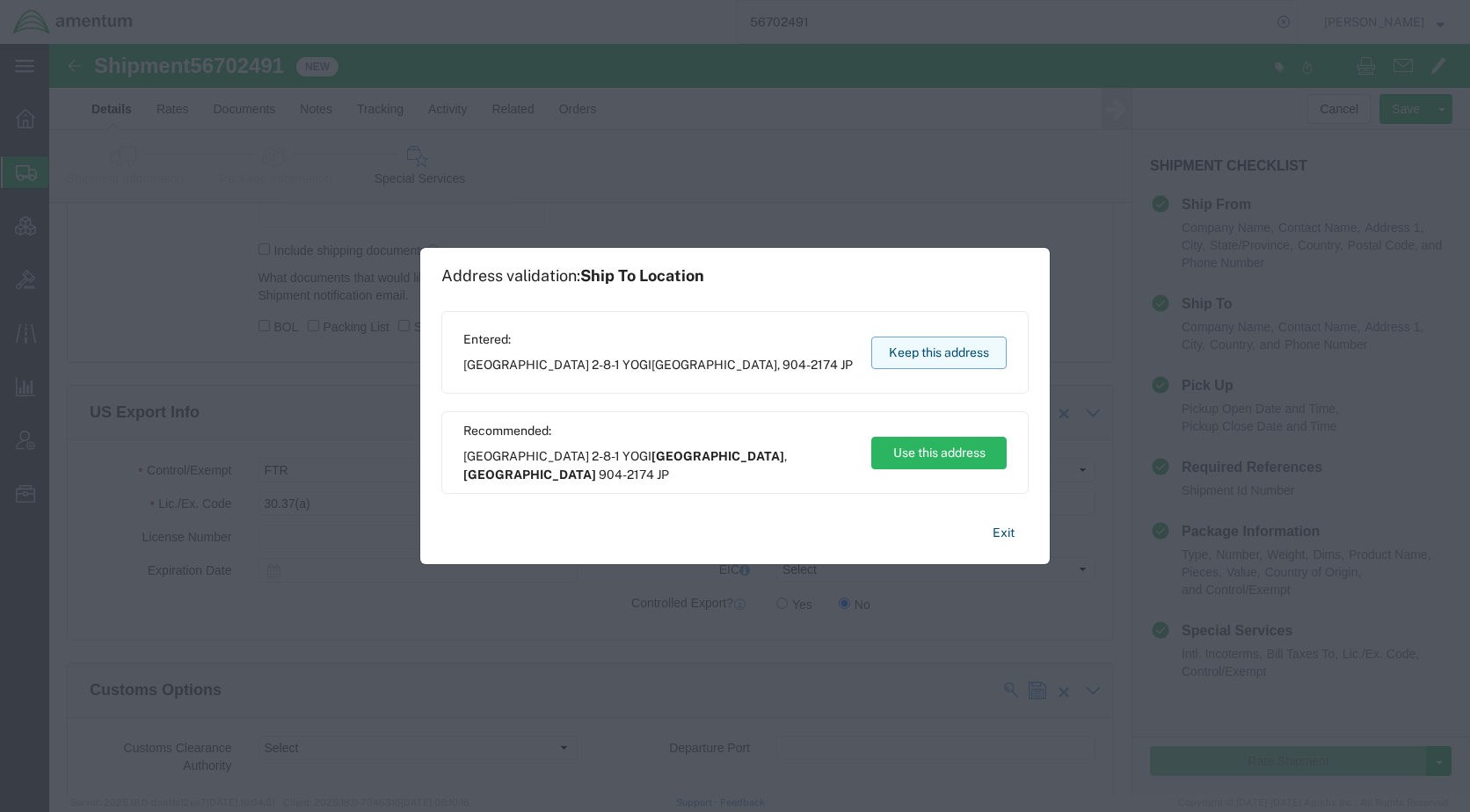
click at [934, 363] on button "Keep this address" at bounding box center [938, 352] width 136 height 32
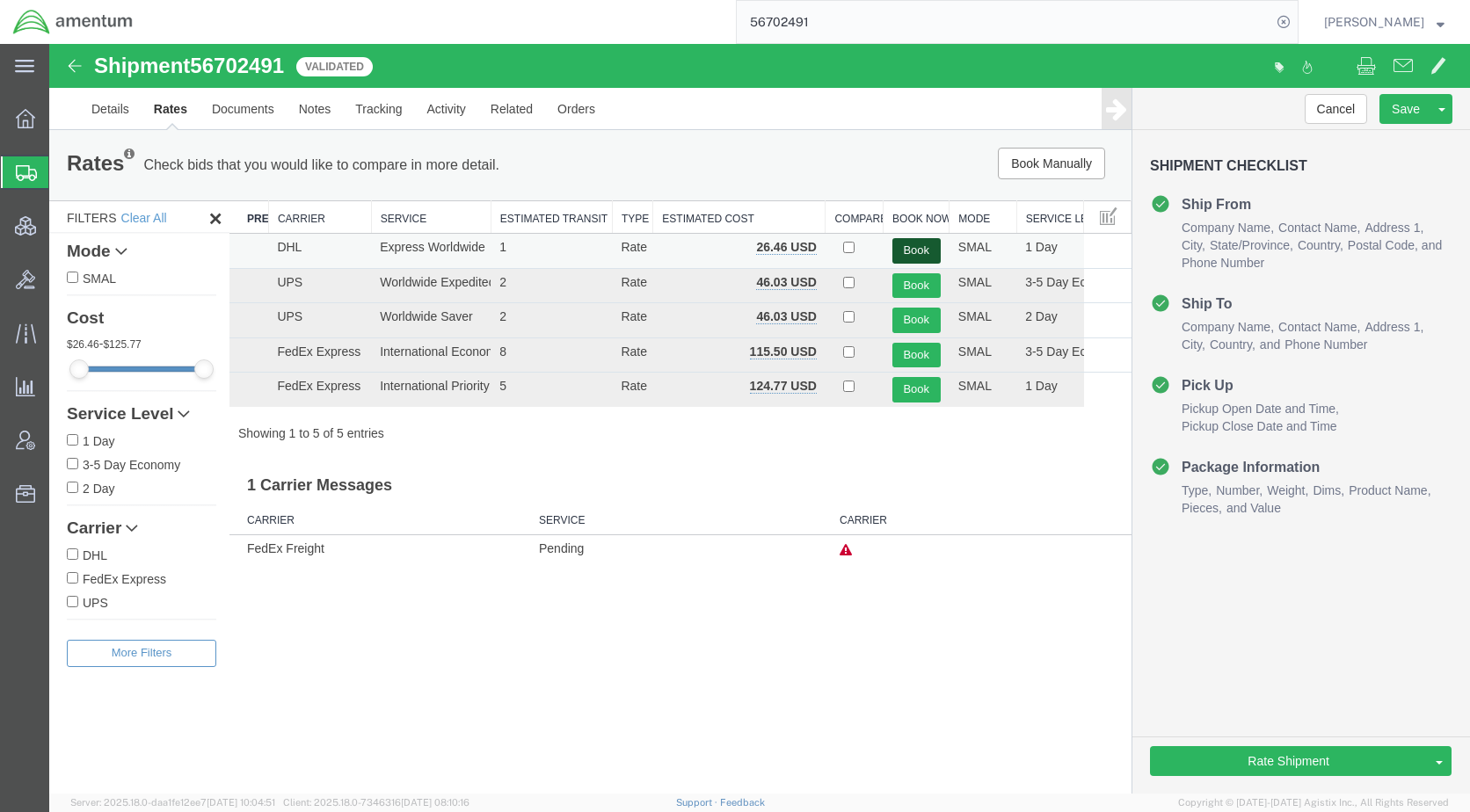
click at [916, 245] on button "Book" at bounding box center [916, 251] width 48 height 26
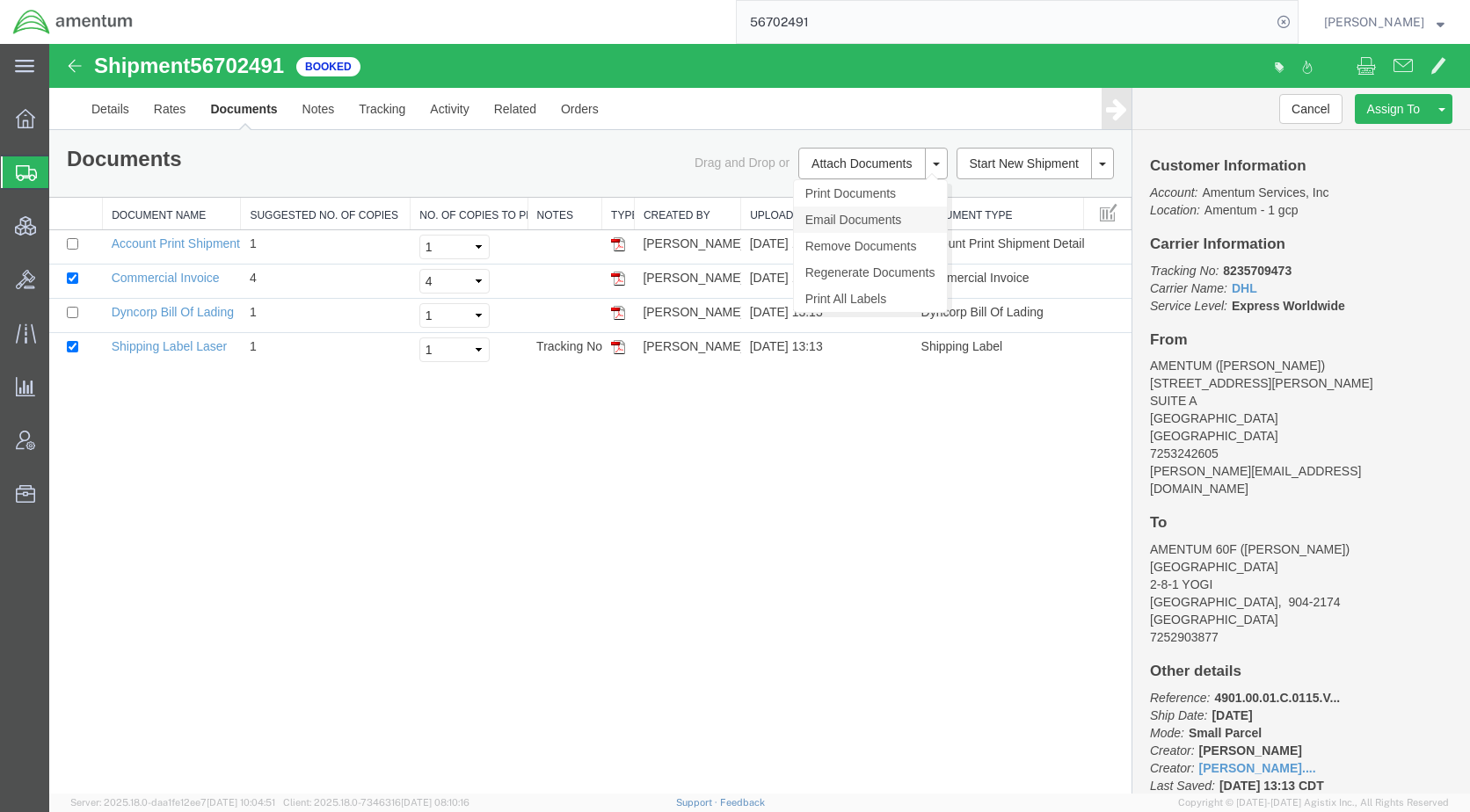
click at [830, 221] on link "Email Documents" at bounding box center [870, 220] width 153 height 27
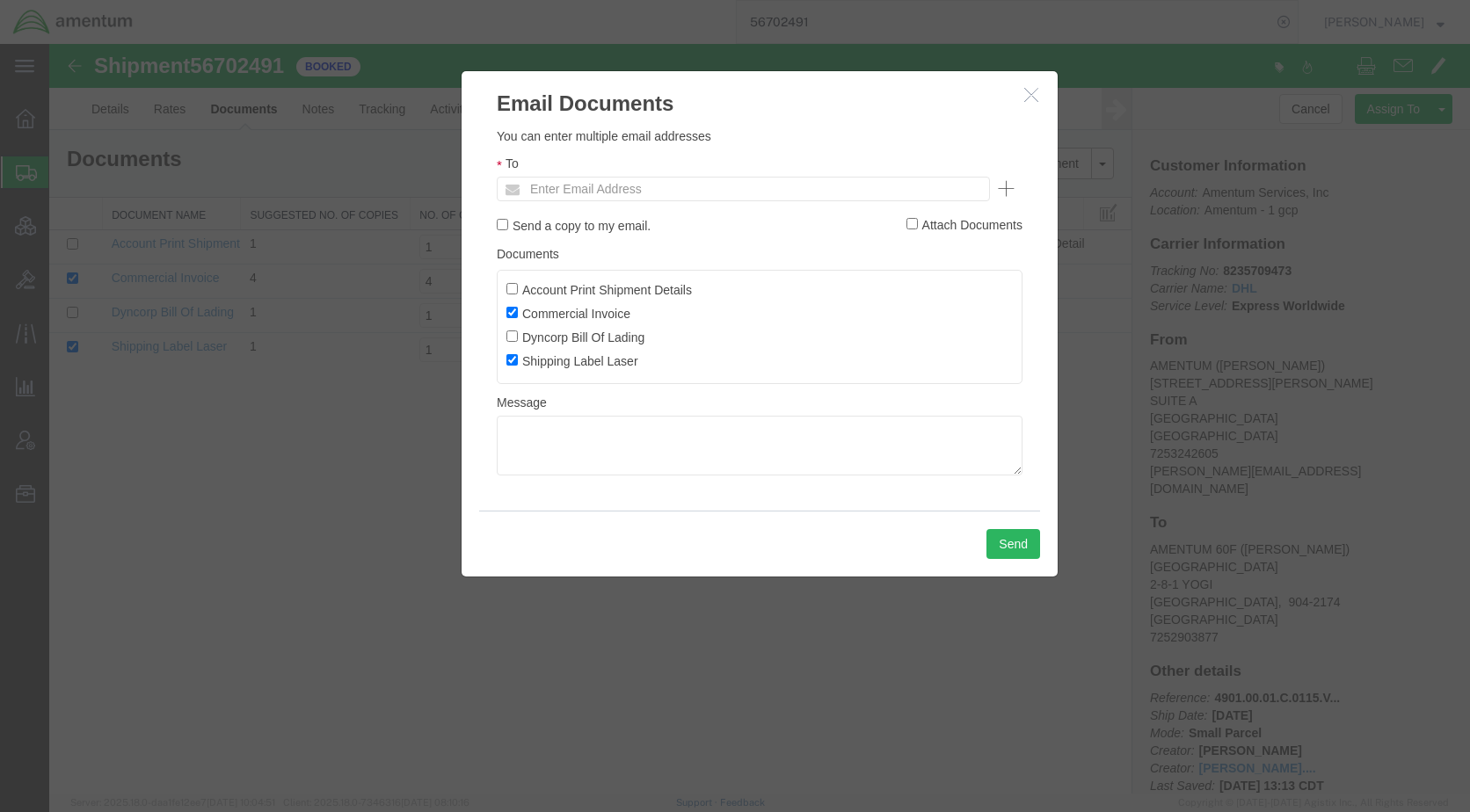
click at [788, 186] on ul "Enter Email Address" at bounding box center [743, 188] width 493 height 25
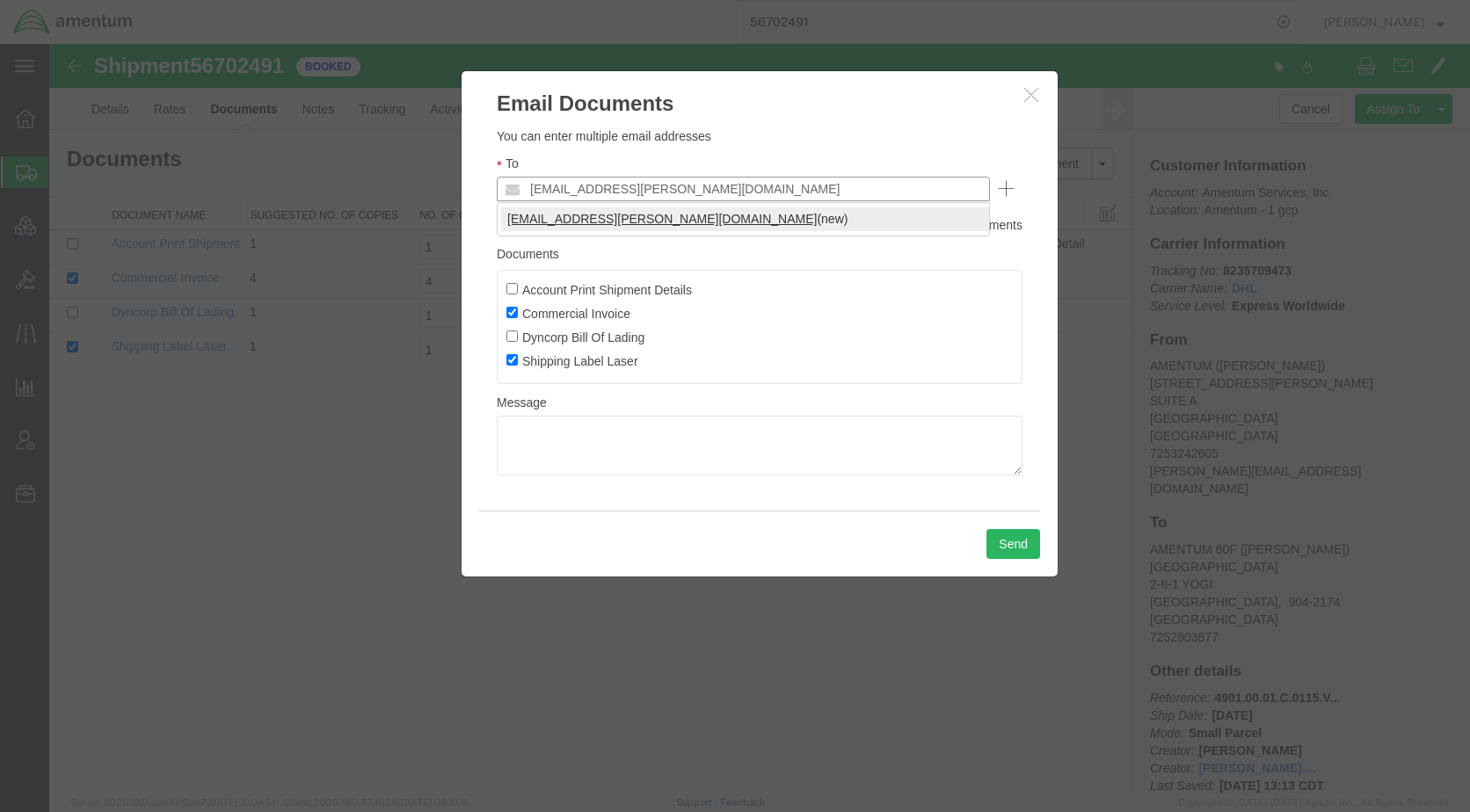
type input "[EMAIL_ADDRESS][PERSON_NAME][DOMAIN_NAME]"
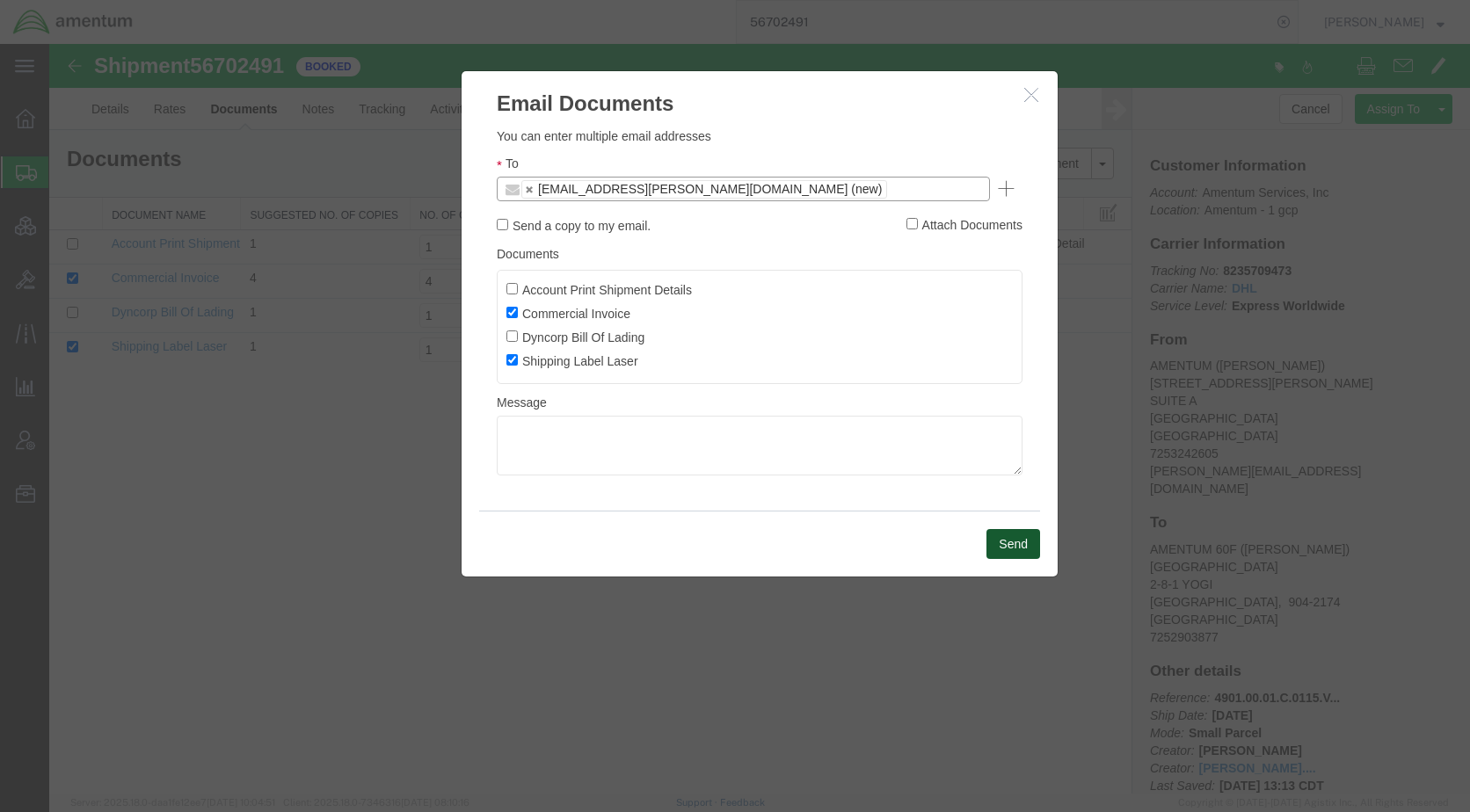
click at [996, 541] on button "Send" at bounding box center [1013, 544] width 54 height 30
